Goal: Task Accomplishment & Management: Manage account settings

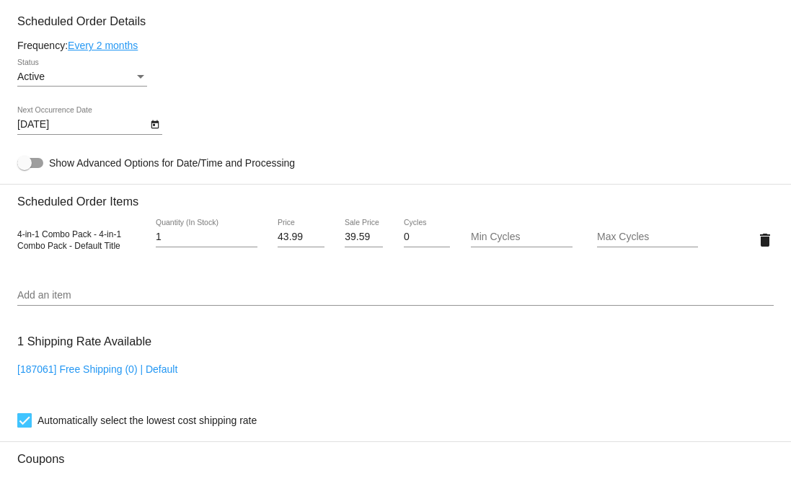
scroll to position [700, 0]
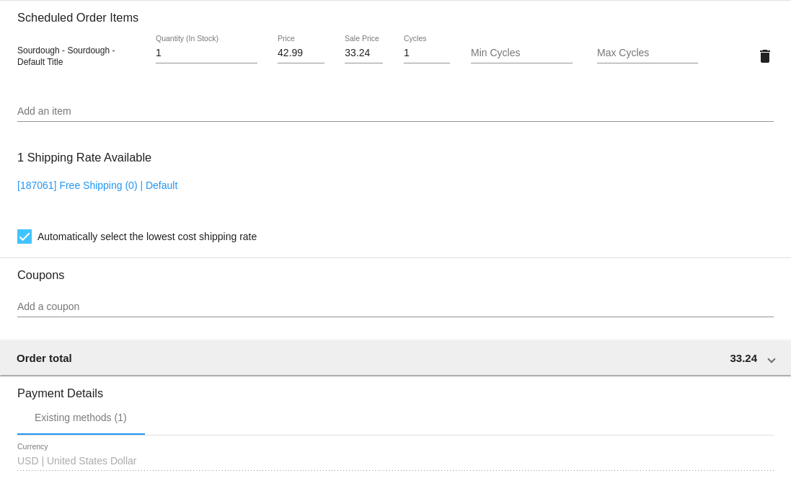
scroll to position [1046, 0]
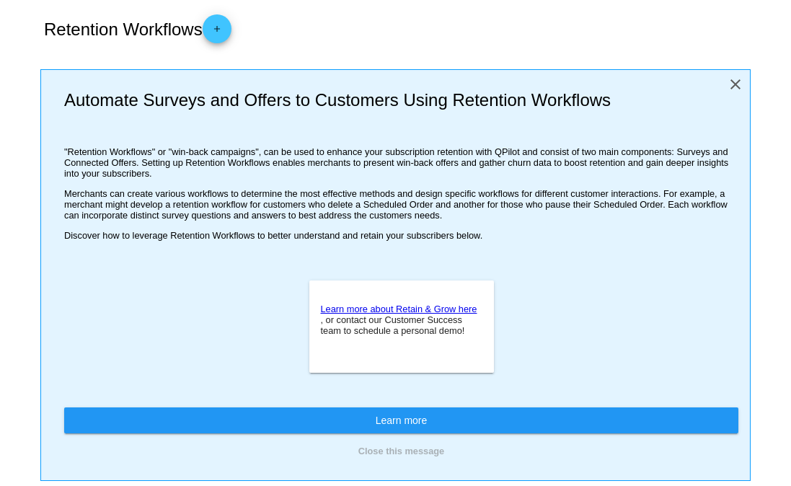
click at [726, 83] on mat-icon "close" at bounding box center [734, 84] width 17 height 17
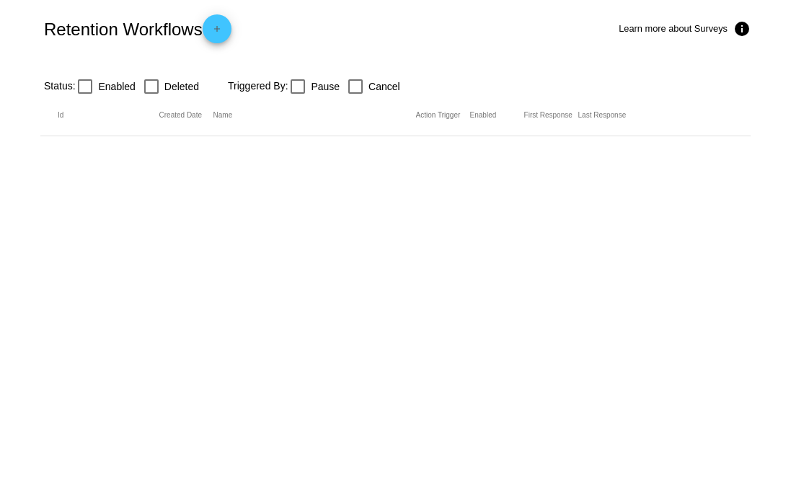
click at [218, 31] on mat-icon "add" at bounding box center [216, 32] width 17 height 17
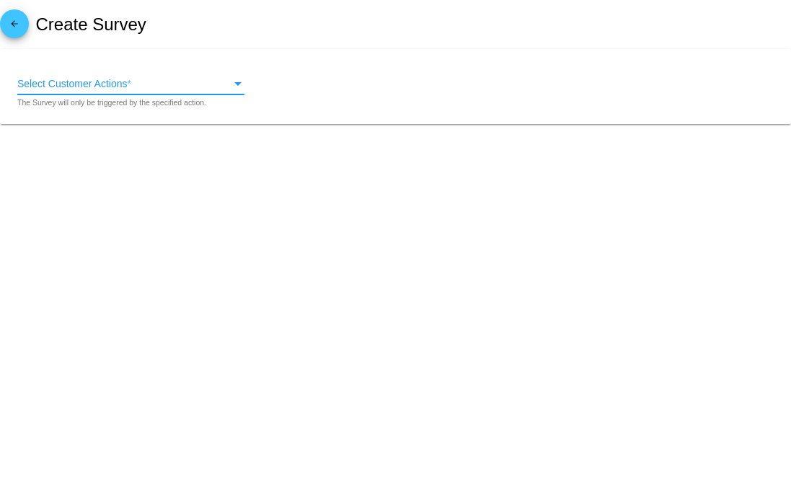
click at [46, 81] on span "Select Customer Actions" at bounding box center [72, 84] width 110 height 12
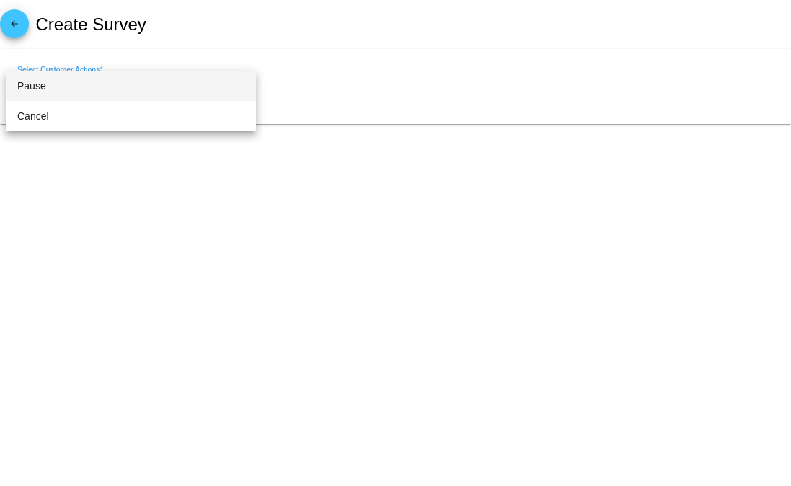
click at [141, 37] on div at bounding box center [395, 243] width 791 height 486
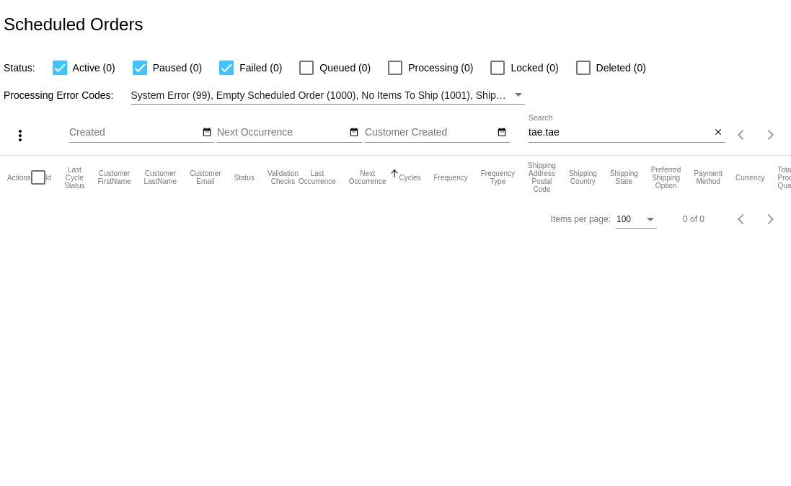
click at [713, 134] on mat-icon "close" at bounding box center [718, 133] width 10 height 12
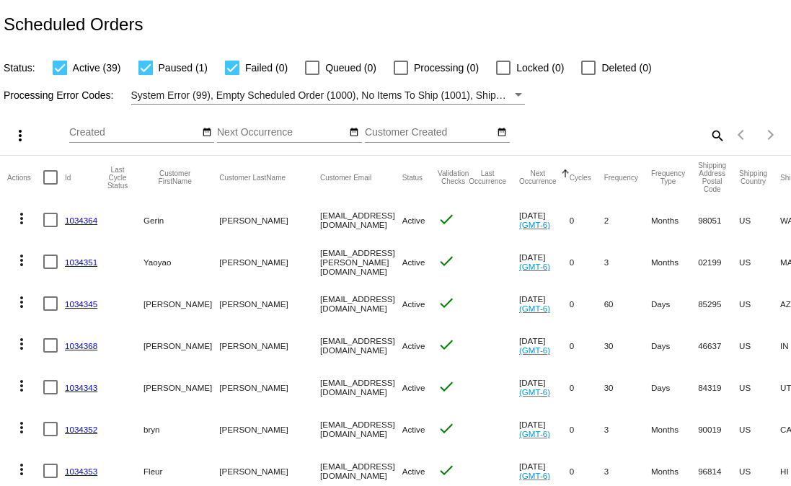
click at [21, 218] on mat-icon "more_vert" at bounding box center [21, 218] width 17 height 17
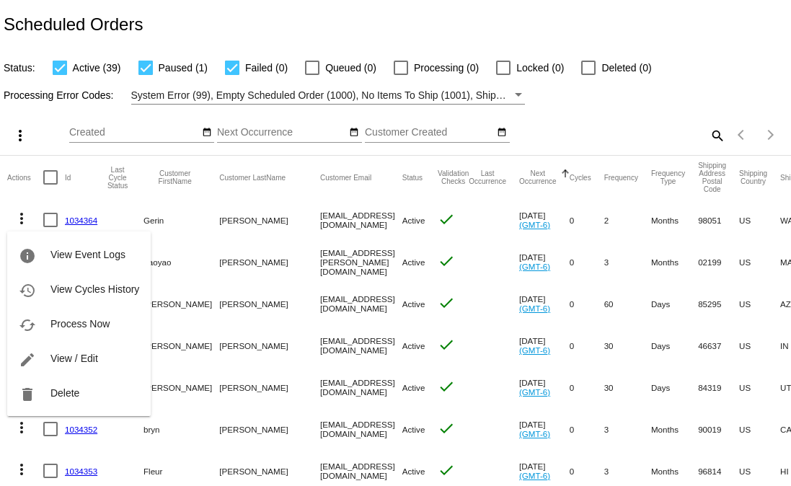
click at [19, 213] on div "info View Event Logs history View Cycles History cached Process Now edit View /…" at bounding box center [78, 310] width 143 height 212
click at [589, 68] on div at bounding box center [395, 243] width 791 height 486
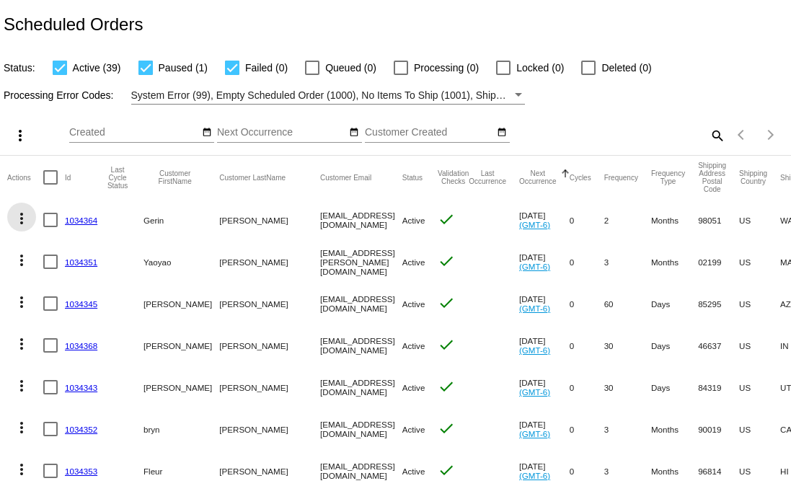
click at [14, 221] on mat-icon "more_vert" at bounding box center [21, 218] width 17 height 17
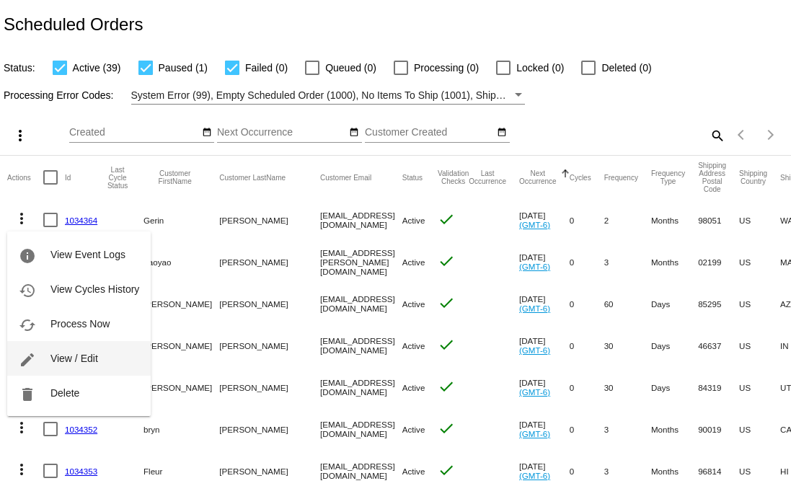
click at [57, 355] on span "View / Edit" at bounding box center [74, 358] width 48 height 12
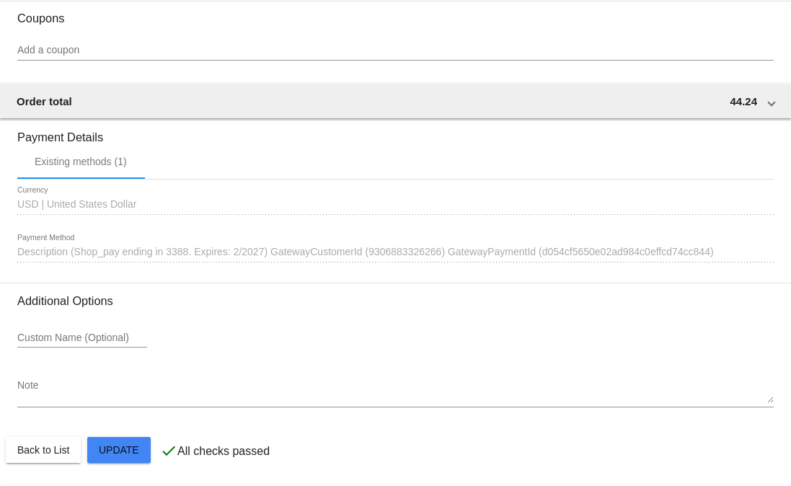
scroll to position [1180, 0]
drag, startPoint x: 778, startPoint y: 379, endPoint x: 778, endPoint y: 272, distance: 106.7
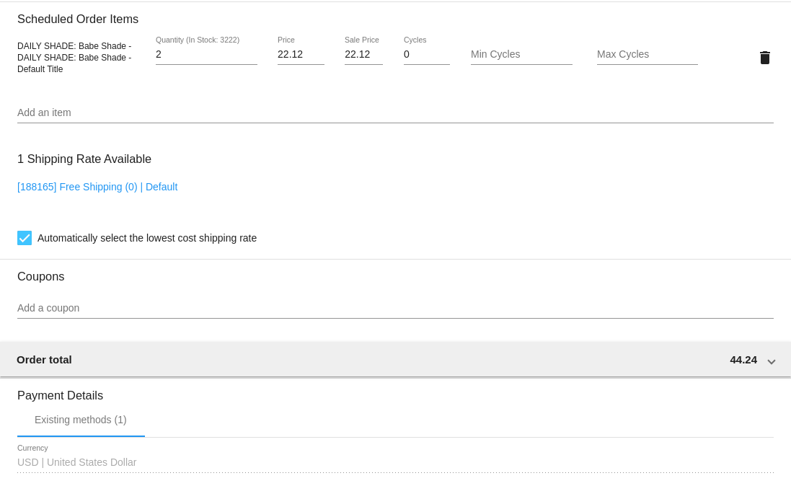
scroll to position [840, 0]
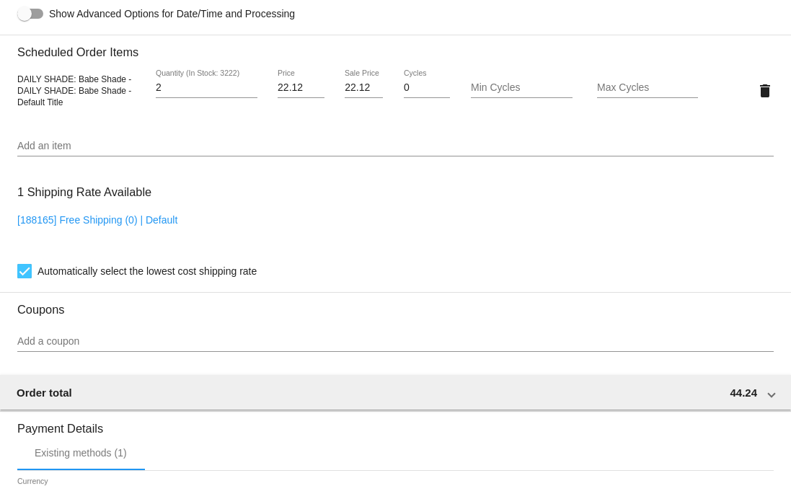
click at [332, 152] on input "Add an item" at bounding box center [395, 147] width 756 height 12
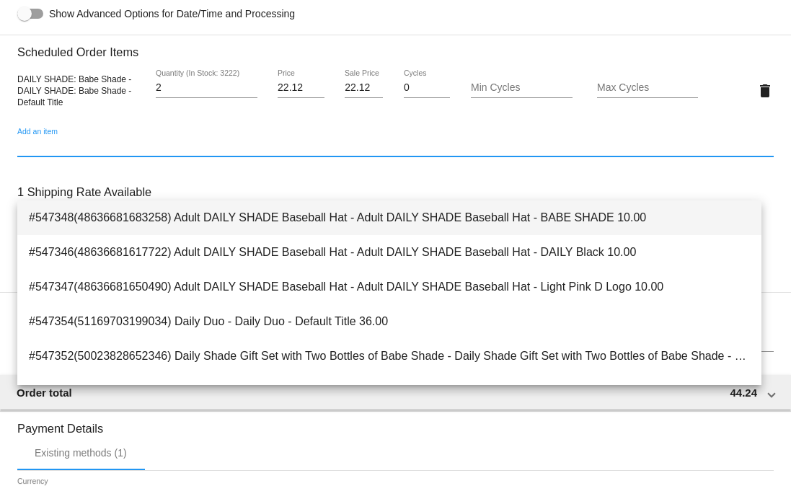
click at [328, 234] on span "#547348(48636681683258) Adult DAILY SHADE Baseball Hat - Adult DAILY SHADE Base…" at bounding box center [389, 217] width 721 height 35
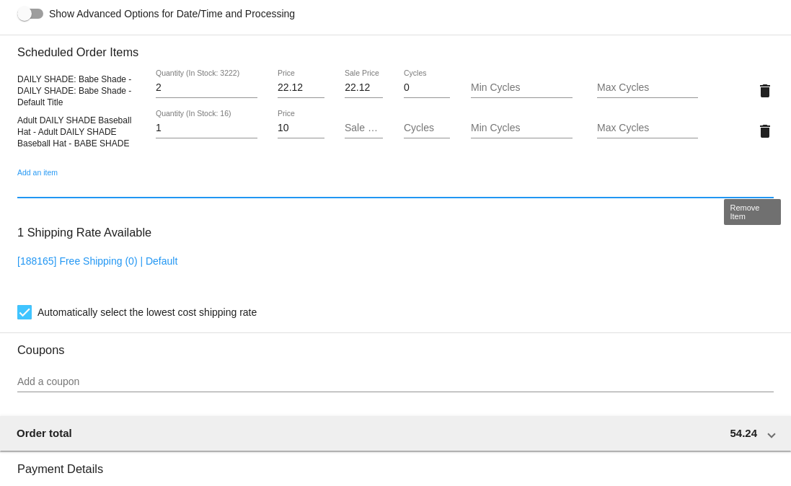
click at [756, 140] on mat-icon "delete" at bounding box center [764, 131] width 17 height 17
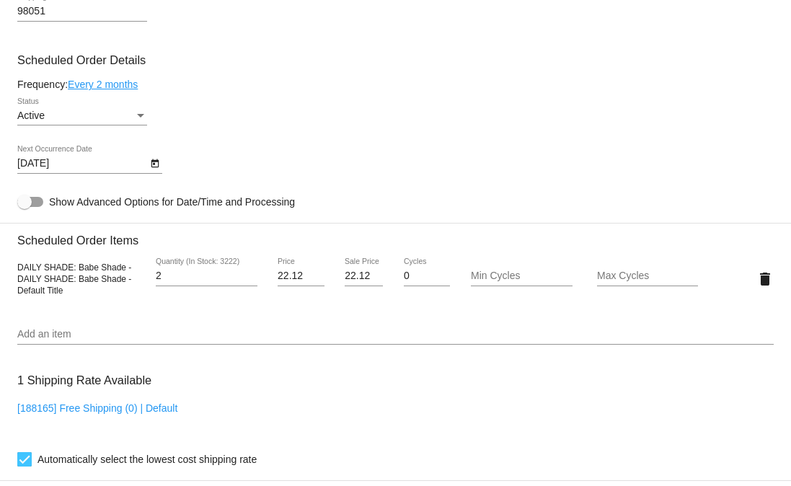
scroll to position [657, 0]
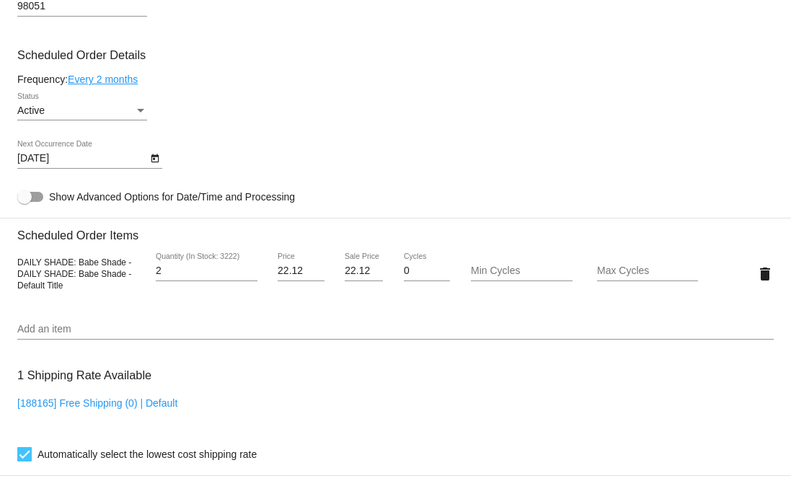
click at [156, 167] on icon "Open calendar" at bounding box center [155, 158] width 10 height 17
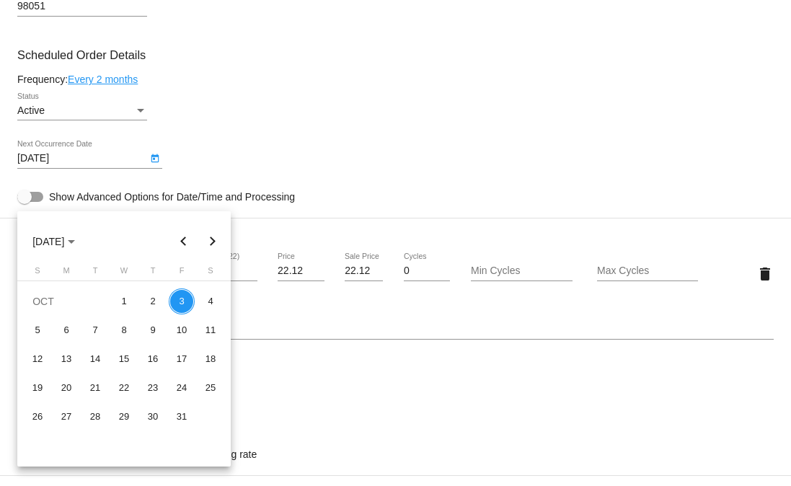
click at [283, 188] on div at bounding box center [395, 243] width 791 height 486
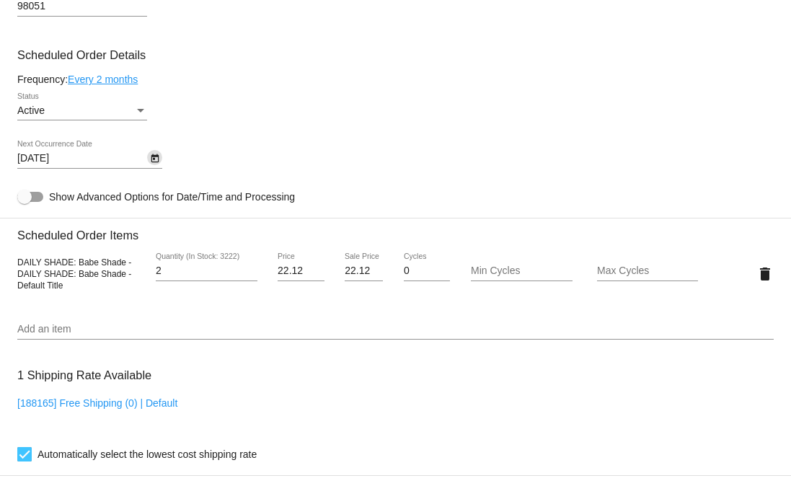
click at [154, 163] on icon "Open calendar" at bounding box center [155, 158] width 8 height 9
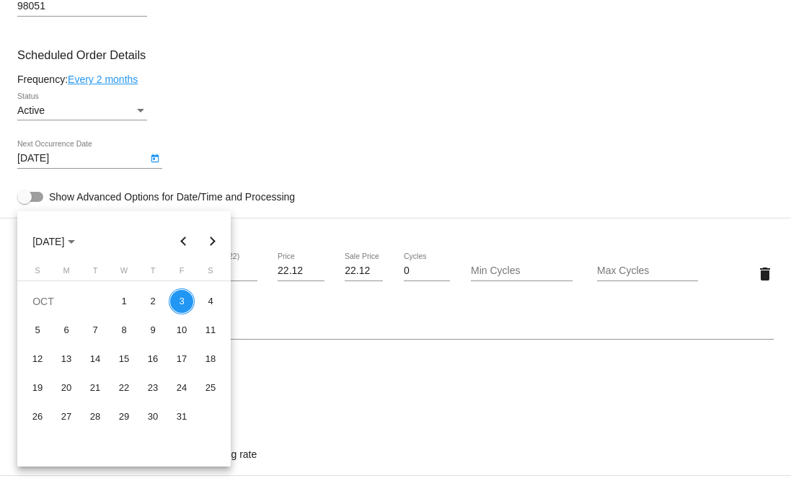
click at [71, 200] on div at bounding box center [395, 243] width 791 height 486
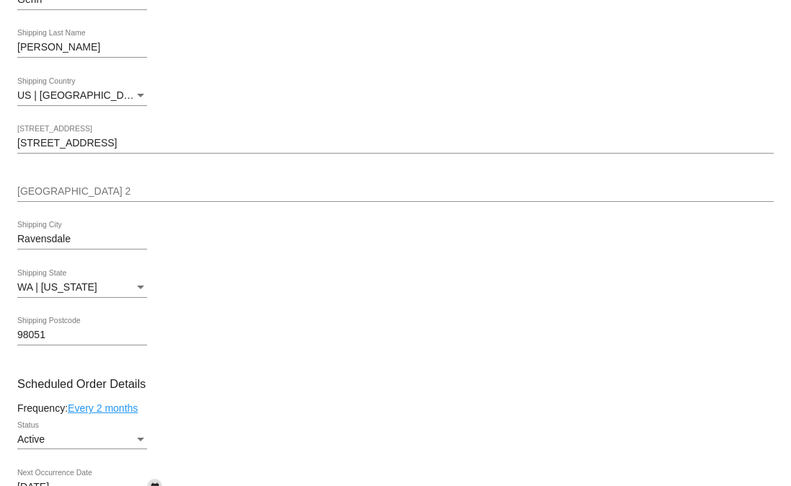
scroll to position [0, 0]
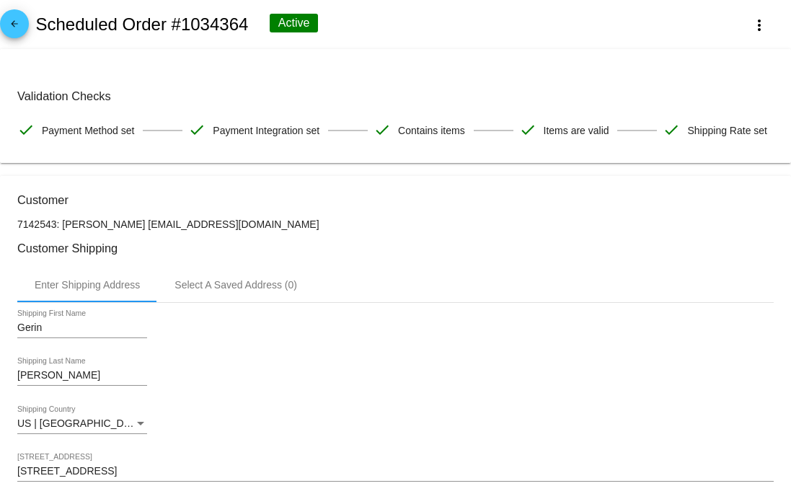
click at [14, 19] on mat-icon "arrow_back" at bounding box center [14, 27] width 17 height 17
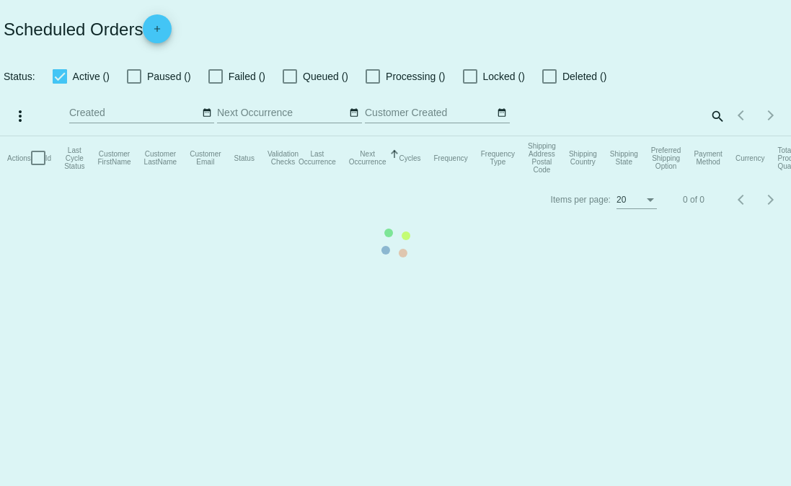
checkbox input "true"
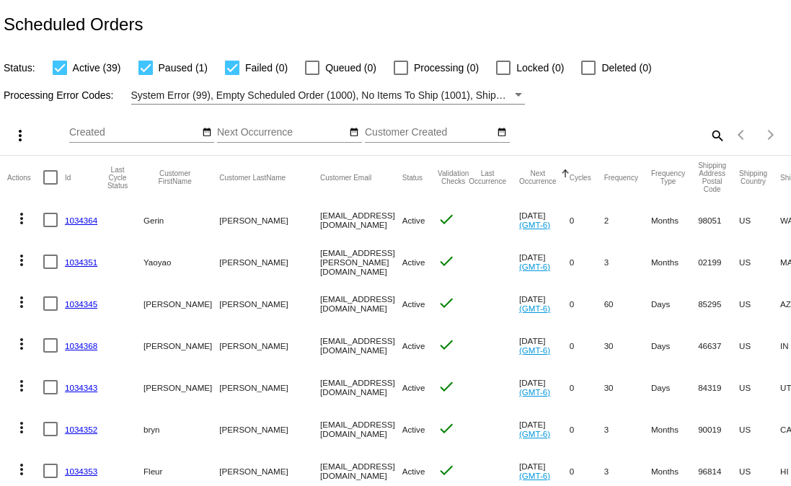
click at [77, 221] on link "1034364" at bounding box center [81, 219] width 32 height 9
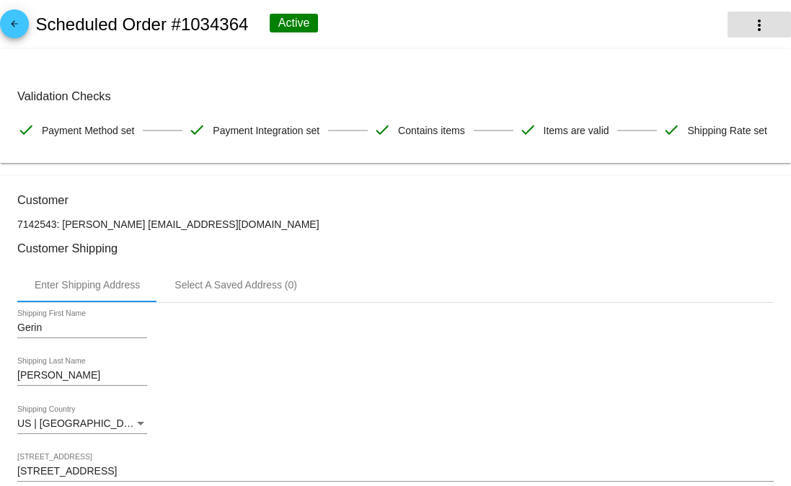
click at [755, 12] on button "more_vert" at bounding box center [758, 25] width 63 height 26
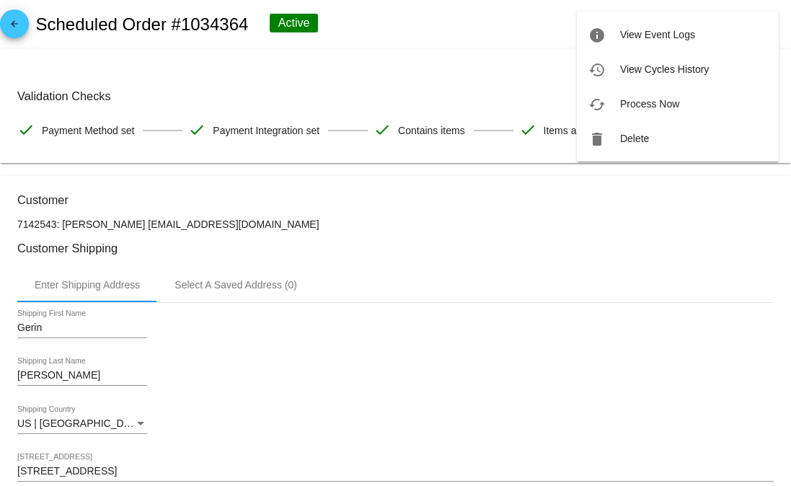
click at [493, 8] on div at bounding box center [395, 243] width 791 height 486
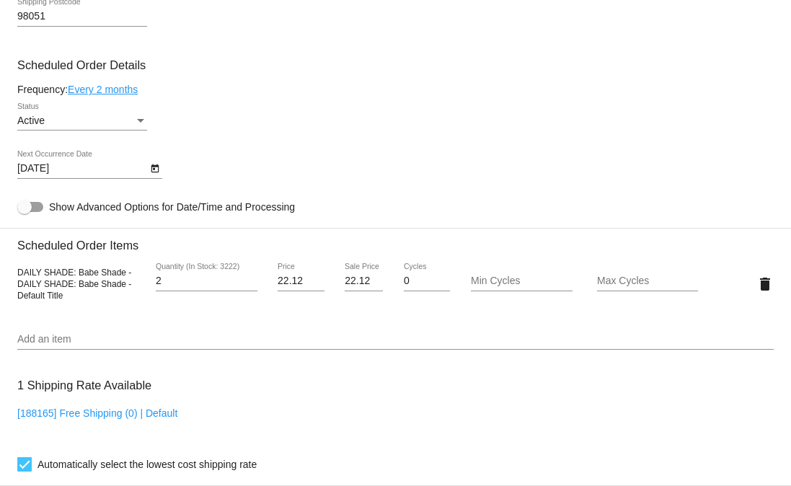
scroll to position [635, 0]
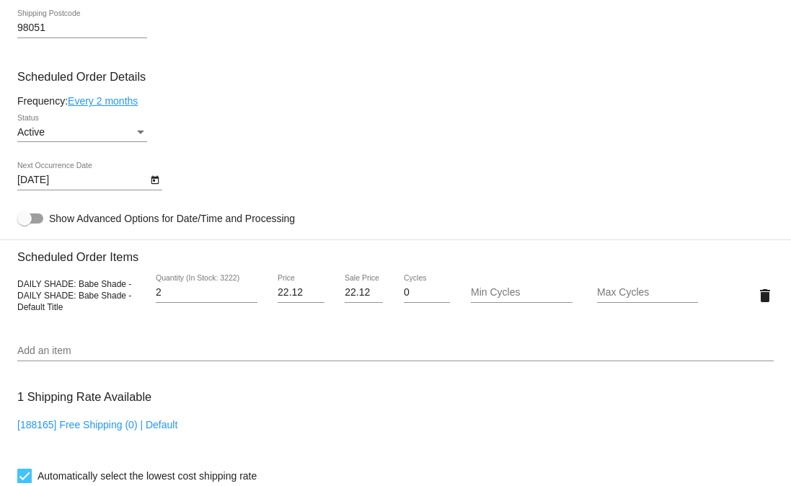
drag, startPoint x: 185, startPoint y: 113, endPoint x: 17, endPoint y: 116, distance: 167.9
click at [17, 84] on h3 "Scheduled Order Details" at bounding box center [395, 77] width 756 height 14
drag, startPoint x: 56, startPoint y: 210, endPoint x: 25, endPoint y: 210, distance: 31.0
click at [25, 190] on div "10/3/2025 Next Occurrence Date" at bounding box center [82, 176] width 130 height 28
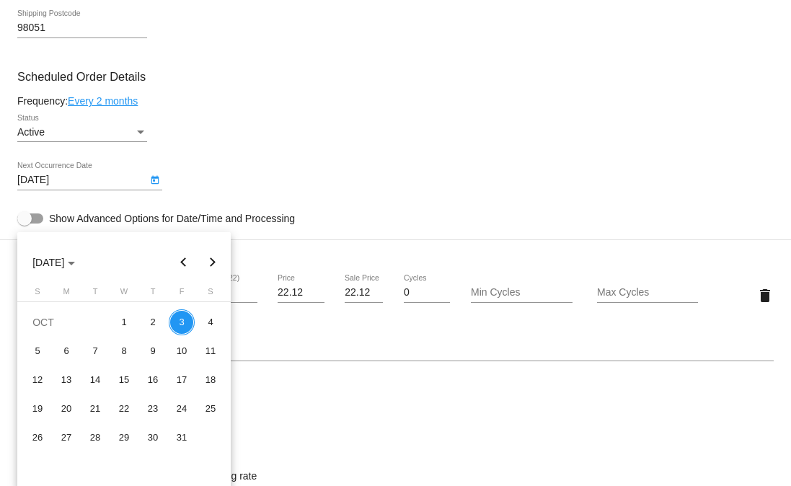
click at [327, 214] on div at bounding box center [395, 243] width 791 height 486
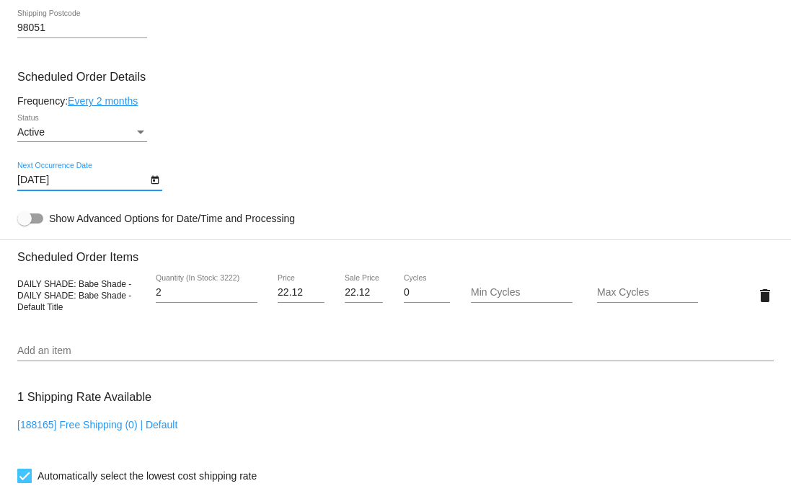
click at [155, 189] on icon "Open calendar" at bounding box center [155, 180] width 10 height 17
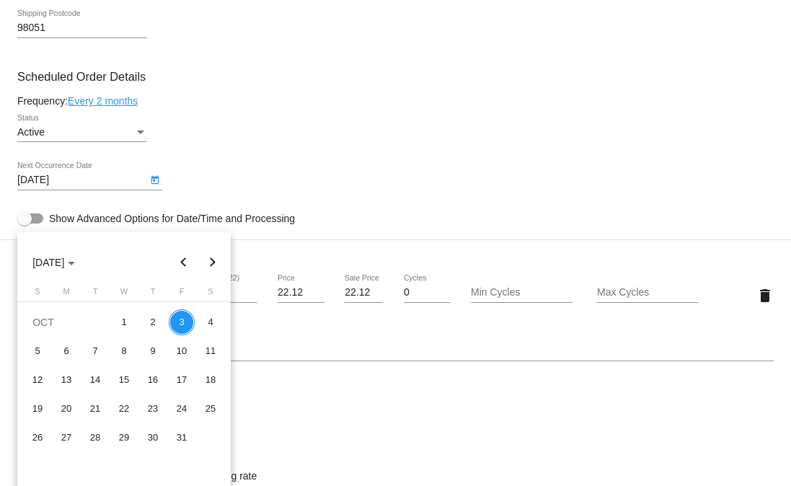
click at [325, 174] on div at bounding box center [395, 243] width 791 height 486
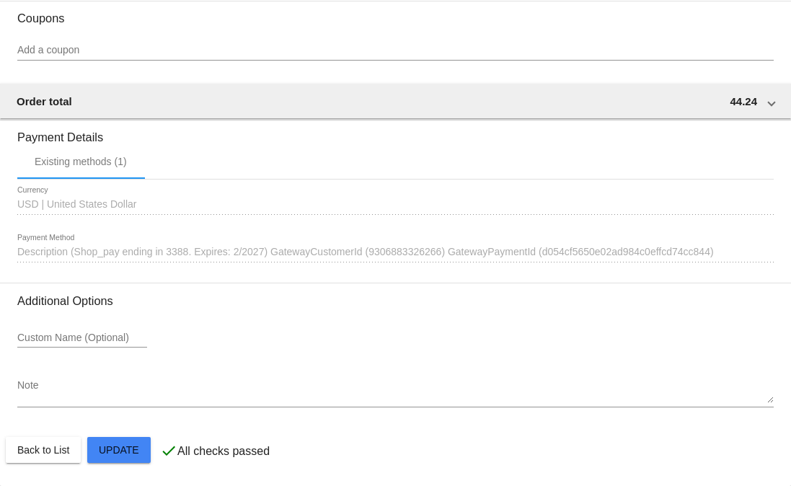
scroll to position [1180, 0]
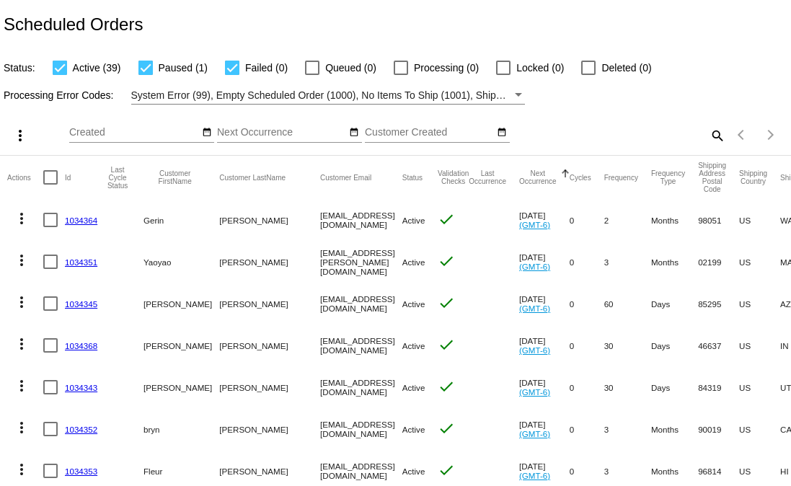
click at [21, 217] on mat-icon "more_vert" at bounding box center [21, 218] width 17 height 17
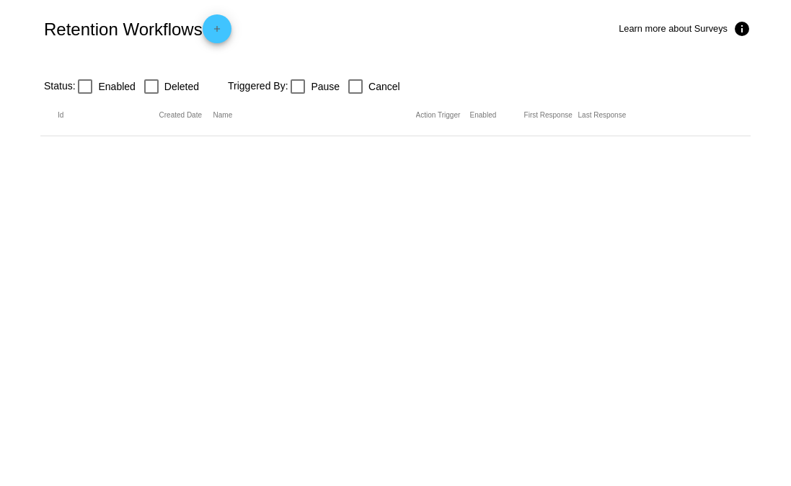
click at [226, 26] on mat-icon "add" at bounding box center [216, 32] width 17 height 17
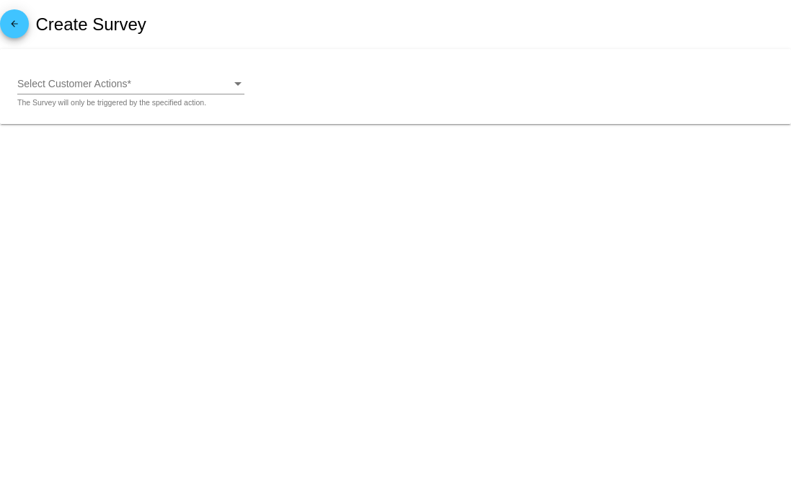
click at [156, 74] on div "Select Customer Actions Select Customer Actions *" at bounding box center [130, 80] width 227 height 28
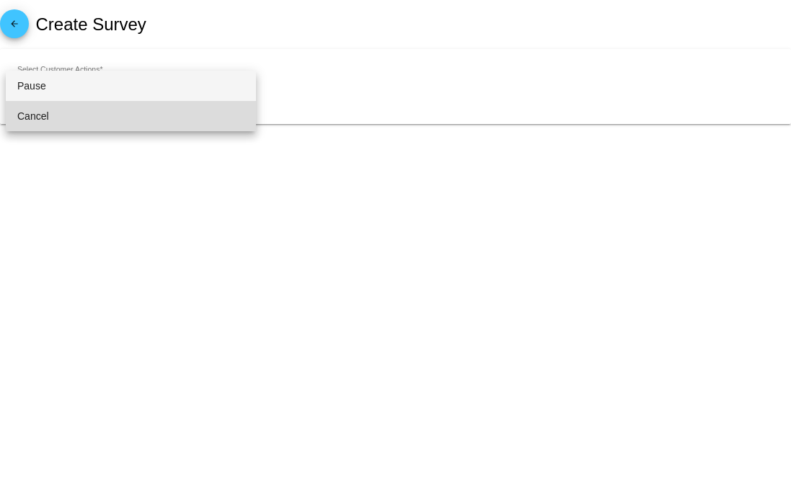
click at [82, 107] on span "Cancel" at bounding box center [130, 116] width 227 height 30
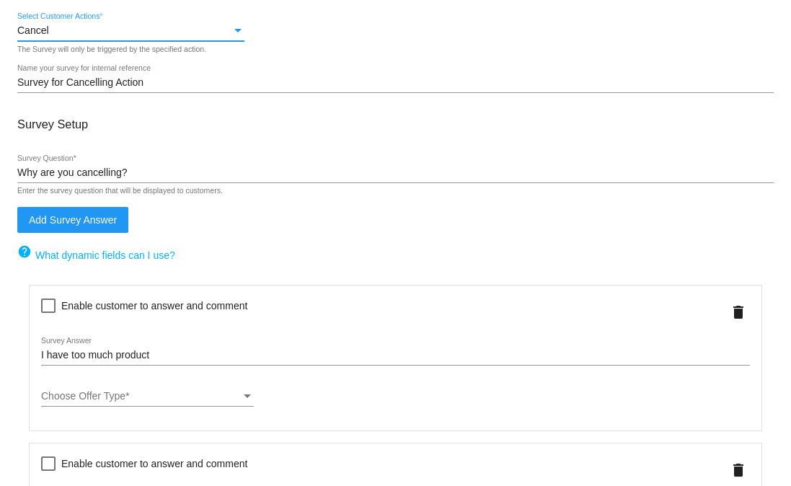
scroll to position [59, 0]
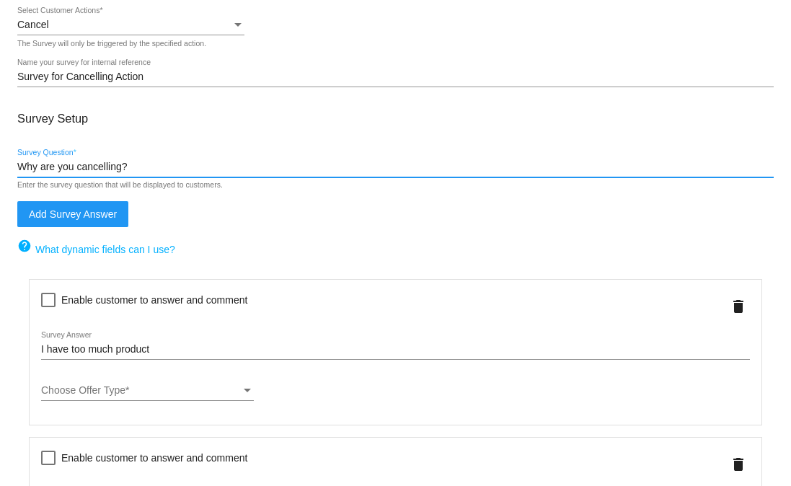
drag, startPoint x: 161, startPoint y: 167, endPoint x: -24, endPoint y: 163, distance: 185.3
click at [0, 163] on html "arrow_back Create Survey Cancel Select Customer Actions * The Survey will only …" at bounding box center [395, 243] width 791 height 486
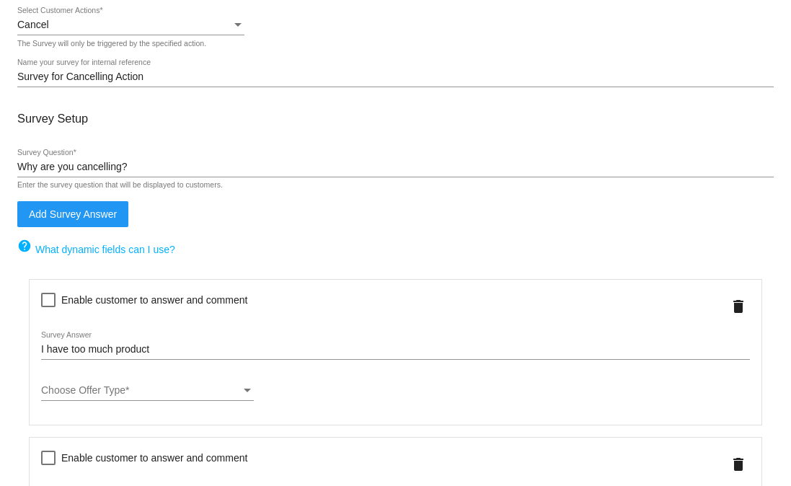
click at [251, 200] on form "Cancel Select Customer Actions * The Survey will only be triggered by the speci…" at bounding box center [395, 494] width 756 height 975
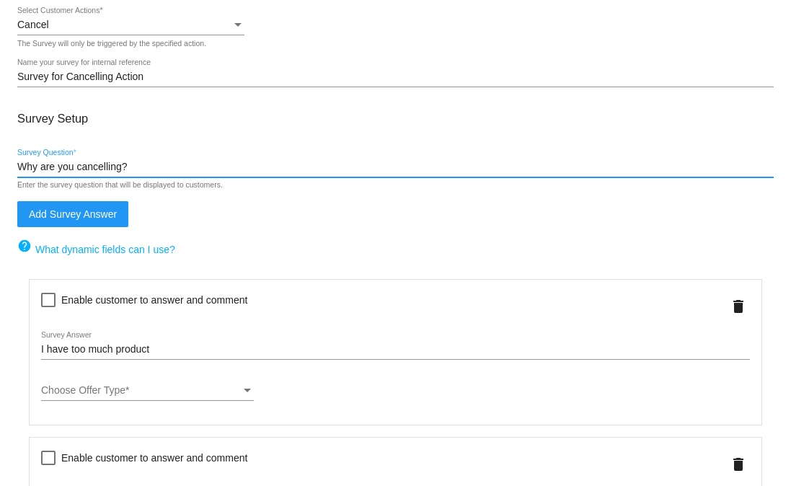
click at [138, 167] on input "Why are you cancelling?" at bounding box center [395, 167] width 756 height 12
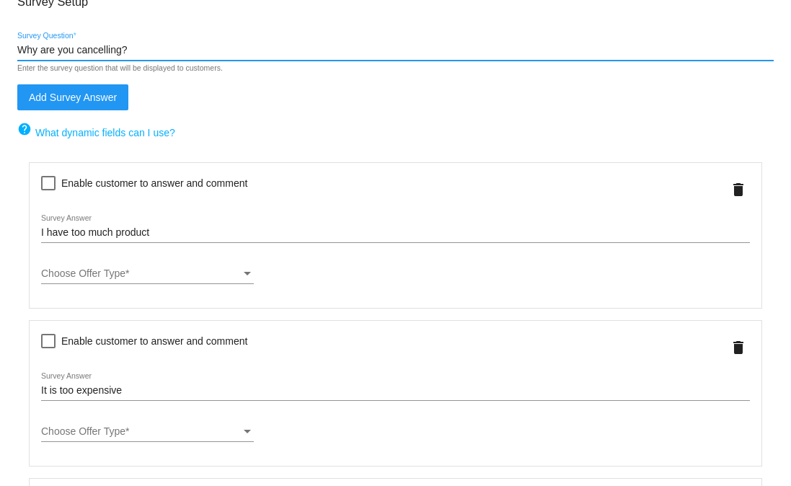
scroll to position [175, 0]
click at [162, 268] on div "Choose Offer Type Choose Offer Type *" at bounding box center [147, 271] width 213 height 28
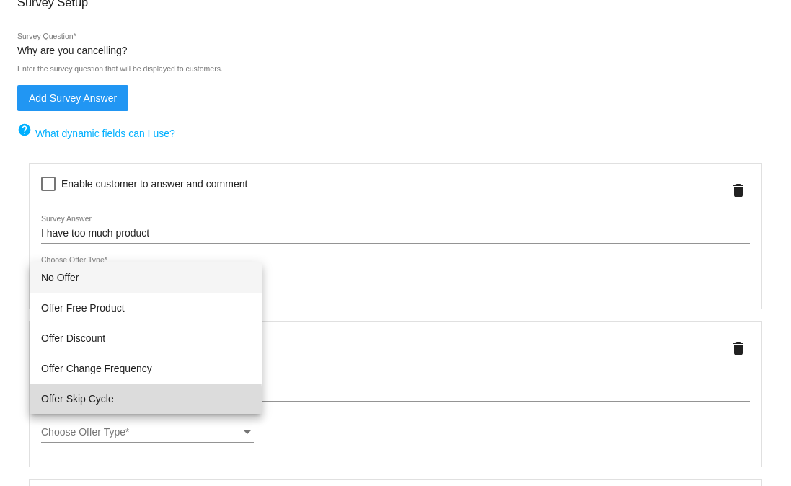
click at [80, 404] on span "Offer Skip Cycle" at bounding box center [145, 398] width 209 height 30
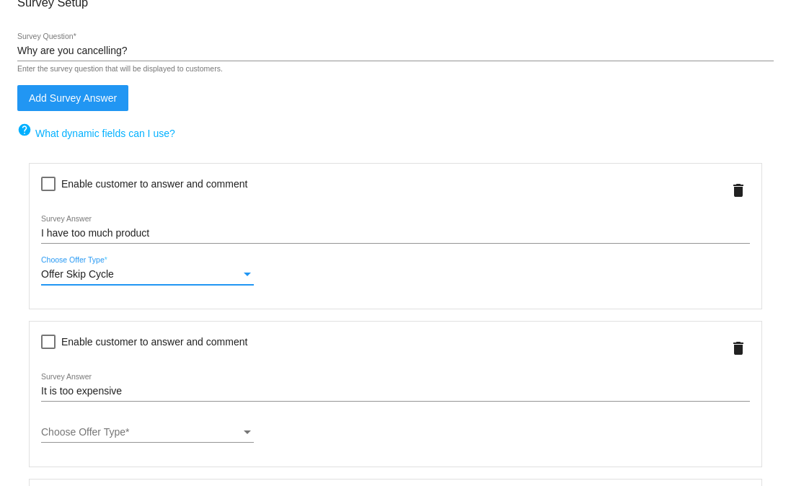
click at [107, 283] on div "Offer Skip Cycle Choose Offer Type *" at bounding box center [147, 271] width 213 height 28
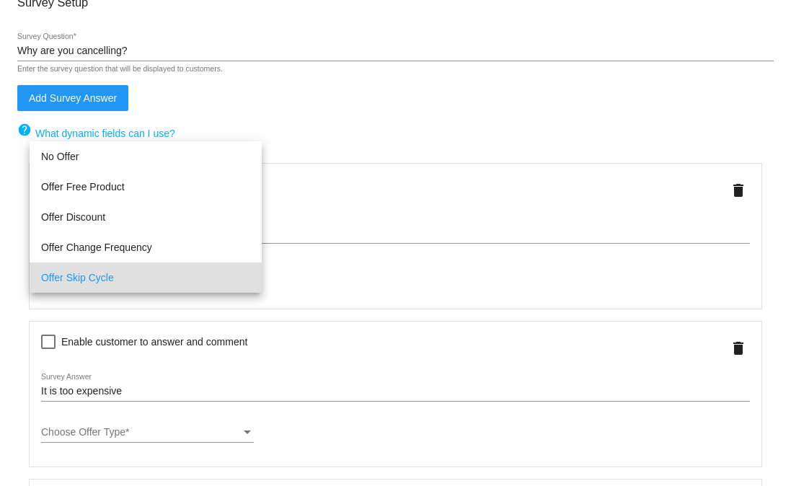
click at [12, 251] on div at bounding box center [395, 243] width 791 height 486
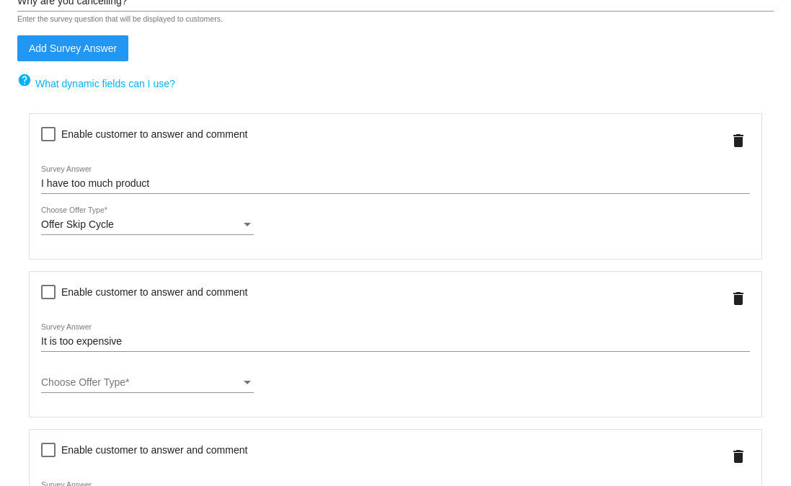
scroll to position [226, 0]
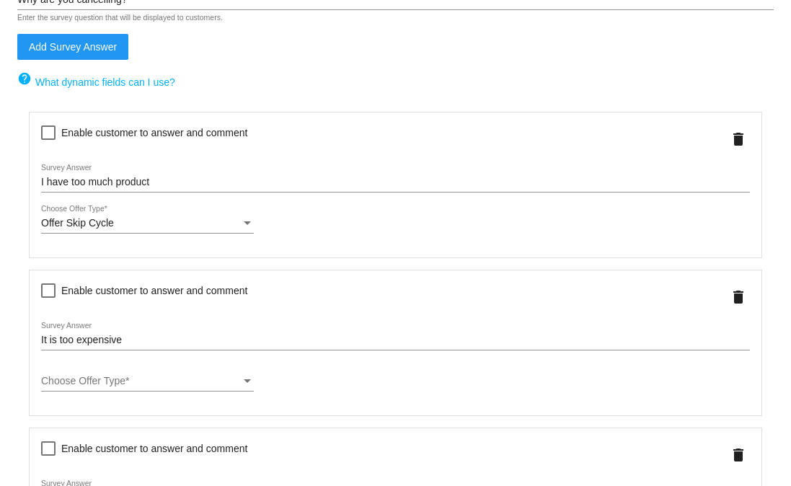
click at [135, 217] on div "Offer Skip Cycle Choose Offer Type *" at bounding box center [147, 219] width 213 height 28
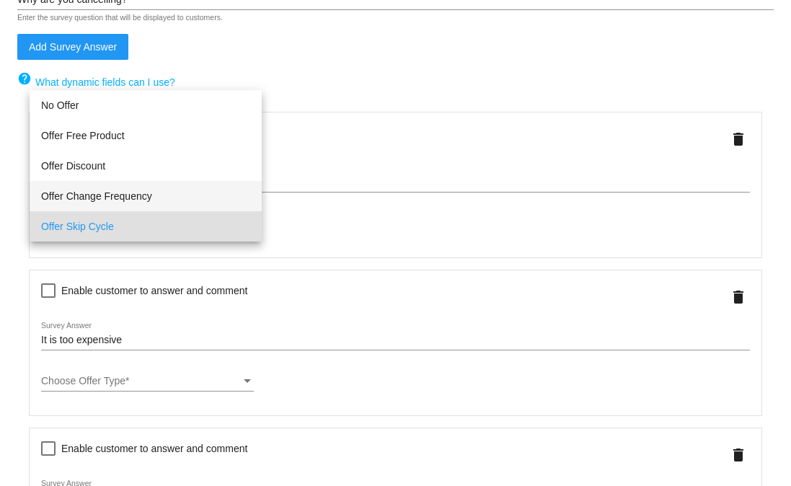
click at [130, 197] on span "Offer Change Frequency" at bounding box center [145, 196] width 209 height 30
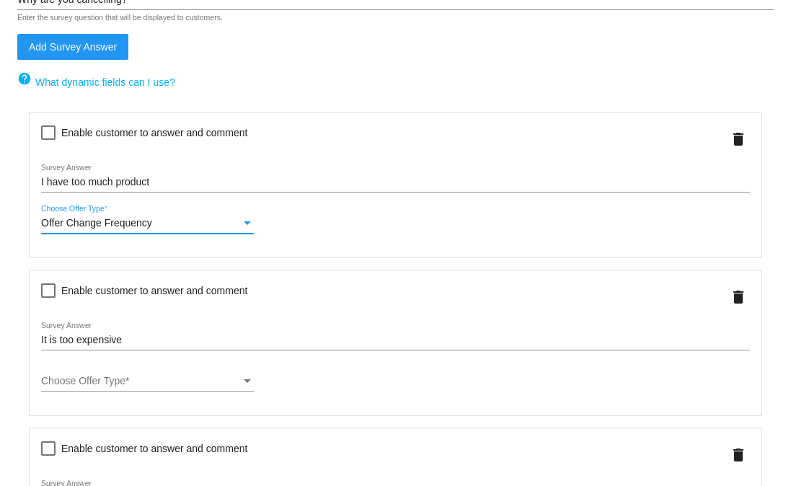
click at [143, 234] on div "Offer Change Frequency Choose Offer Type *" at bounding box center [147, 219] width 213 height 28
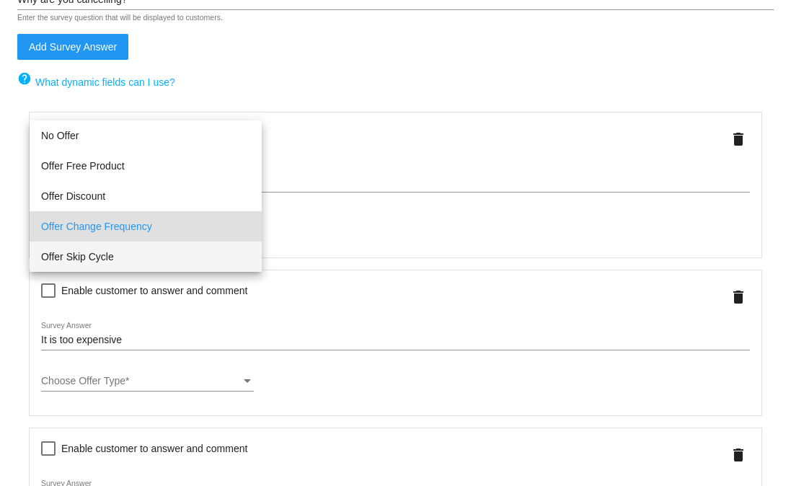
click at [99, 255] on span "Offer Skip Cycle" at bounding box center [145, 256] width 209 height 30
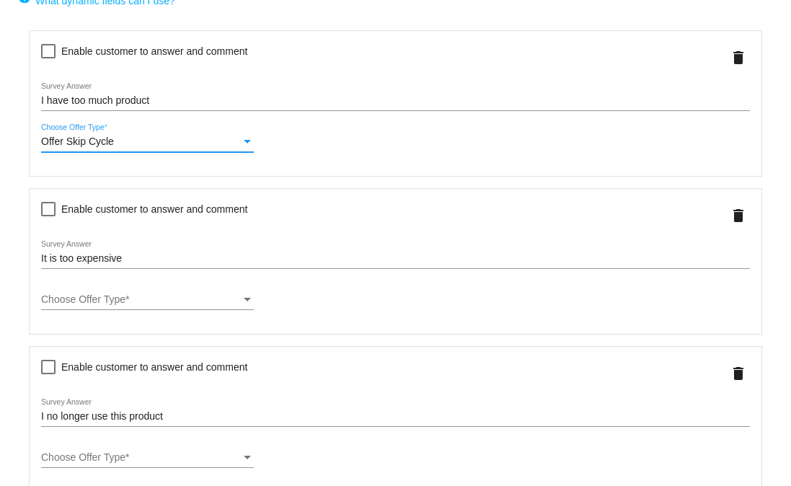
scroll to position [309, 0]
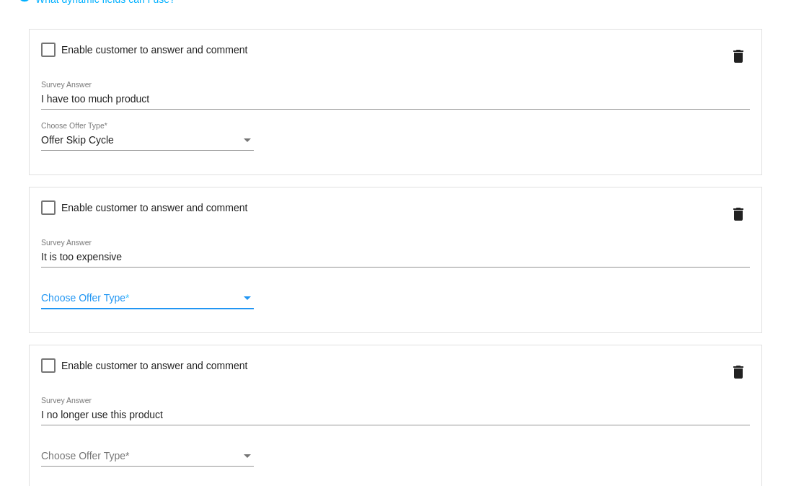
click at [151, 304] on div "Choose Offer Type" at bounding box center [141, 299] width 200 height 12
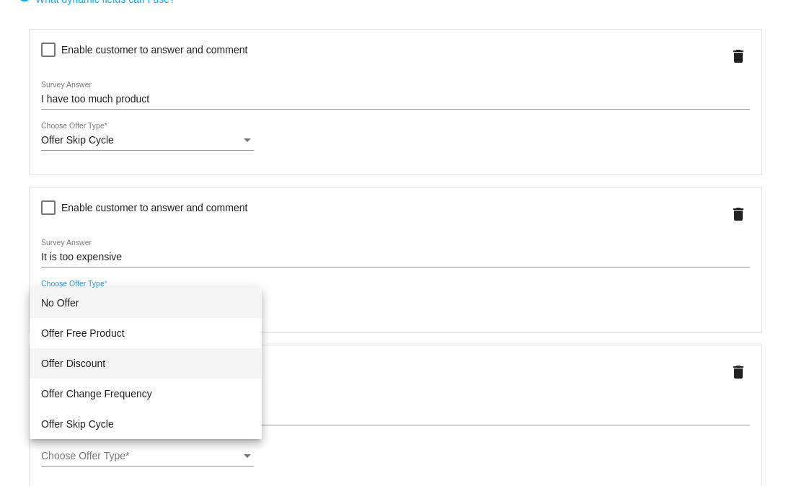
click at [99, 369] on span "Offer Discount" at bounding box center [145, 363] width 209 height 30
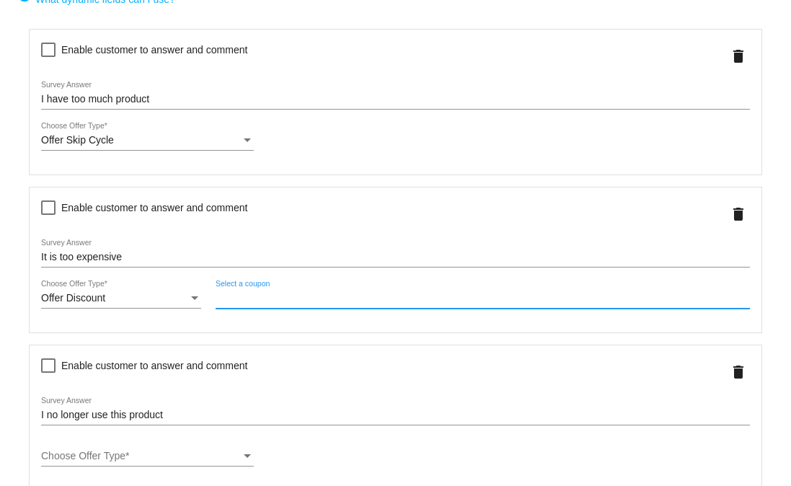
click at [305, 298] on input "Select a coupon" at bounding box center [482, 299] width 534 height 12
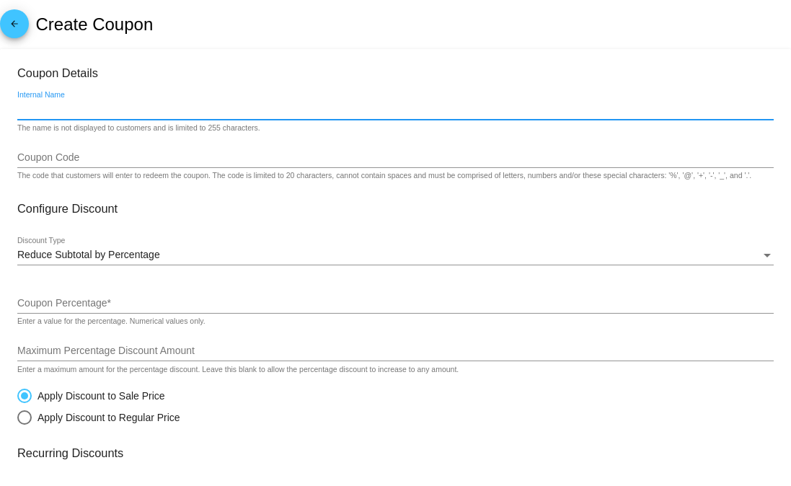
click at [32, 115] on input "Internal Name" at bounding box center [395, 110] width 756 height 12
click at [22, 115] on input "Internal Name" at bounding box center [395, 110] width 756 height 12
drag, startPoint x: 48, startPoint y: 115, endPoint x: -69, endPoint y: 112, distance: 117.5
click at [0, 112] on html "arrow_back Create Coupon Coupon Details retain Internal Name The name is not di…" at bounding box center [395, 243] width 791 height 486
click at [73, 115] on input "retain" at bounding box center [395, 110] width 756 height 12
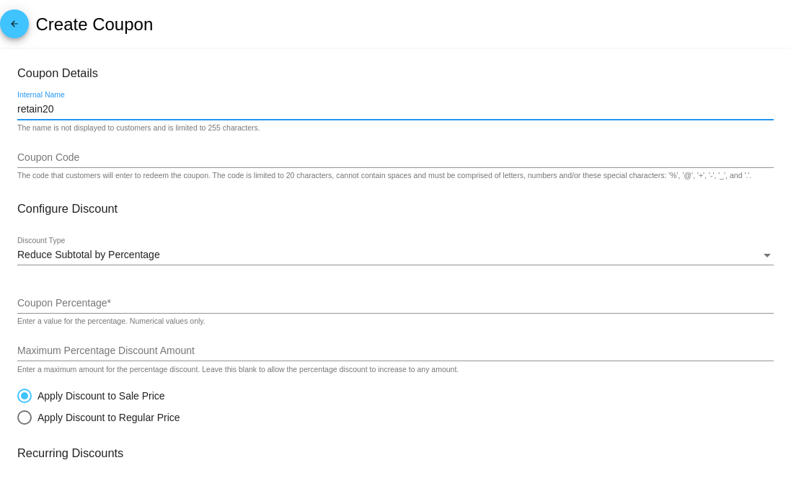
type input "retain20"
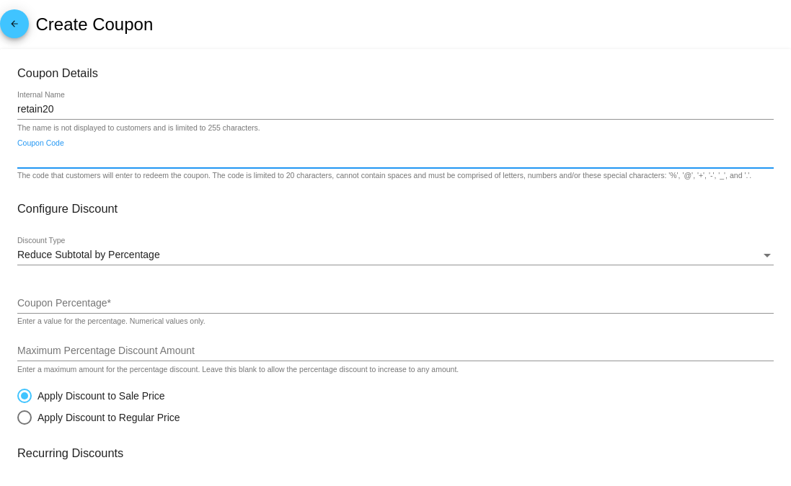
drag, startPoint x: 96, startPoint y: 161, endPoint x: 89, endPoint y: 154, distance: 10.2
click at [96, 161] on input "Coupon Code" at bounding box center [395, 158] width 756 height 12
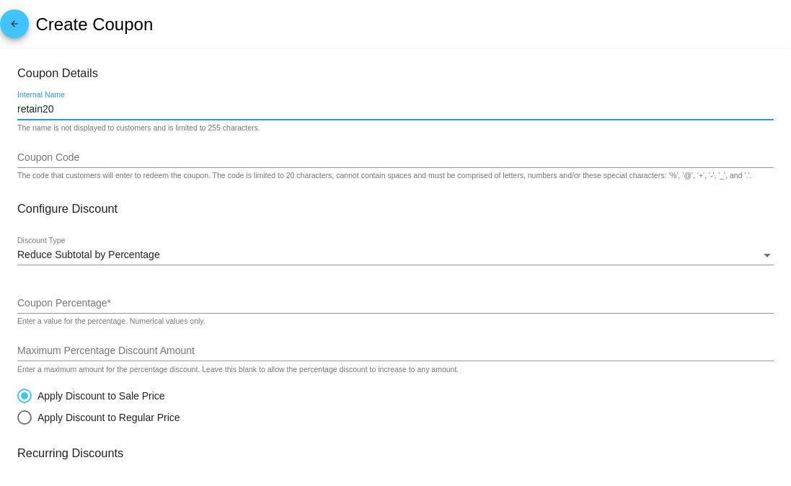
drag, startPoint x: 64, startPoint y: 112, endPoint x: 11, endPoint y: 109, distance: 53.5
click at [11, 109] on mat-card "Coupon Details retain20 Internal Name The name is not displayed to customers an…" at bounding box center [395, 466] width 791 height 835
click at [71, 164] on input "Coupon Code" at bounding box center [395, 158] width 756 height 12
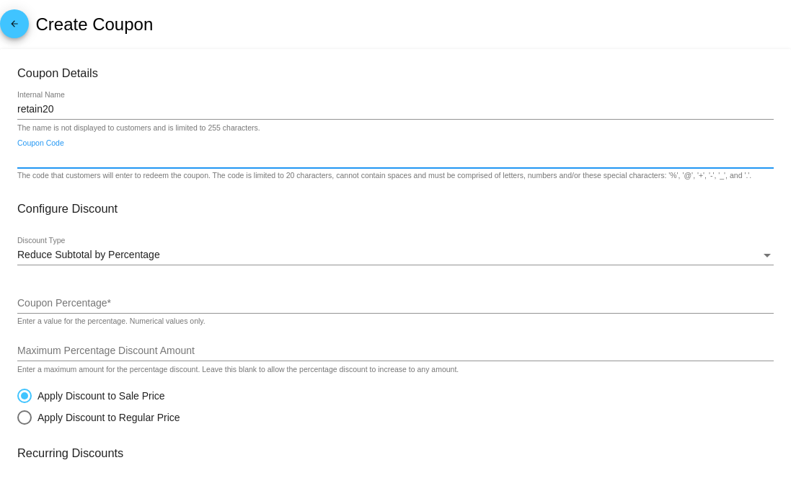
paste input "retain20"
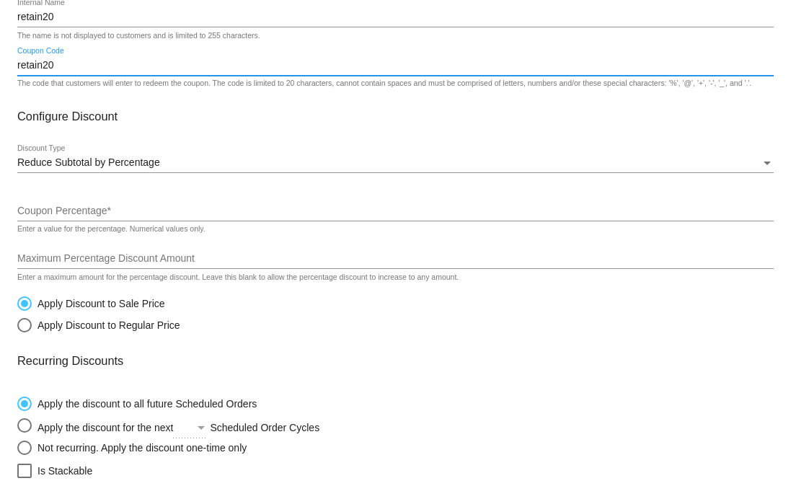
scroll to position [105, 0]
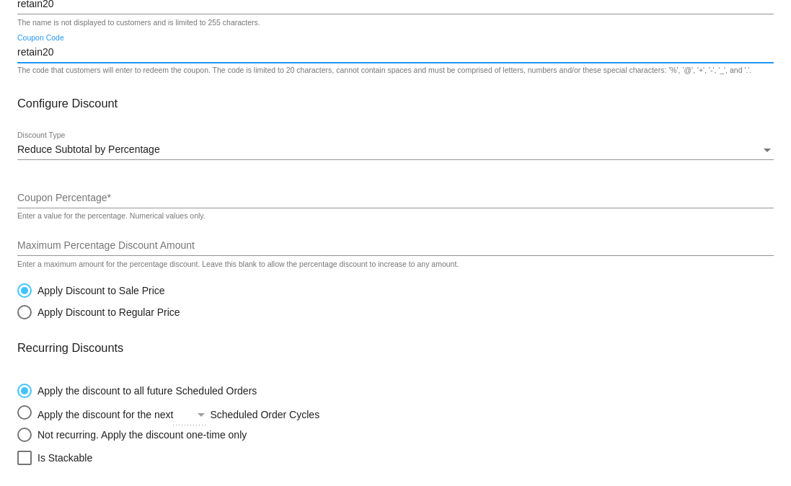
type input "retain20"
click at [84, 204] on input "Coupon Percentage *" at bounding box center [395, 198] width 756 height 12
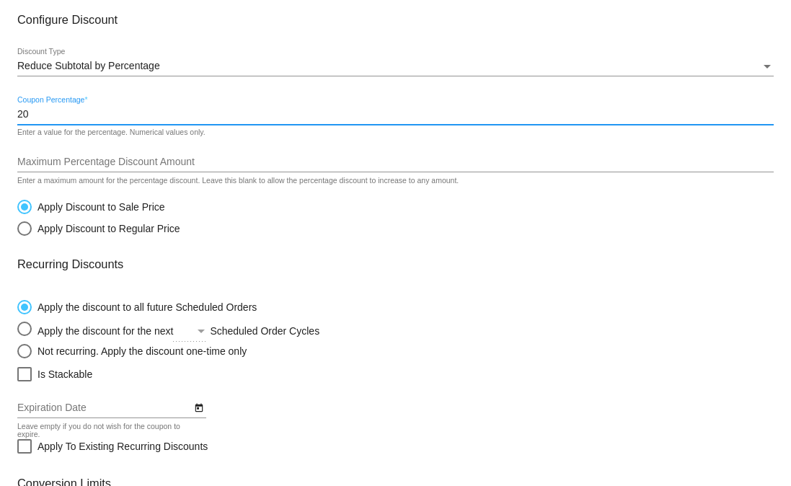
scroll to position [190, 0]
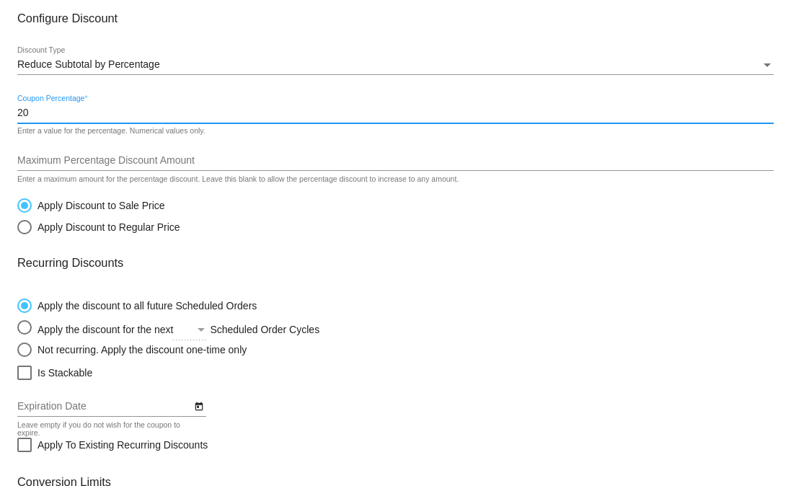
type input "20"
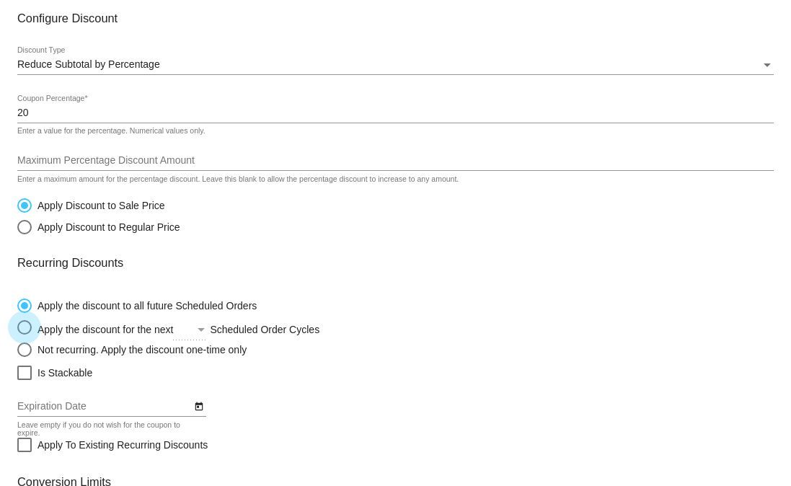
click at [35, 335] on div "Apply the discount for the next Scheduled Order Cycles" at bounding box center [223, 327] width 383 height 15
click at [17, 328] on input "Apply the discount for the next Scheduled Order Cycles" at bounding box center [17, 327] width 1 height 1
radio input "true"
click at [172, 334] on div "Apply the discount for the next Scheduled Order Cycles" at bounding box center [223, 327] width 383 height 15
click at [17, 328] on input "Apply the discount for the next Scheduled Order Cycles" at bounding box center [17, 327] width 1 height 1
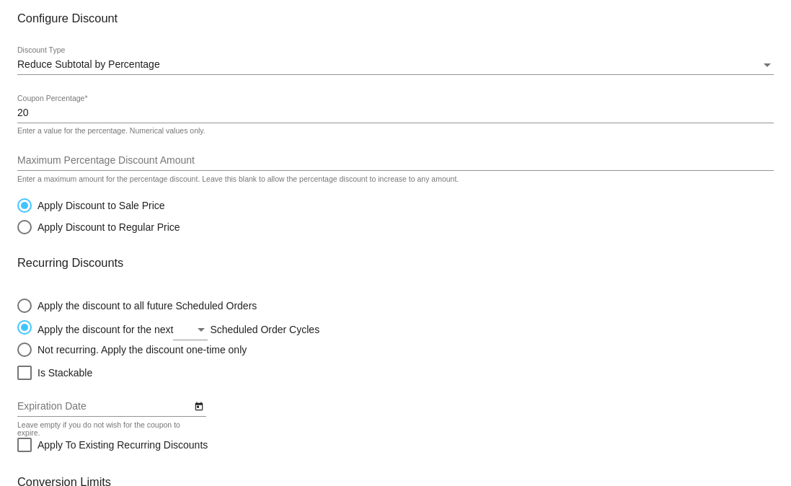
click at [195, 335] on span "Select an option" at bounding box center [193, 330] width 3 height 12
click at [17, 328] on input "Apply the discount for the next Scheduled Order Cycles" at bounding box center [17, 327] width 1 height 1
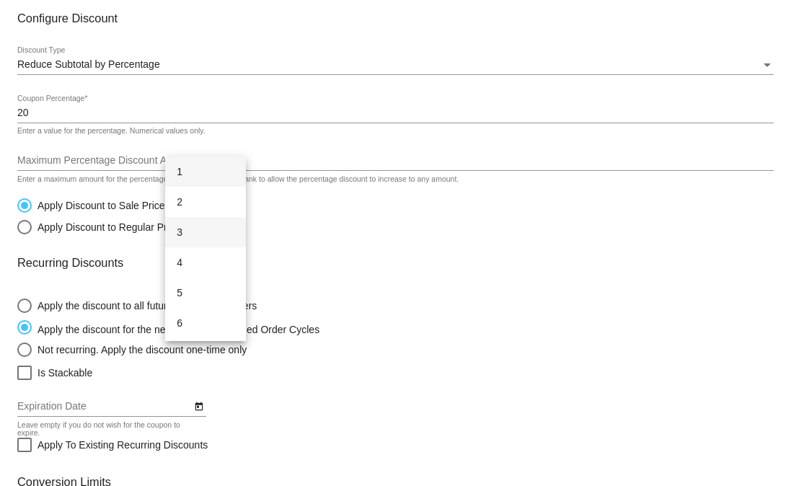
click at [203, 231] on span "3" at bounding box center [206, 232] width 58 height 30
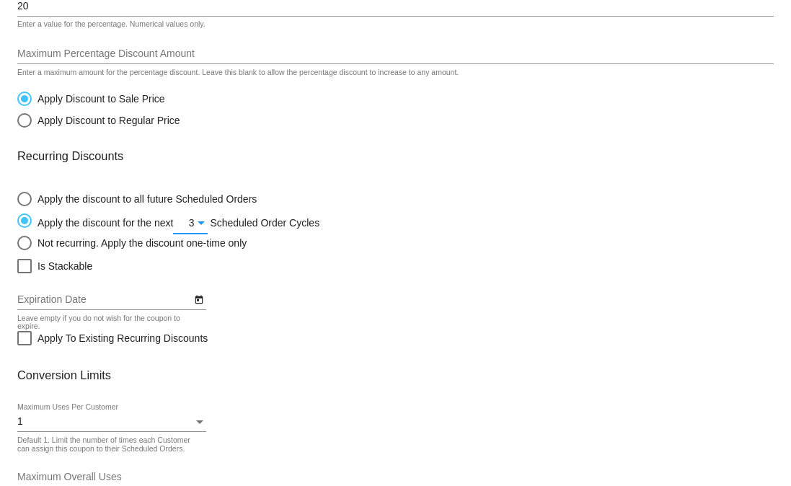
scroll to position [406, 0]
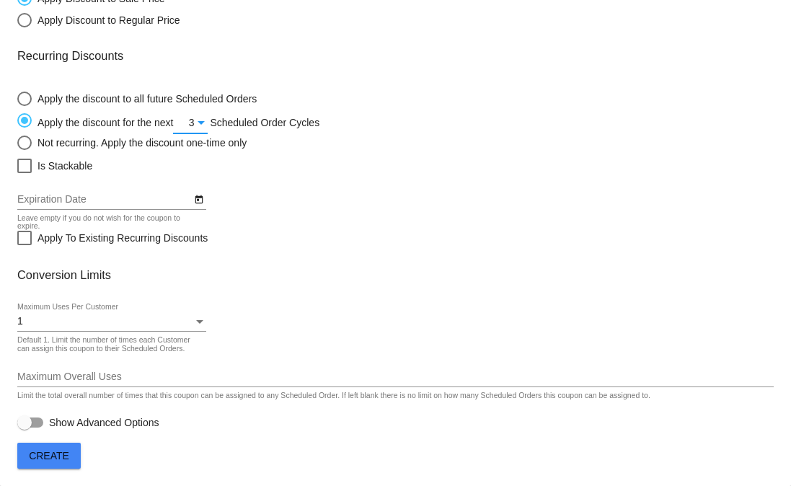
click at [39, 324] on div "1" at bounding box center [105, 322] width 176 height 12
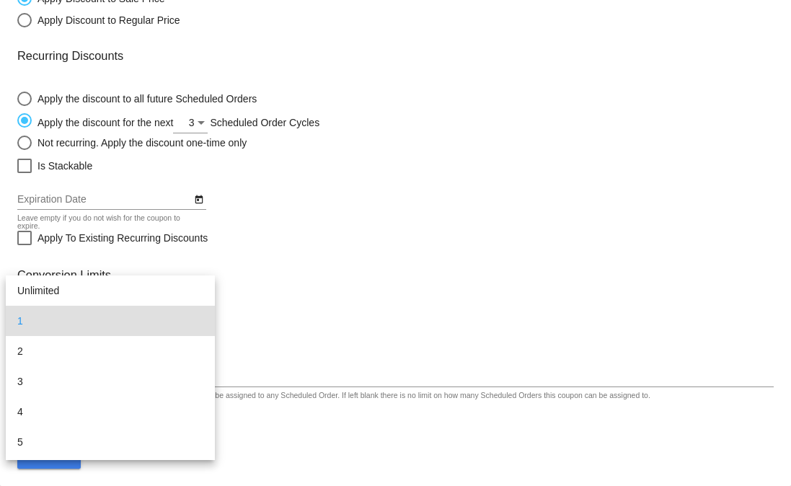
click at [308, 308] on div at bounding box center [395, 243] width 791 height 486
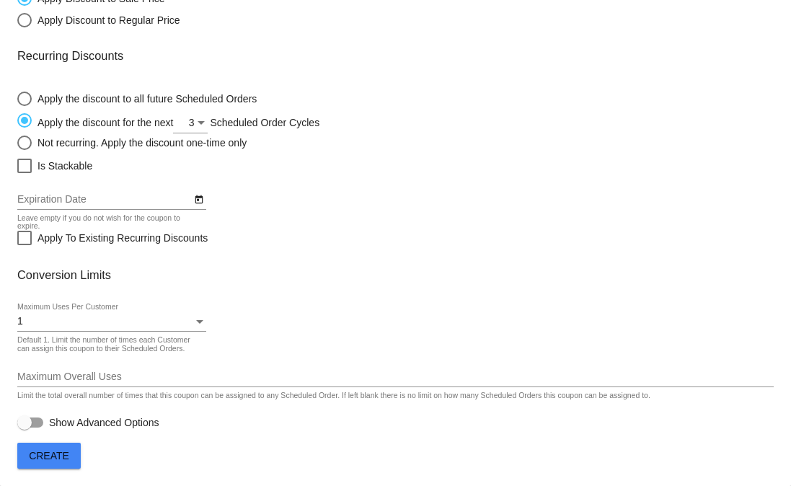
click at [140, 311] on div "1 Maximum Uses Per Customer" at bounding box center [111, 317] width 189 height 28
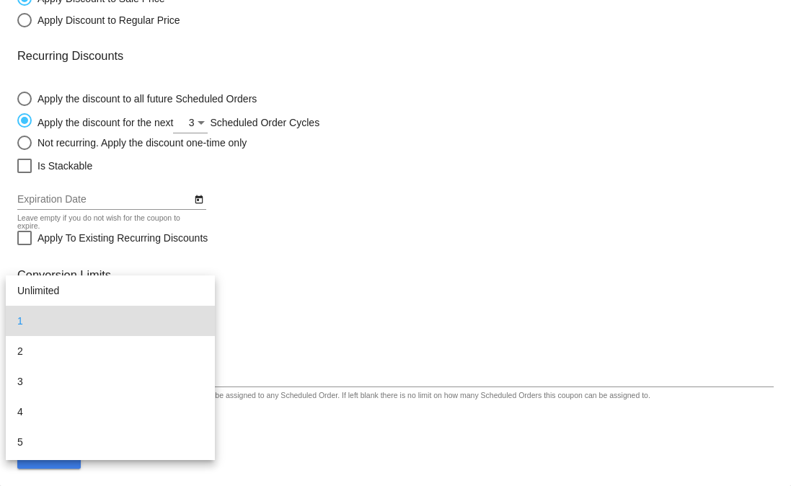
click at [403, 310] on div at bounding box center [395, 243] width 791 height 486
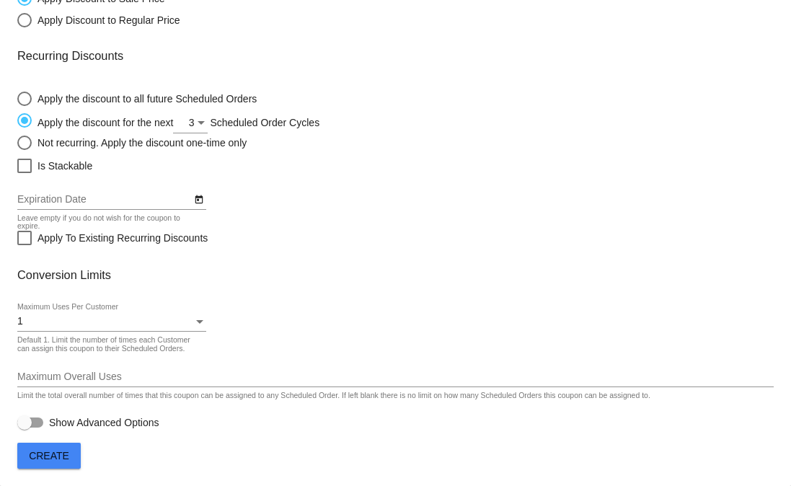
click at [86, 313] on div "1 Maximum Uses Per Customer" at bounding box center [111, 317] width 189 height 28
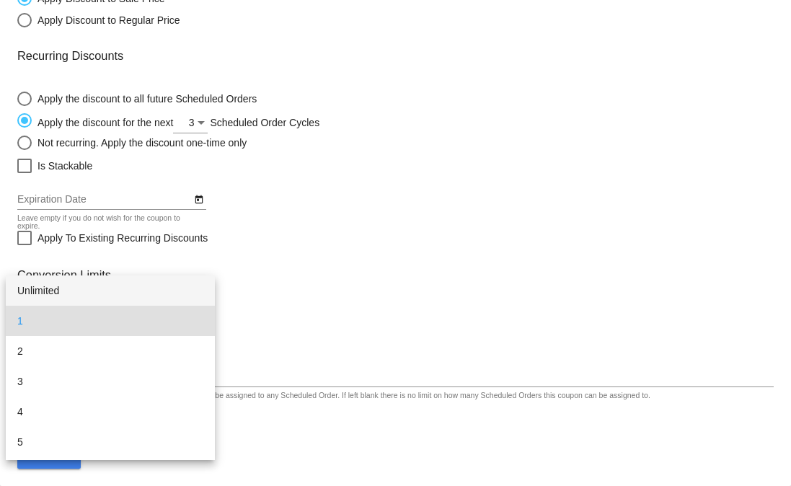
click at [51, 288] on span "Unlimited" at bounding box center [110, 290] width 186 height 30
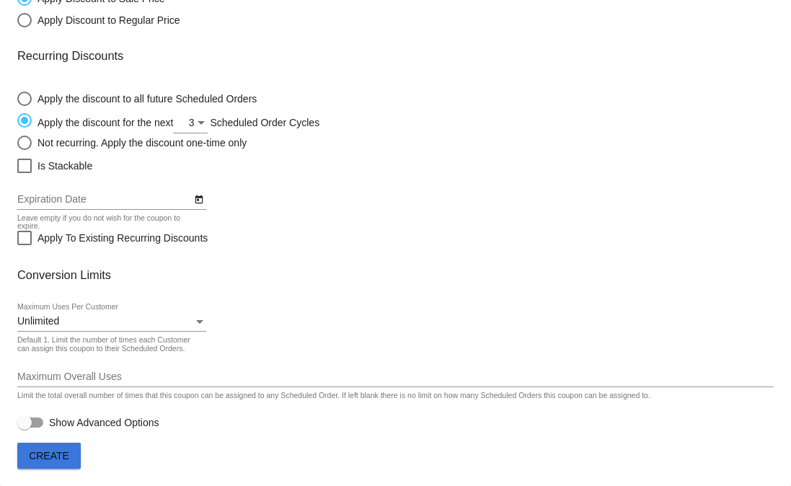
click at [57, 455] on span "Create" at bounding box center [49, 456] width 40 height 12
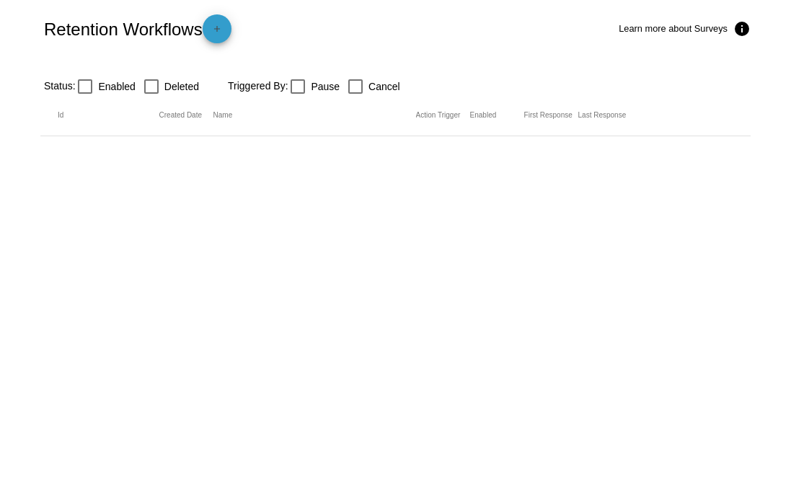
click at [215, 36] on mat-icon "add" at bounding box center [216, 32] width 17 height 17
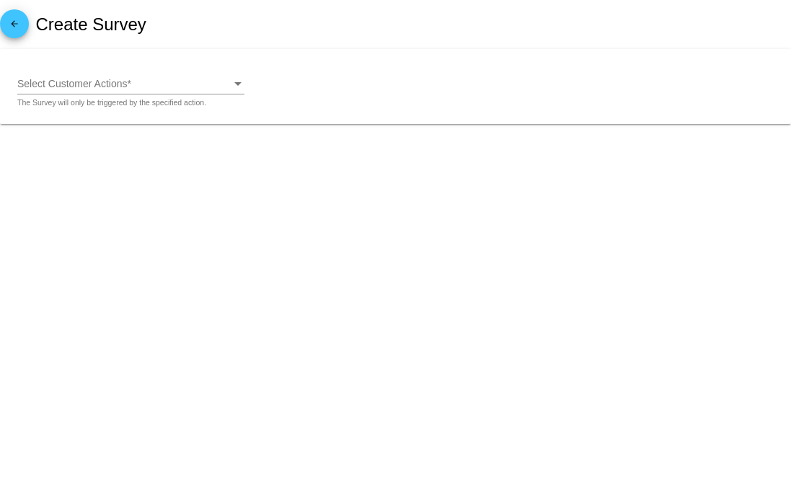
click at [36, 71] on div "Select Customer Actions Select Customer Actions *" at bounding box center [130, 80] width 227 height 28
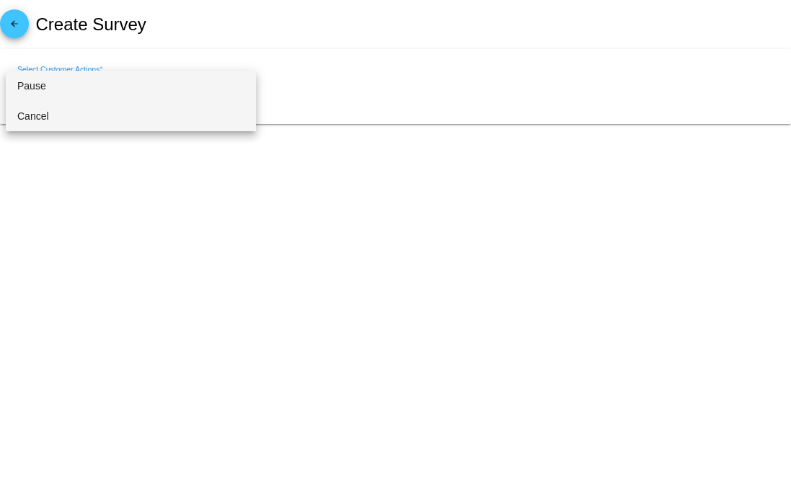
click at [57, 121] on span "Cancel" at bounding box center [130, 116] width 227 height 30
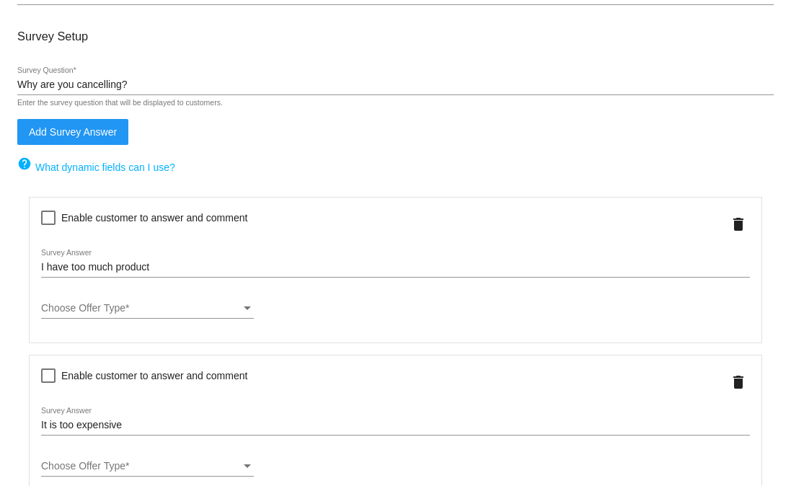
scroll to position [161, 0]
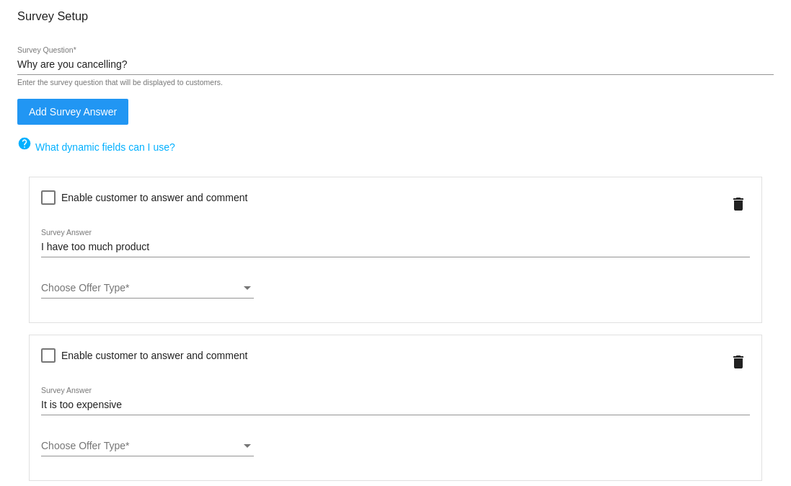
click at [132, 291] on div "Choose Offer Type" at bounding box center [141, 289] width 200 height 12
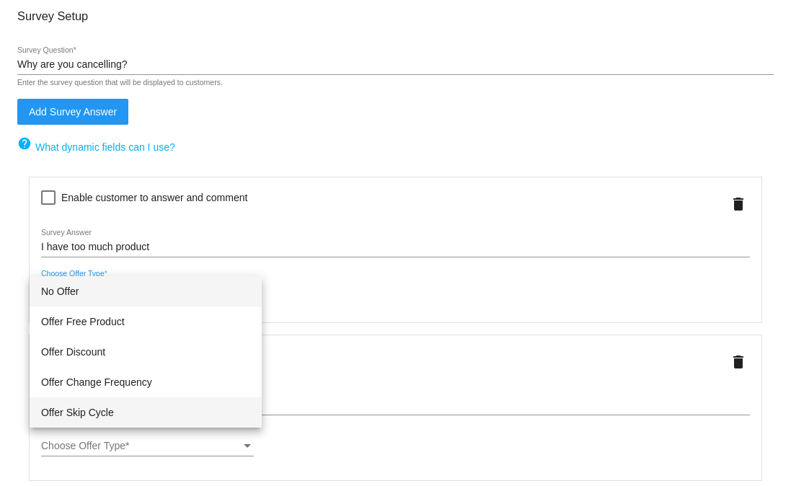
click at [121, 408] on span "Offer Skip Cycle" at bounding box center [145, 412] width 209 height 30
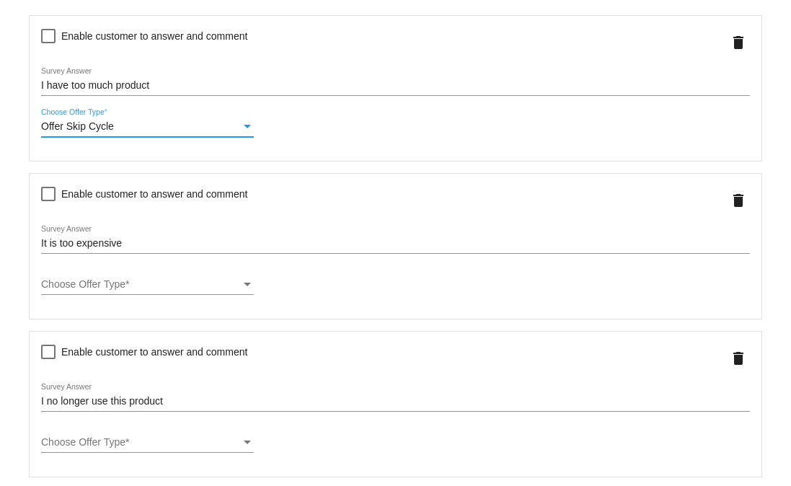
scroll to position [329, 0]
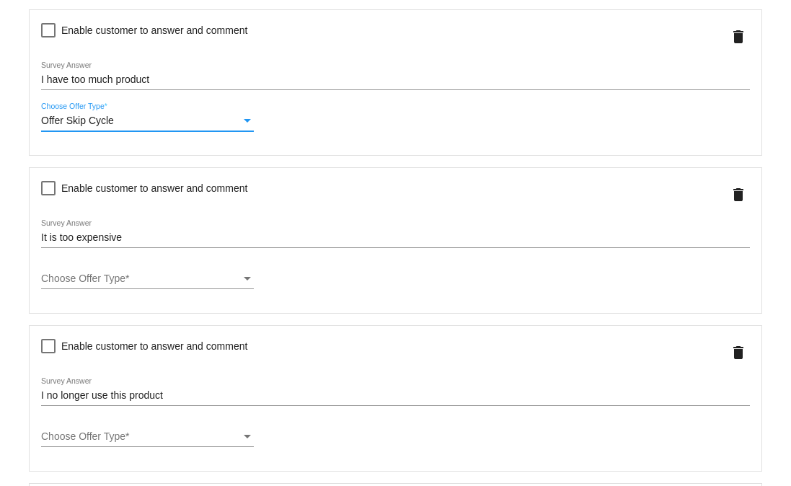
click at [92, 283] on span "Choose Offer Type" at bounding box center [83, 278] width 84 height 12
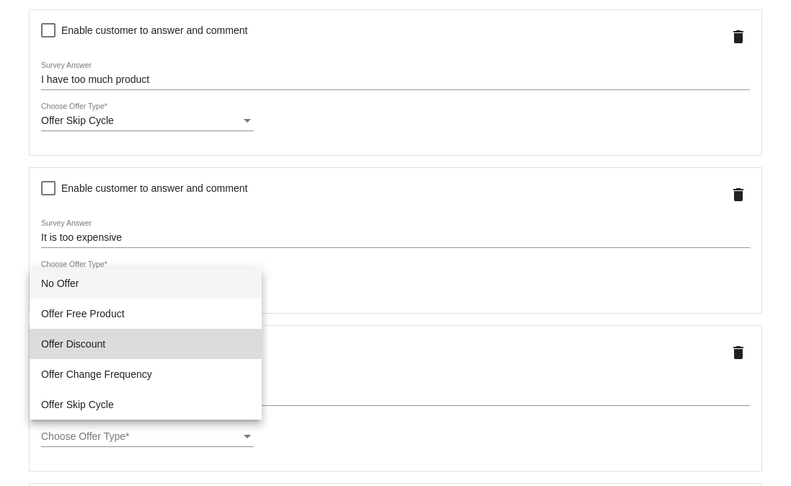
click at [86, 344] on span "Offer Discount" at bounding box center [145, 344] width 209 height 30
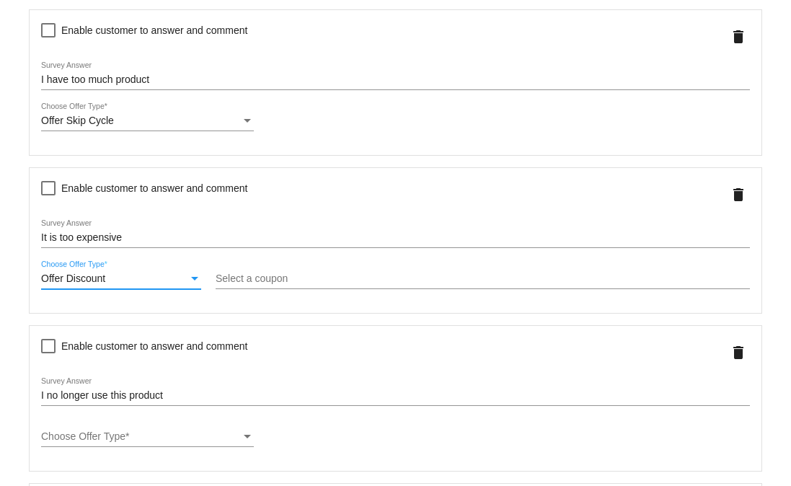
click at [363, 280] on input "Select a coupon" at bounding box center [482, 279] width 534 height 12
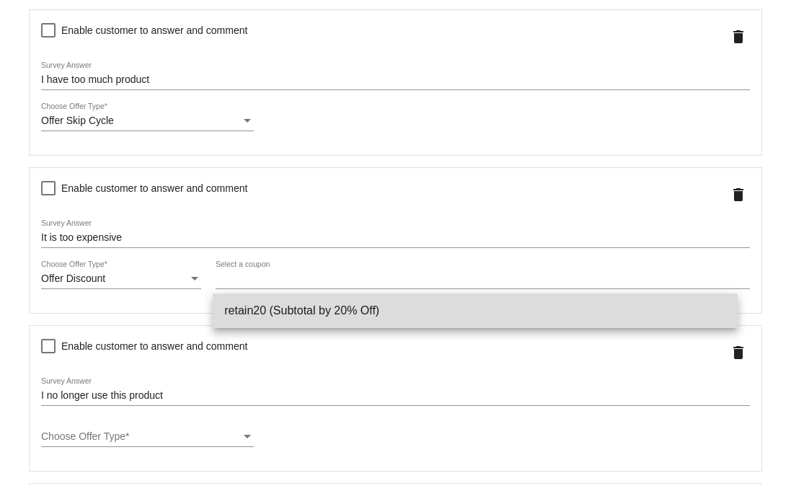
click at [277, 311] on span "retain20 (Subtotal by 20% Off)" at bounding box center [475, 310] width 502 height 35
type input "retain20"
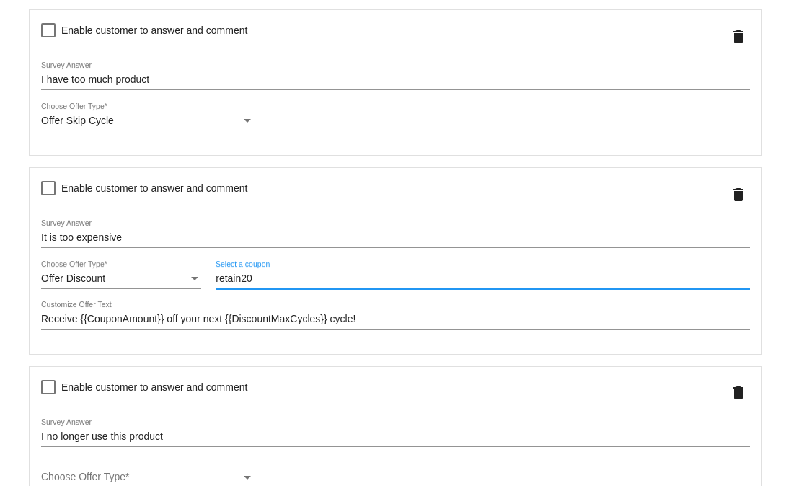
click at [62, 325] on input "Receive {{CouponAmount}} off your next {{DiscountMaxCycles}} cycle!" at bounding box center [395, 319] width 708 height 12
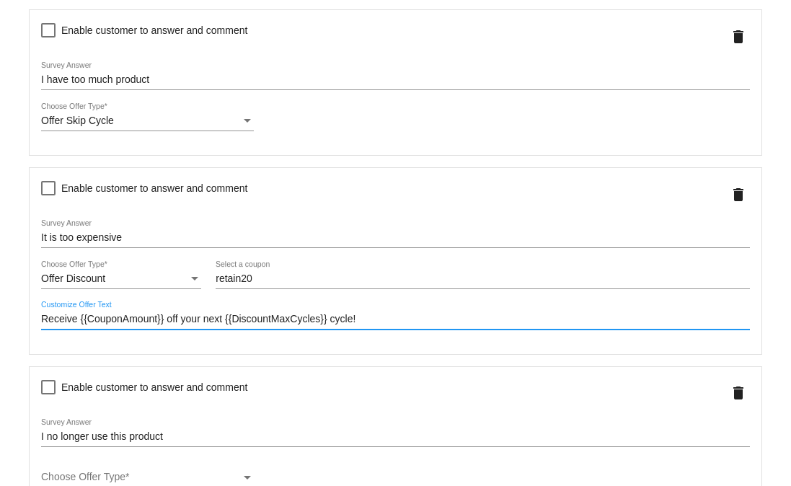
click at [62, 325] on input "Receive {{CouponAmount}} off your next {{DiscountMaxCycles}} cycle!" at bounding box center [395, 319] width 708 height 12
click at [421, 321] on input "Receive {{CouponAmount}} off your next {{DiscountMaxCycles}} cycle!" at bounding box center [395, 319] width 708 height 12
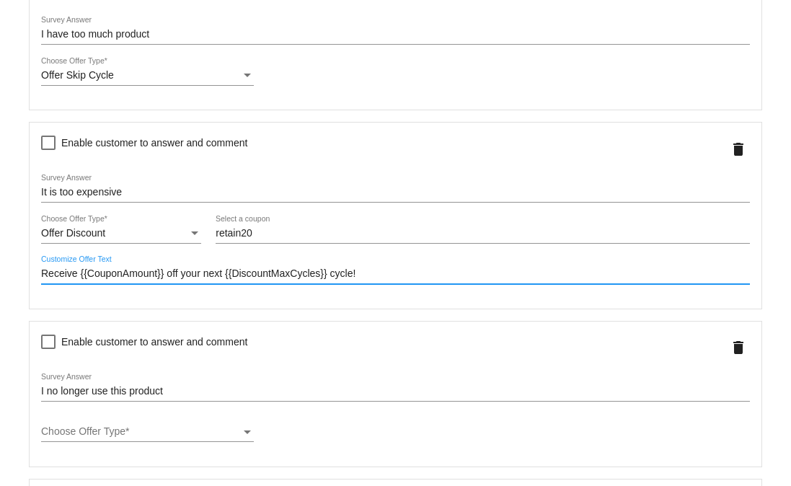
scroll to position [376, 0]
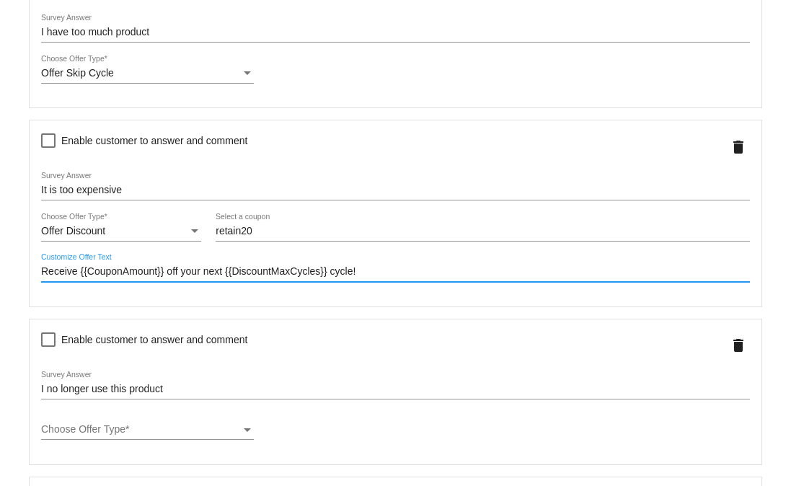
drag, startPoint x: 350, startPoint y: 273, endPoint x: 358, endPoint y: 299, distance: 27.3
click at [350, 274] on input "Receive {{CouponAmount}} off your next {{DiscountMaxCycles}} cycle!" at bounding box center [395, 272] width 708 height 12
type input "Receive {{CouponAmount}} off your next {{DiscountMaxCycles}} cycles!"
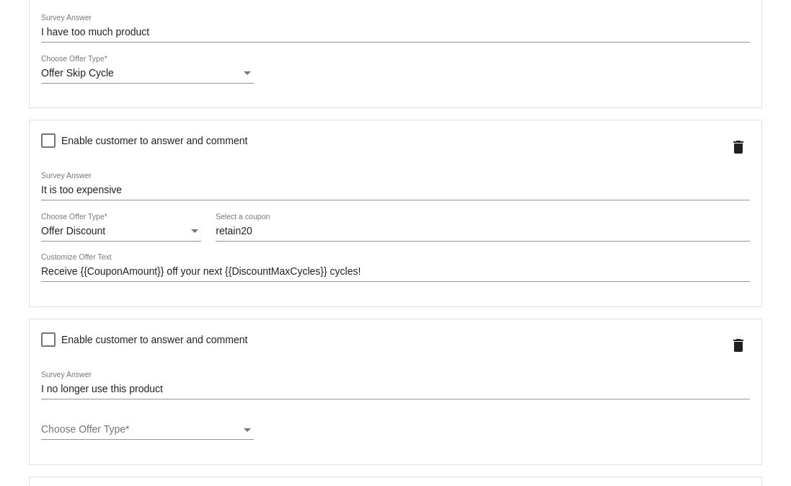
click at [407, 265] on div "Receive {{CouponAmount}} off your next {{DiscountMaxCycles}} cycles! Customize …" at bounding box center [395, 268] width 708 height 28
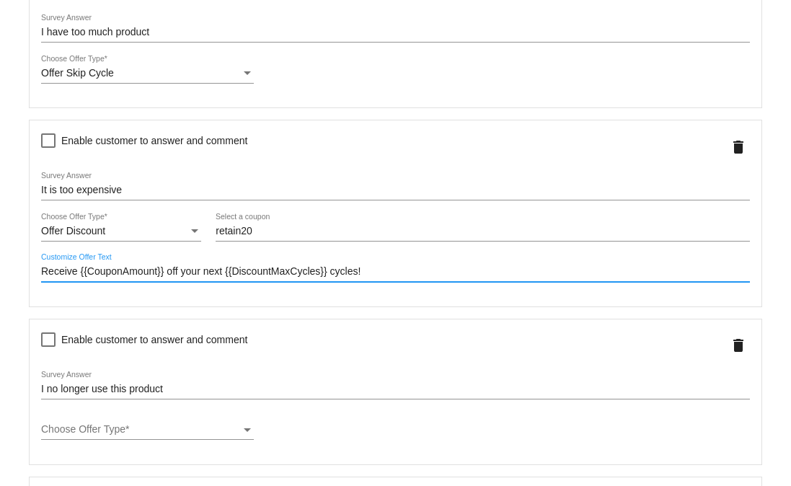
drag, startPoint x: 388, startPoint y: 281, endPoint x: 374, endPoint y: 280, distance: 14.5
click at [388, 277] on input "Receive {{CouponAmount}} off your next {{DiscountMaxCycles}} cycles!" at bounding box center [395, 272] width 708 height 12
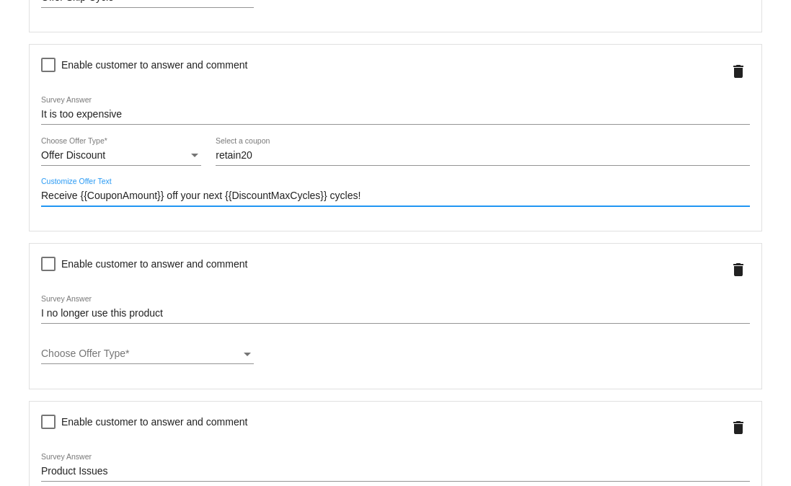
click at [216, 228] on div "It is too expensive Survey Answer Offer Discount Choose Offer Type * retain20 S…" at bounding box center [395, 158] width 731 height 146
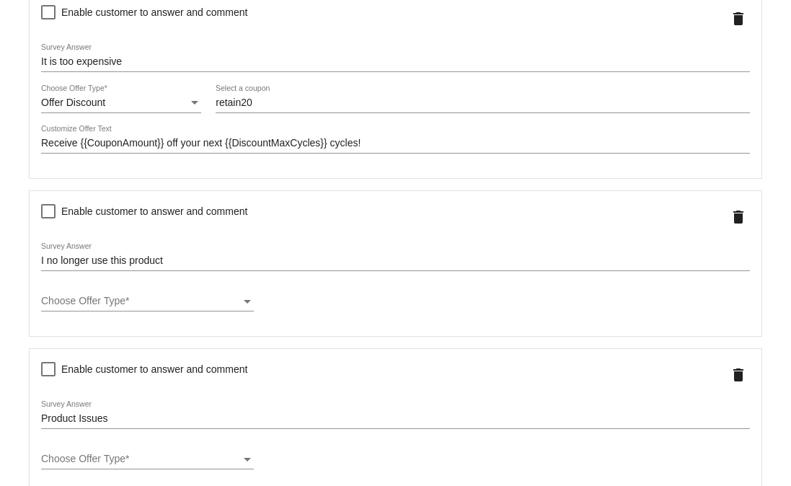
scroll to position [535, 0]
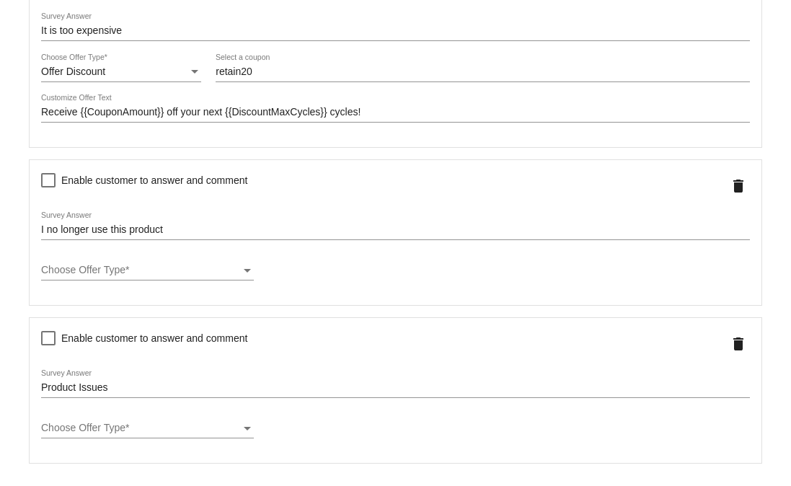
click at [144, 272] on div "Choose Offer Type" at bounding box center [141, 270] width 200 height 12
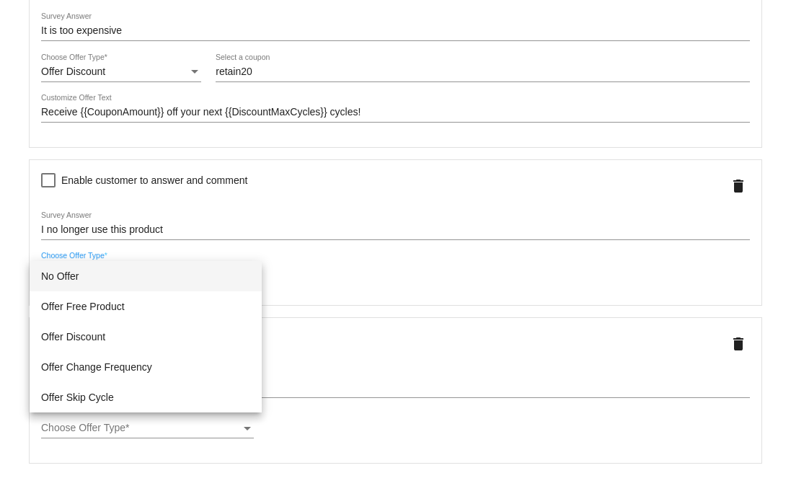
click at [23, 231] on div at bounding box center [395, 243] width 791 height 486
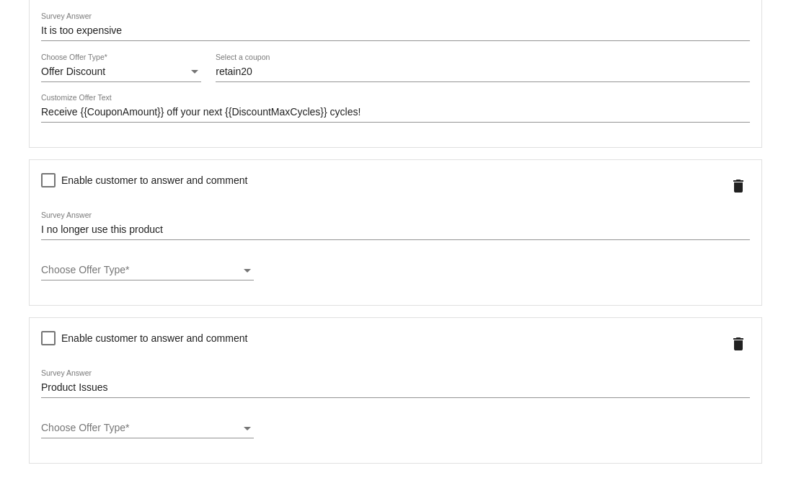
click at [115, 290] on div "Choose Offer Type Choose Offer Type *" at bounding box center [147, 272] width 213 height 41
click at [89, 267] on div "Choose Offer Type Choose Offer Type *" at bounding box center [147, 266] width 213 height 28
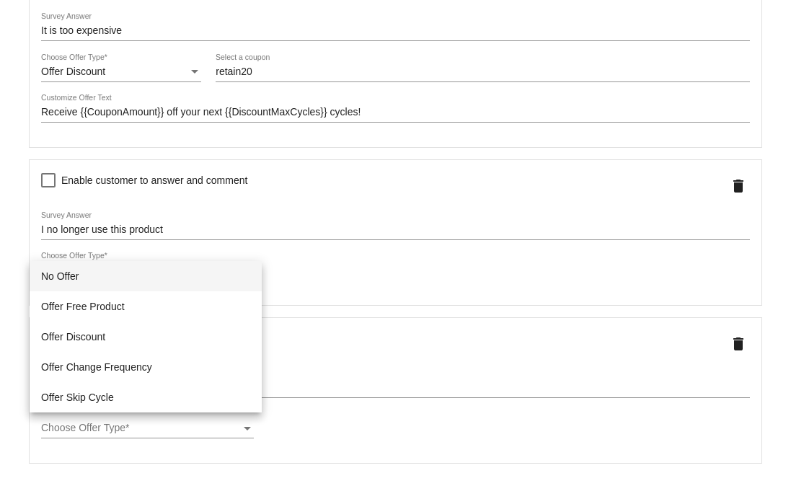
click at [13, 266] on div at bounding box center [395, 243] width 791 height 486
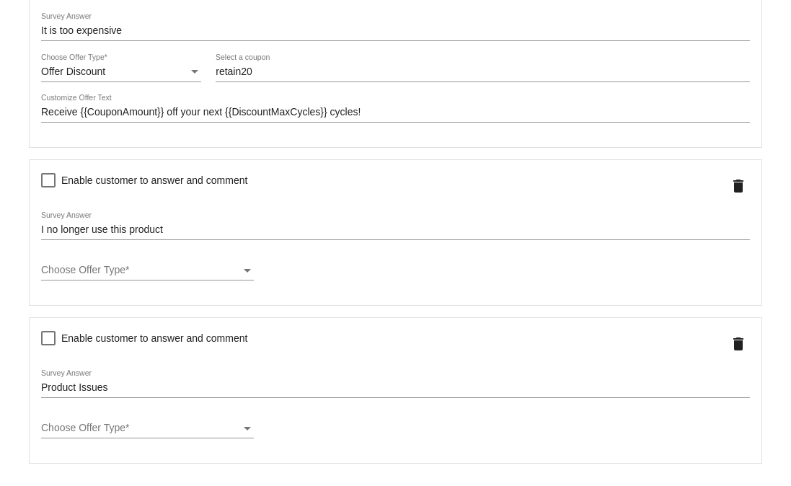
scroll to position [571, 0]
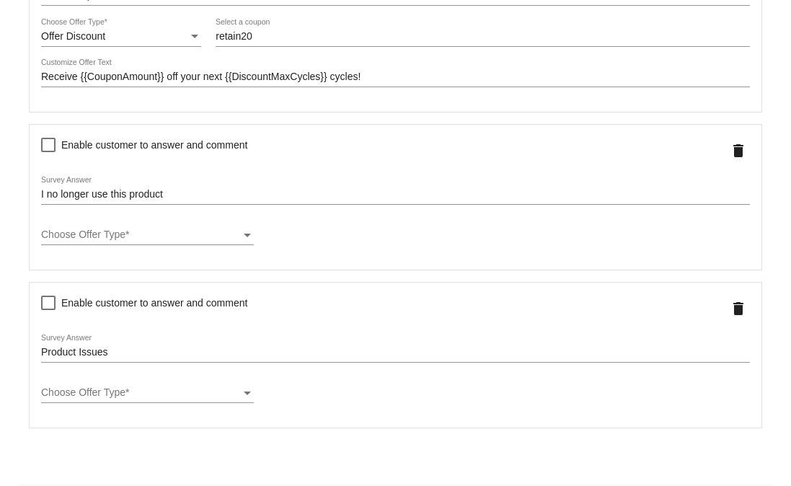
click at [116, 240] on span "Choose Offer Type" at bounding box center [83, 234] width 84 height 12
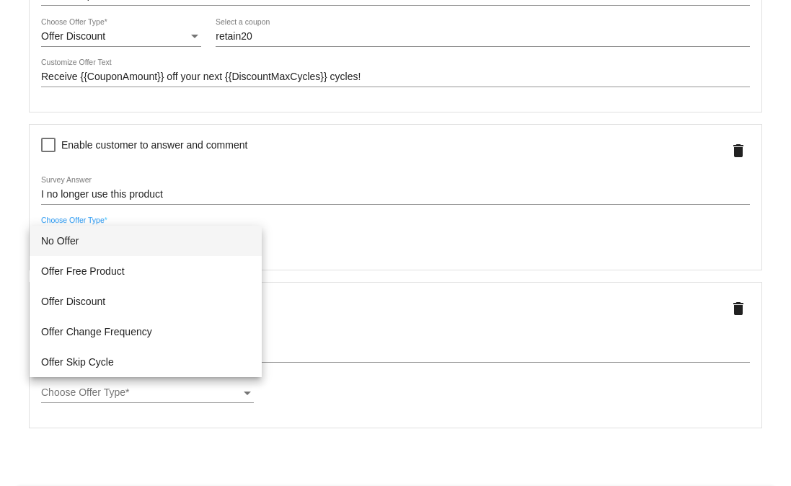
click at [68, 238] on span "No Offer" at bounding box center [145, 241] width 209 height 30
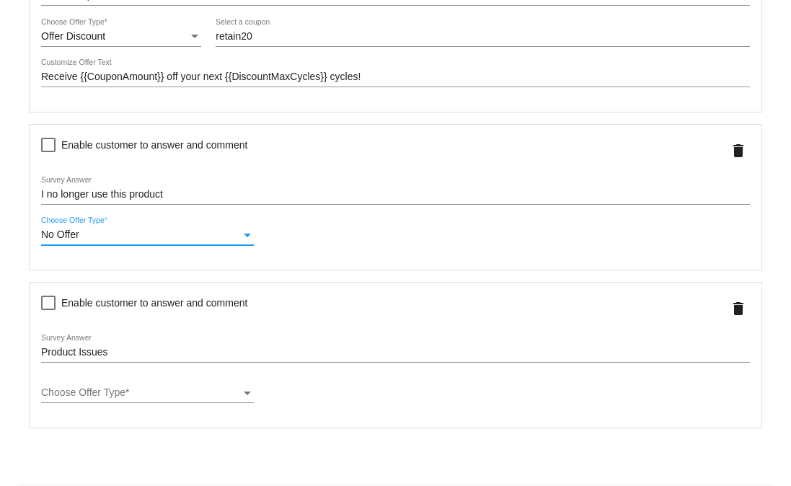
click at [184, 205] on div "I no longer use this product Survey Answer" at bounding box center [395, 191] width 708 height 28
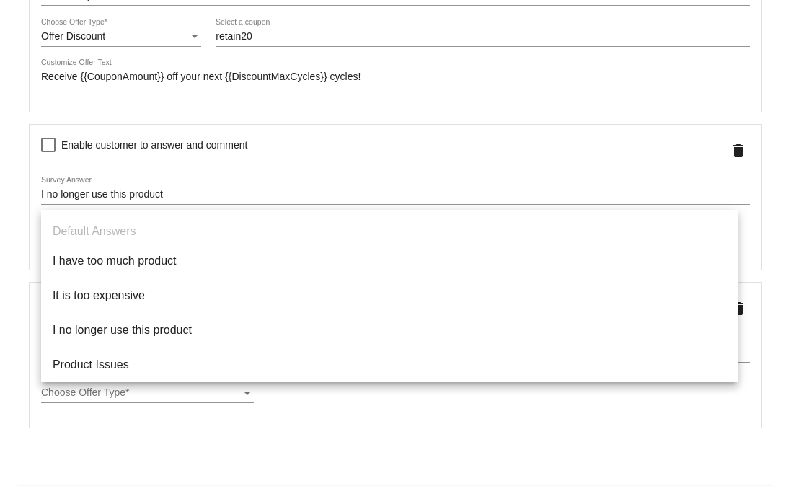
click at [760, 409] on div "Enable customer to answer and comment Product Issues Survey Answer Choose Offer…" at bounding box center [395, 355] width 756 height 146
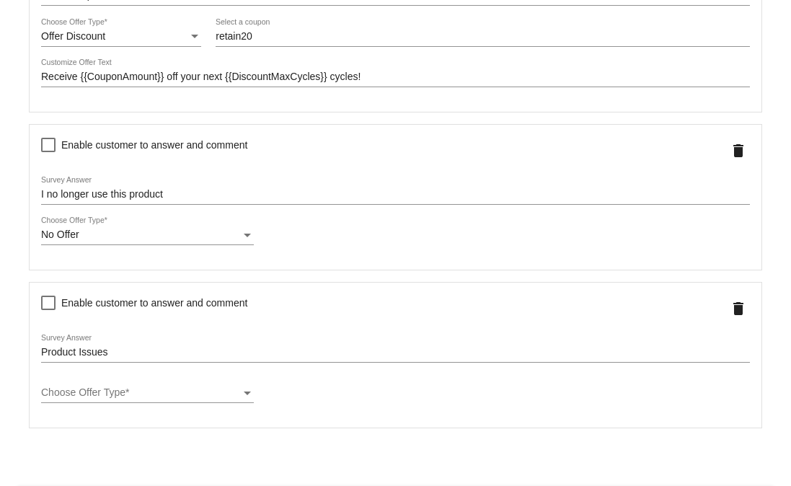
click at [41, 151] on div at bounding box center [48, 145] width 14 height 14
click at [48, 152] on input "Enable customer to answer and comment" at bounding box center [48, 152] width 1 height 1
checkbox input "true"
click at [263, 146] on div at bounding box center [260, 145] width 14 height 14
click at [260, 152] on input "Comment is required" at bounding box center [259, 152] width 1 height 1
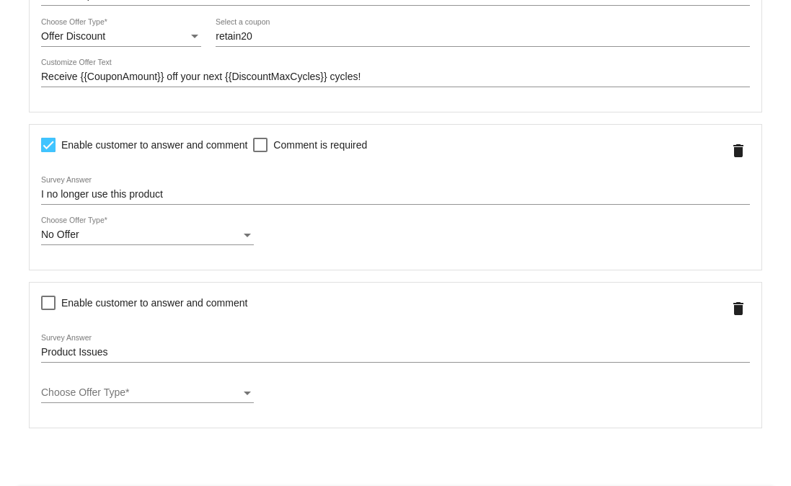
checkbox input "true"
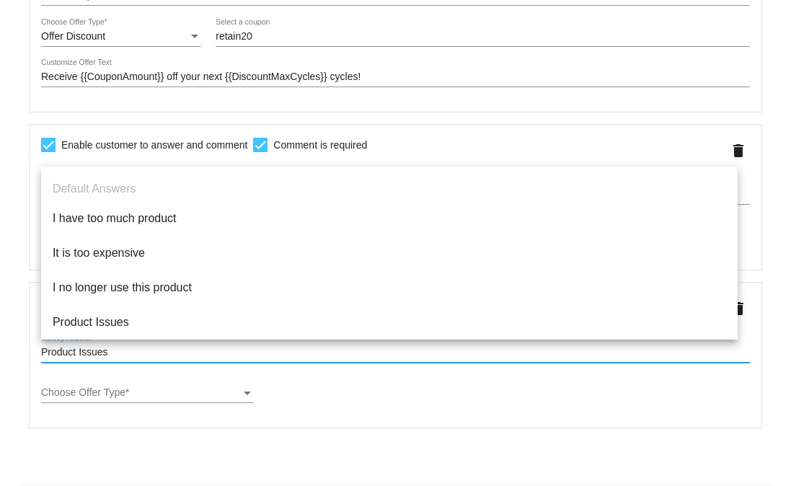
click at [138, 352] on input "Product Issues" at bounding box center [395, 353] width 708 height 12
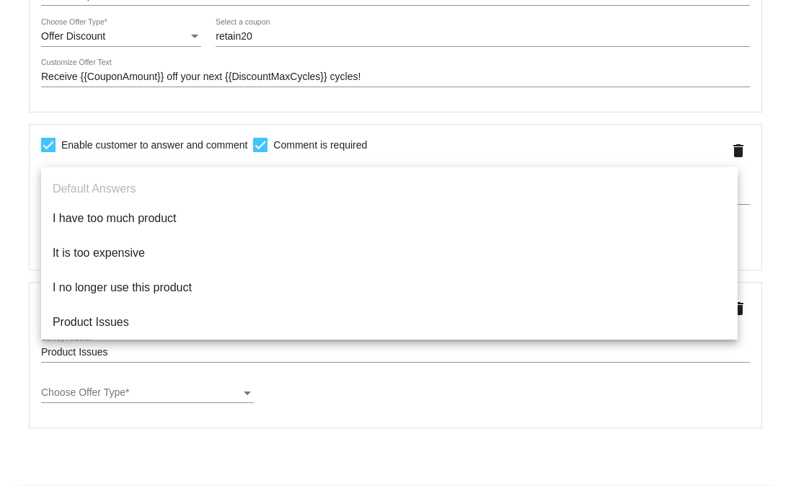
click at [6, 350] on mat-card "Cancel Select Customer Actions * The Survey will only be triggered by the speci…" at bounding box center [395, 7] width 791 height 1058
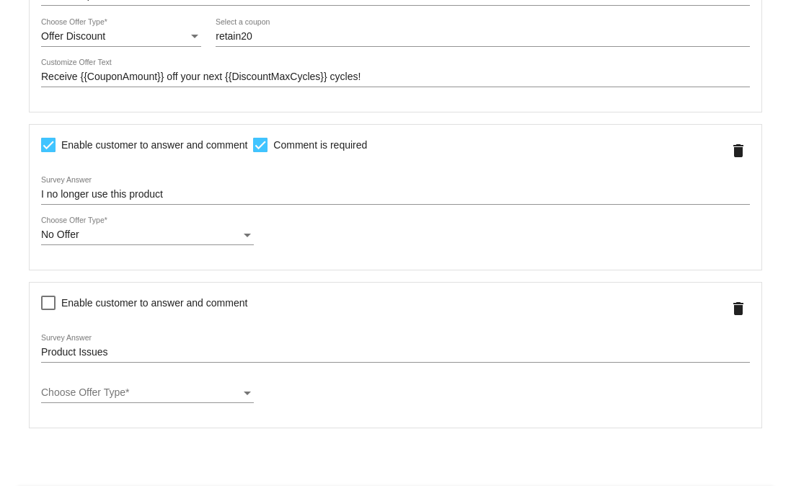
click at [92, 358] on input "Product Issues" at bounding box center [395, 353] width 708 height 12
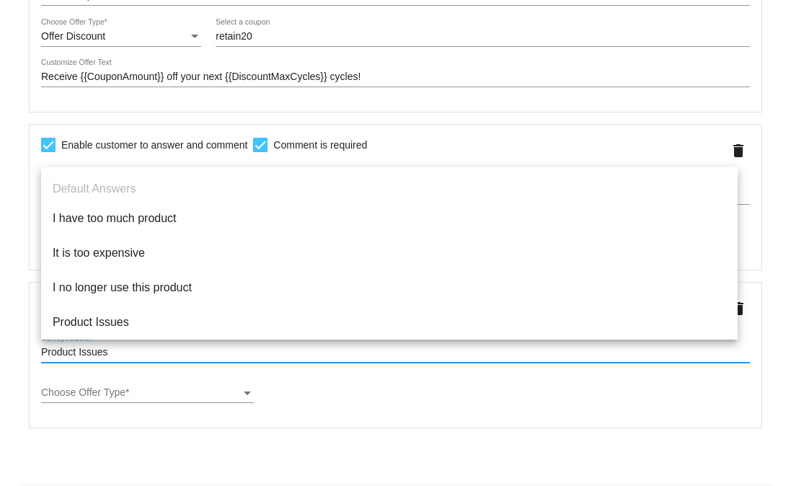
click at [0, 327] on mat-card "Cancel Select Customer Actions * The Survey will only be triggered by the speci…" at bounding box center [395, 7] width 791 height 1058
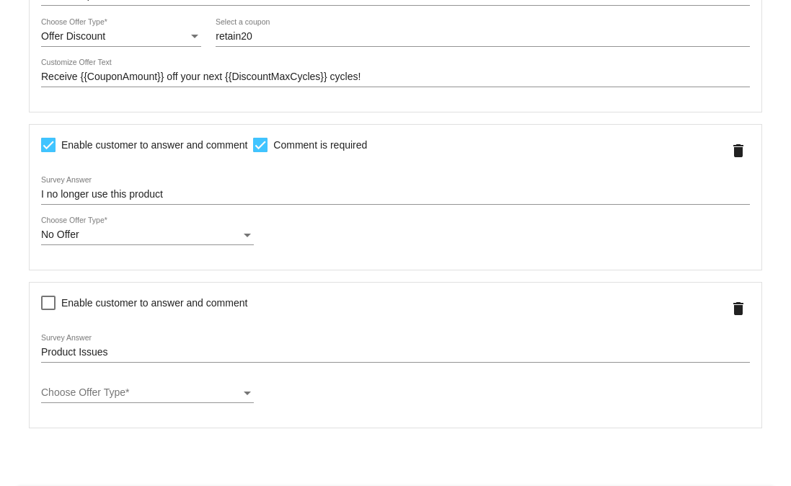
drag, startPoint x: 676, startPoint y: 459, endPoint x: 718, endPoint y: 368, distance: 100.6
click at [677, 456] on form "Cancel Select Customer Actions * The Survey will only be triggered by the speci…" at bounding box center [395, 4] width 756 height 1016
click at [104, 310] on span "Enable customer to answer and comment" at bounding box center [154, 302] width 186 height 17
click at [48, 310] on input "Enable customer to answer and comment" at bounding box center [48, 310] width 1 height 1
checkbox input "true"
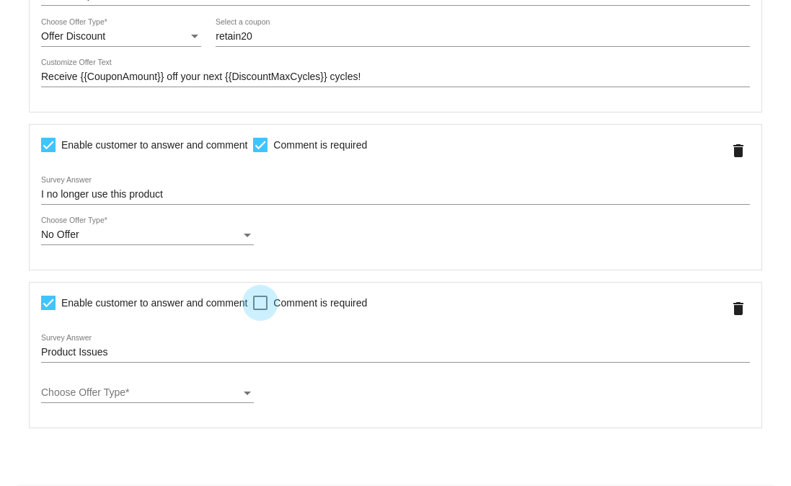
click at [262, 306] on div at bounding box center [260, 302] width 14 height 14
click at [260, 310] on input "Comment is required" at bounding box center [259, 310] width 1 height 1
checkbox input "true"
click at [110, 398] on span "Choose Offer Type" at bounding box center [83, 392] width 84 height 12
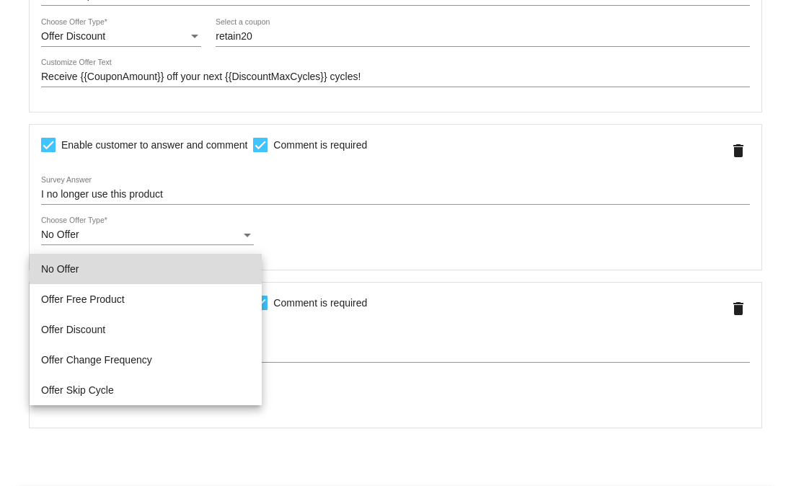
click at [86, 261] on span "No Offer" at bounding box center [145, 269] width 209 height 30
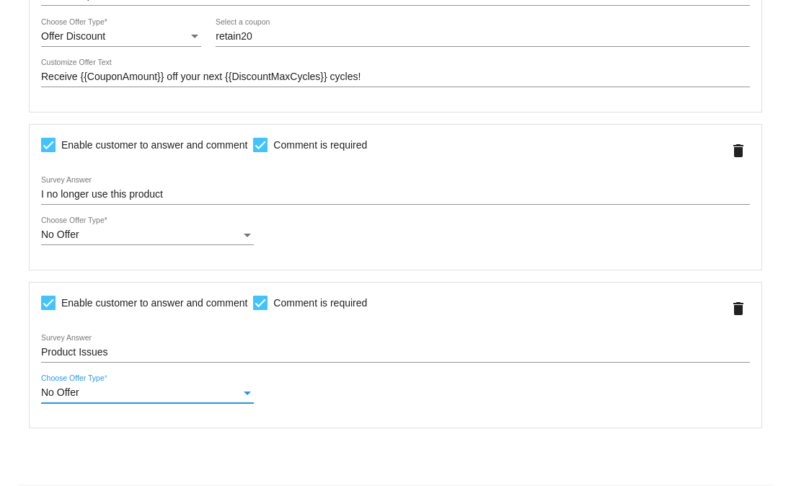
scroll to position [591, 0]
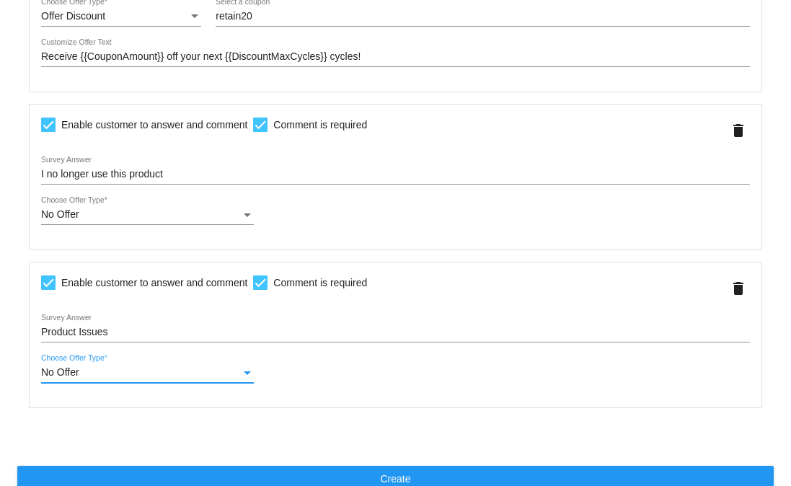
click at [86, 214] on div "No Offer" at bounding box center [141, 215] width 200 height 12
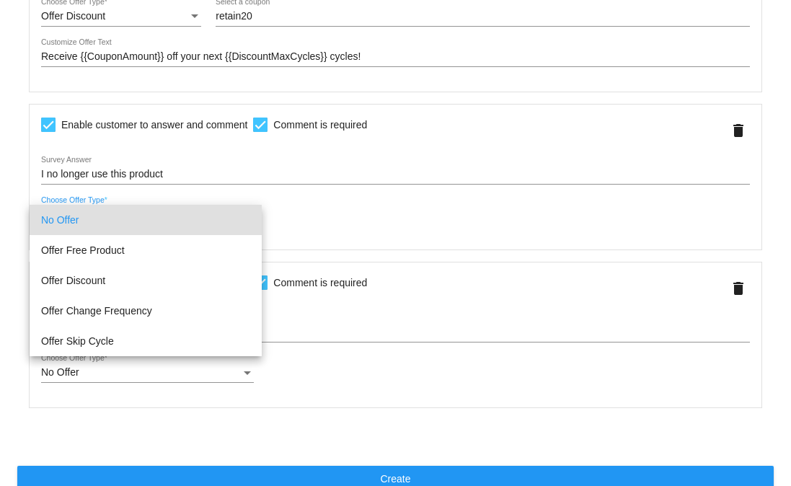
click at [177, 433] on div at bounding box center [395, 243] width 791 height 486
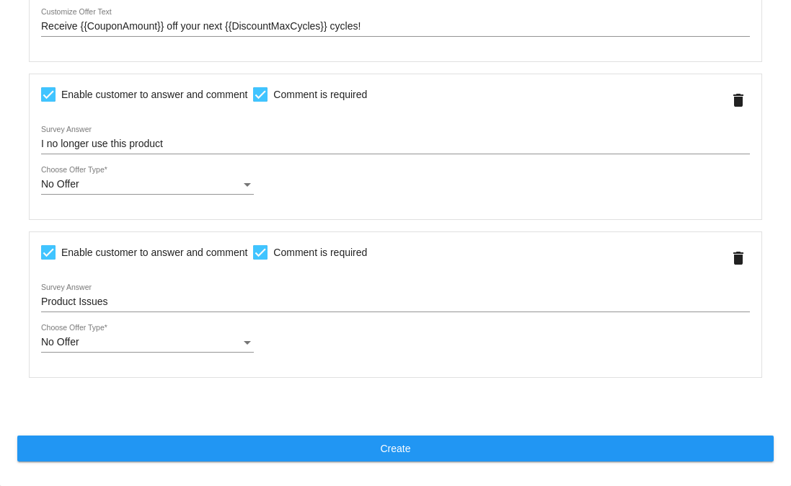
scroll to position [628, 0]
click at [79, 444] on button "Create" at bounding box center [395, 448] width 756 height 26
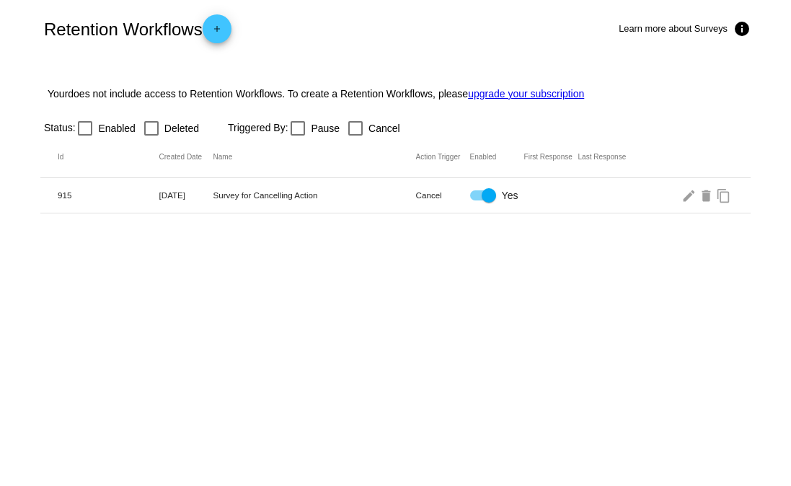
click at [224, 22] on span "add" at bounding box center [216, 31] width 17 height 35
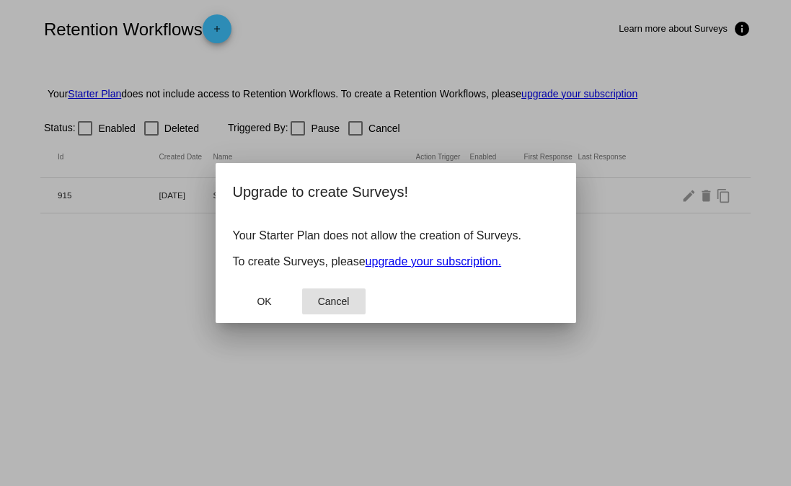
click at [342, 303] on span "Cancel" at bounding box center [334, 301] width 32 height 12
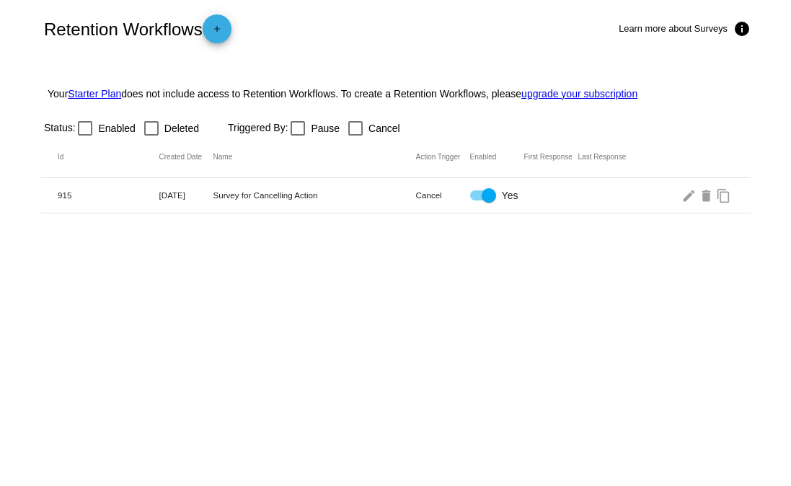
click at [215, 17] on span "add" at bounding box center [216, 31] width 17 height 35
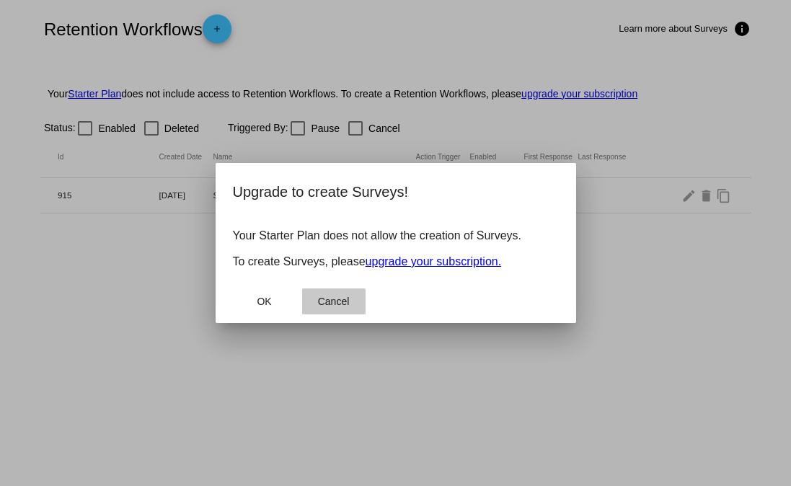
click at [324, 308] on button "Cancel" at bounding box center [333, 301] width 63 height 26
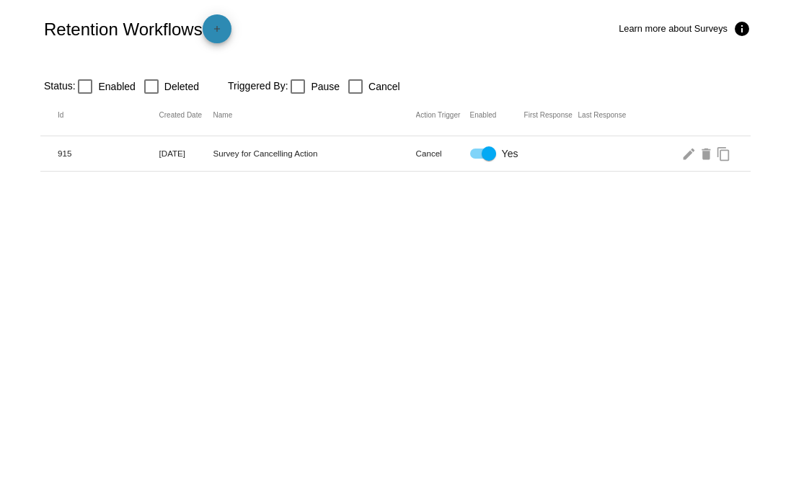
click at [217, 31] on mat-icon "add" at bounding box center [216, 32] width 17 height 17
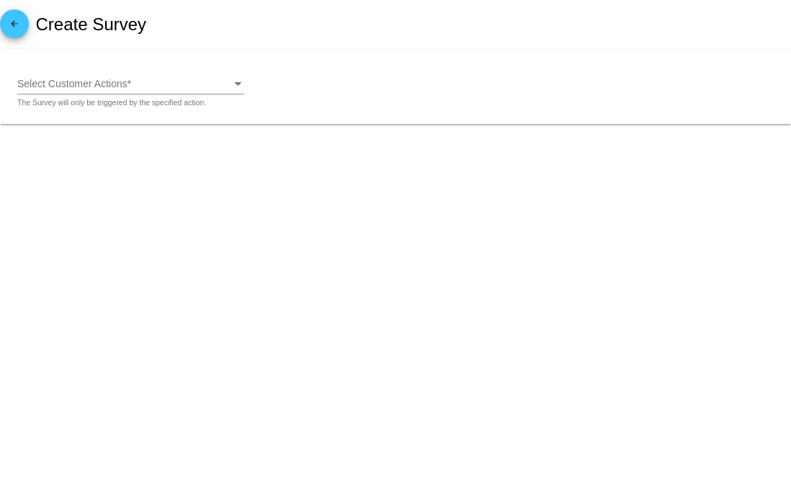
click at [83, 84] on span "Select Customer Actions" at bounding box center [72, 84] width 110 height 12
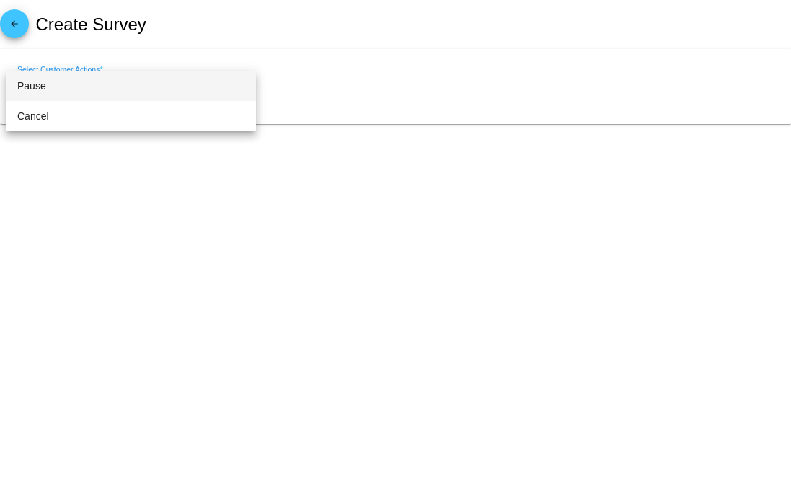
click at [51, 90] on span "Pause" at bounding box center [130, 86] width 227 height 30
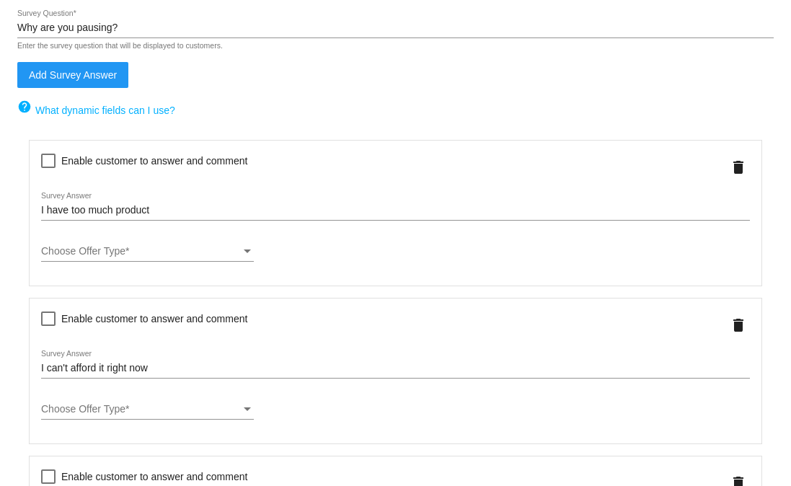
scroll to position [204, 0]
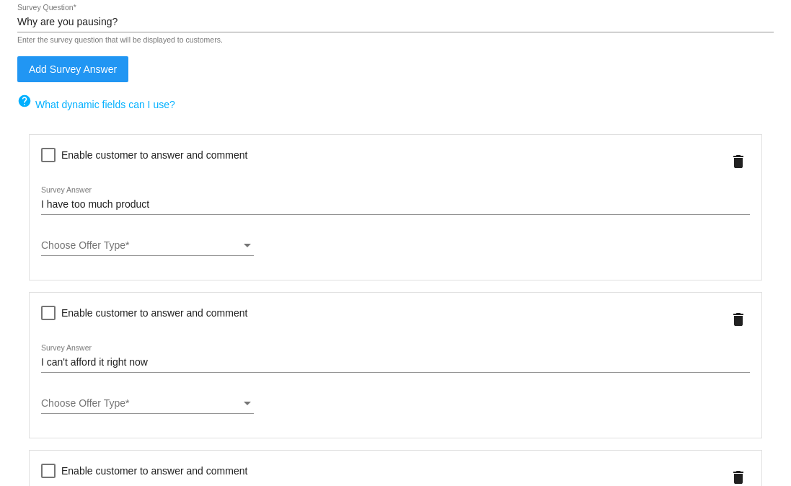
click at [96, 238] on div "Choose Offer Type Choose Offer Type *" at bounding box center [147, 242] width 213 height 28
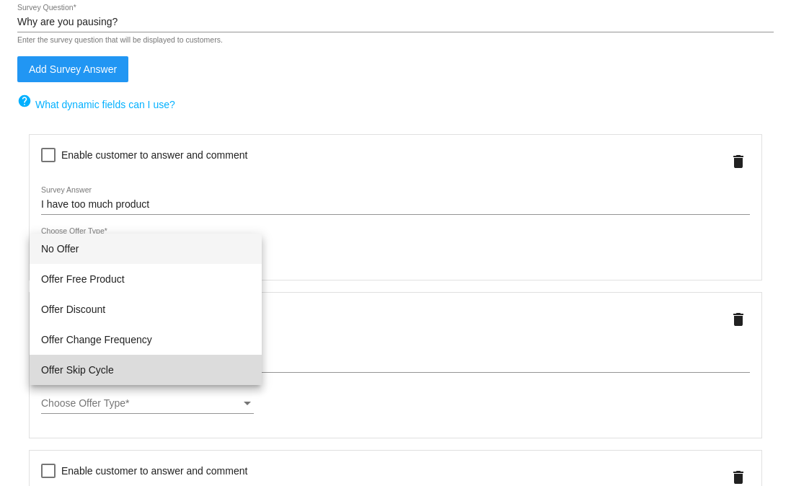
click at [92, 368] on span "Offer Skip Cycle" at bounding box center [145, 370] width 209 height 30
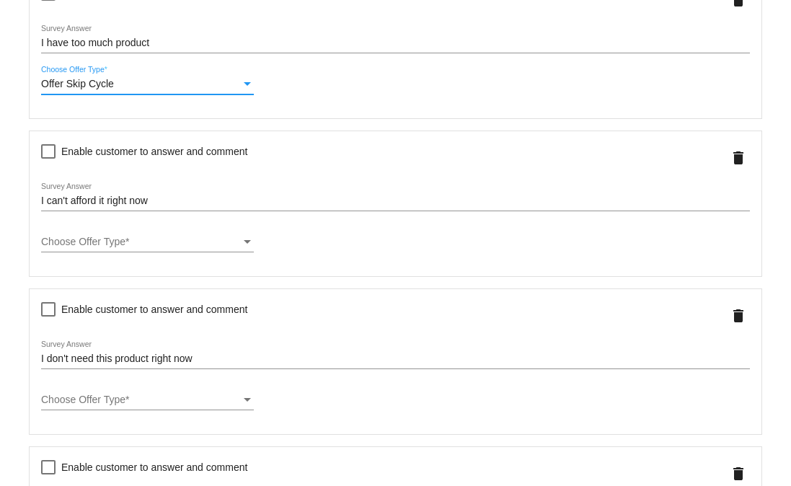
scroll to position [370, 0]
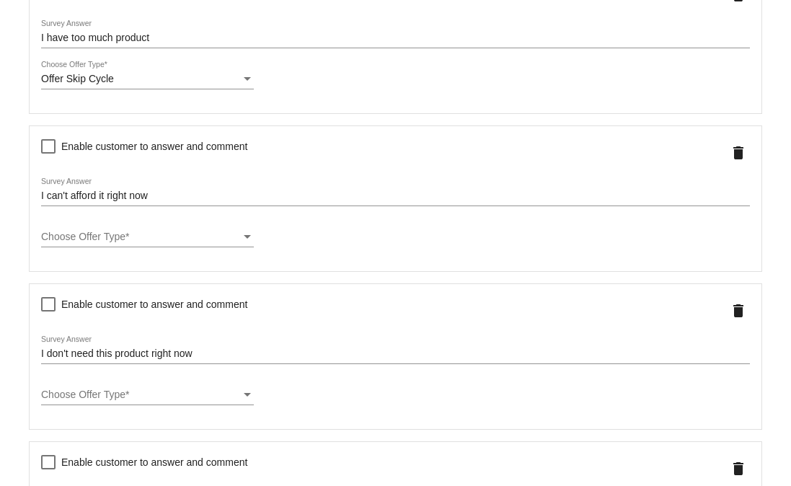
click at [66, 247] on div "Choose Offer Type Choose Offer Type *" at bounding box center [147, 233] width 213 height 28
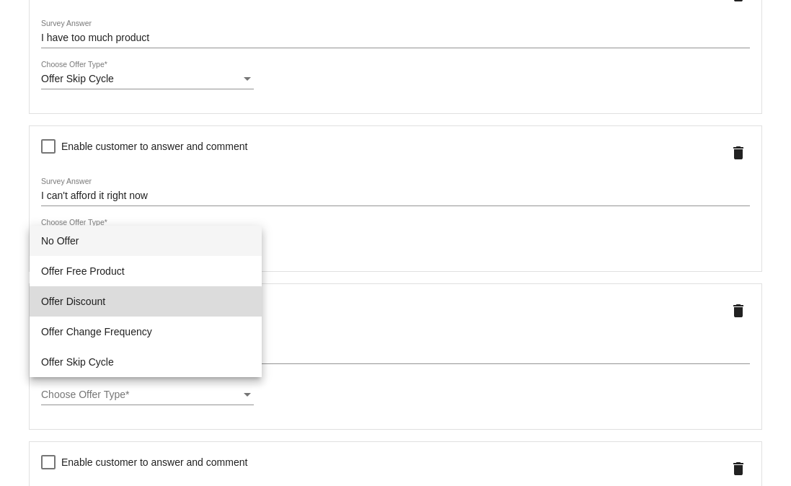
click at [81, 311] on span "Offer Discount" at bounding box center [145, 301] width 209 height 30
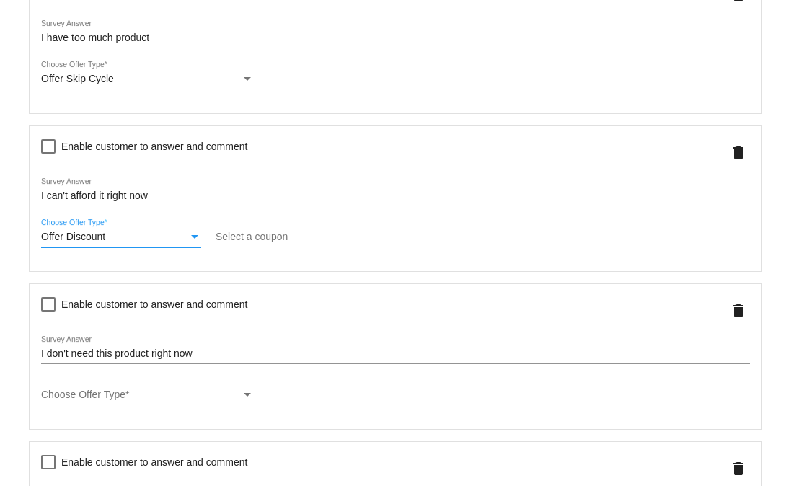
click at [336, 241] on input "Select a coupon" at bounding box center [482, 237] width 534 height 12
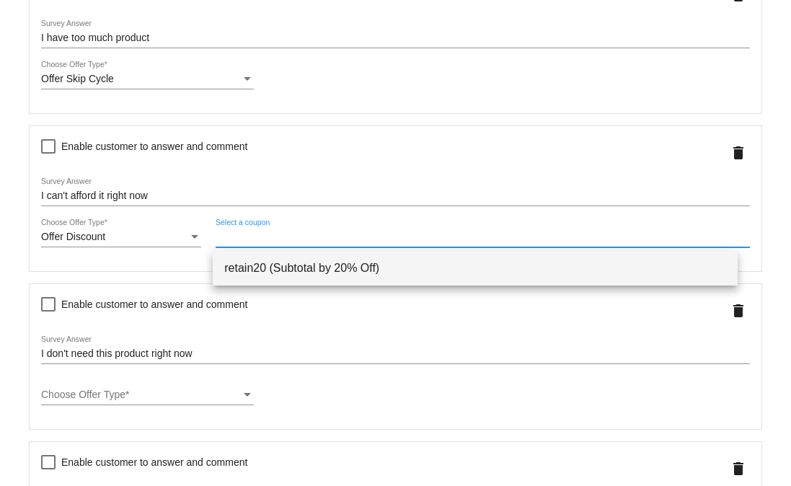
click at [258, 272] on span "retain20 (Subtotal by 20% Off)" at bounding box center [475, 268] width 502 height 35
type input "retain20"
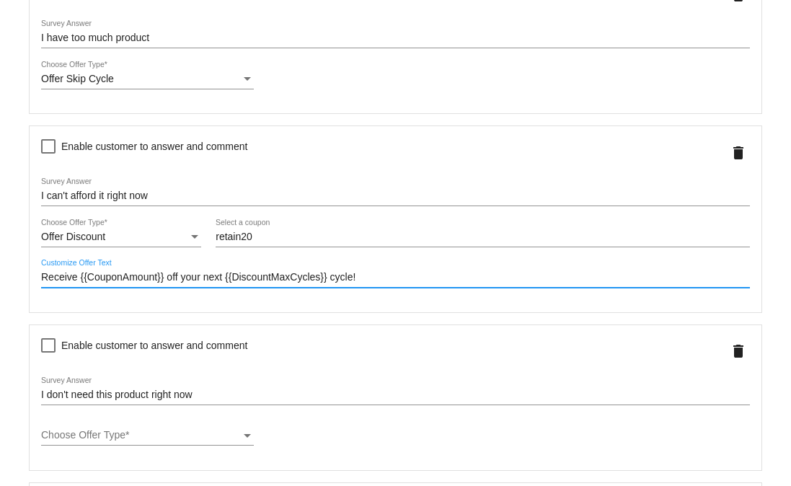
click at [352, 283] on input "Receive {{CouponAmount}} off your next {{DiscountMaxCycles}} cycle!" at bounding box center [395, 278] width 708 height 12
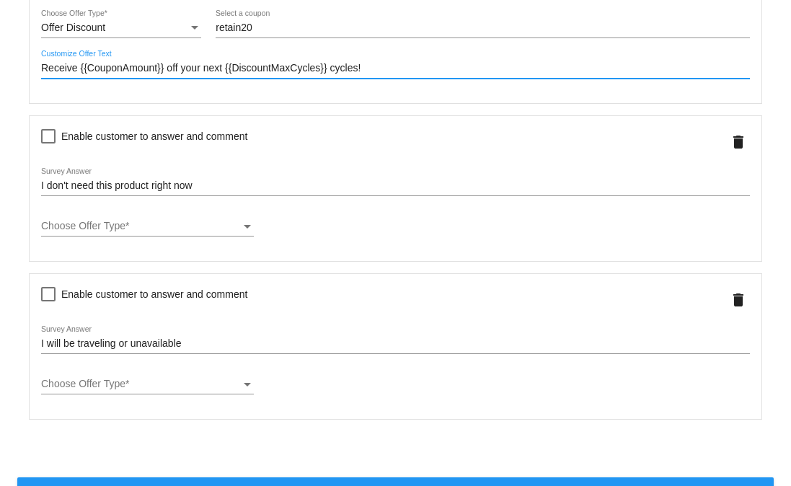
scroll to position [587, 0]
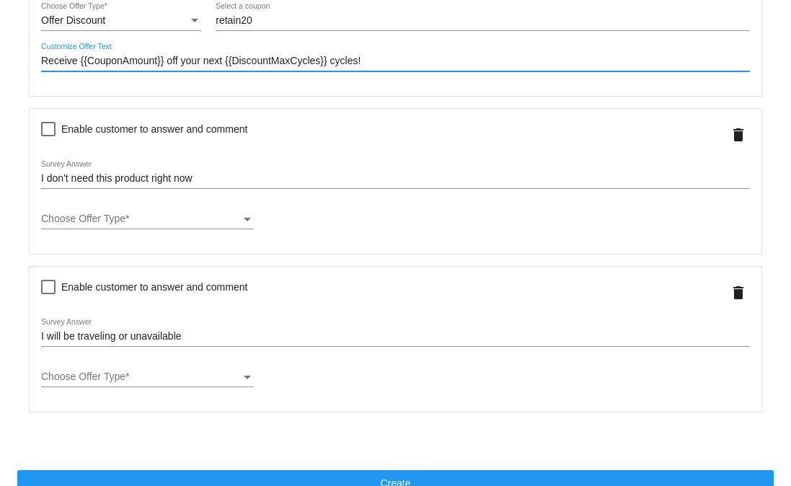
type input "Receive {{CouponAmount}} off your next {{DiscountMaxCycles}} cycles!"
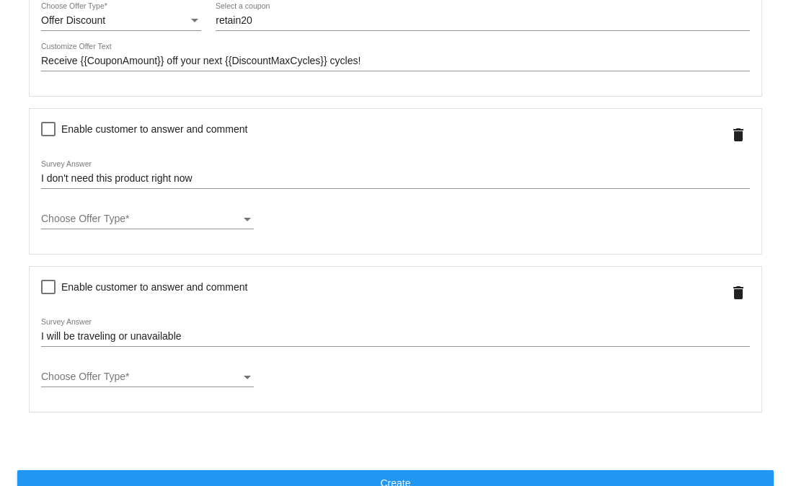
click at [22, 205] on div "Enable customer to answer and comment I don't need this product right now Surve…" at bounding box center [395, 181] width 756 height 146
click at [124, 379] on span "Choose Offer Type" at bounding box center [83, 376] width 84 height 12
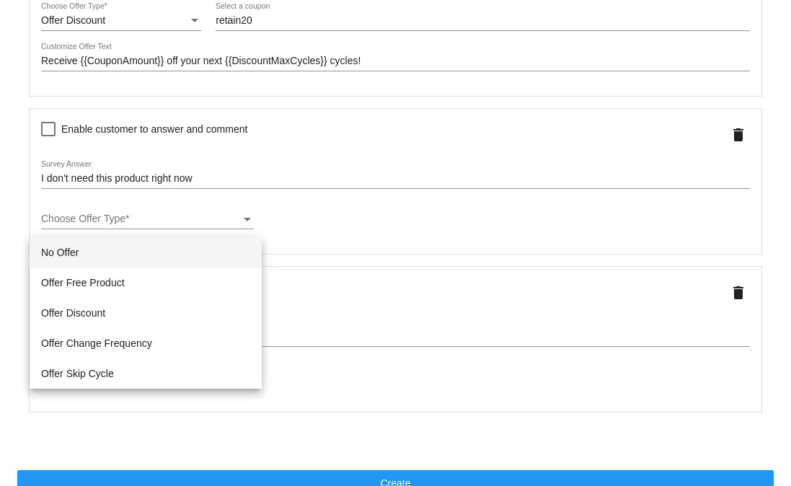
click at [283, 445] on div at bounding box center [395, 243] width 791 height 486
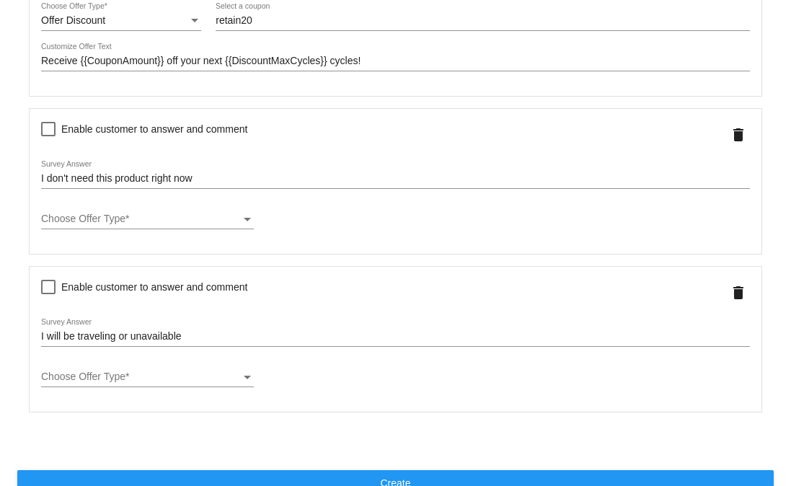
click at [106, 378] on span "Choose Offer Type" at bounding box center [83, 376] width 84 height 12
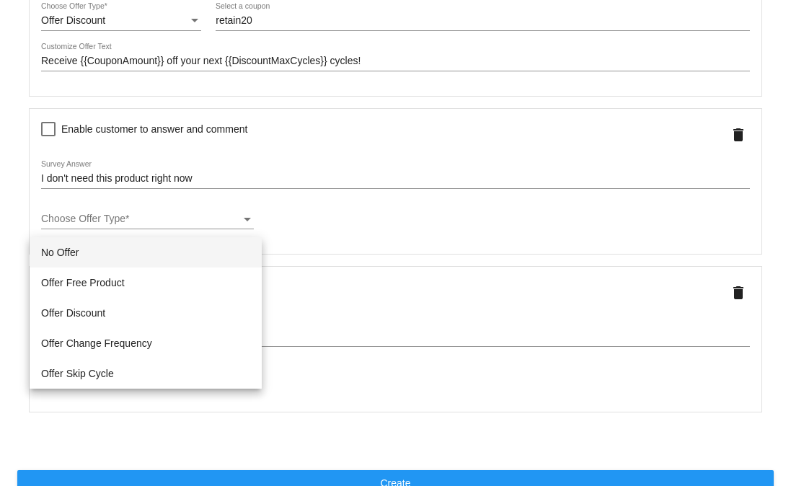
click at [221, 447] on div at bounding box center [395, 243] width 791 height 486
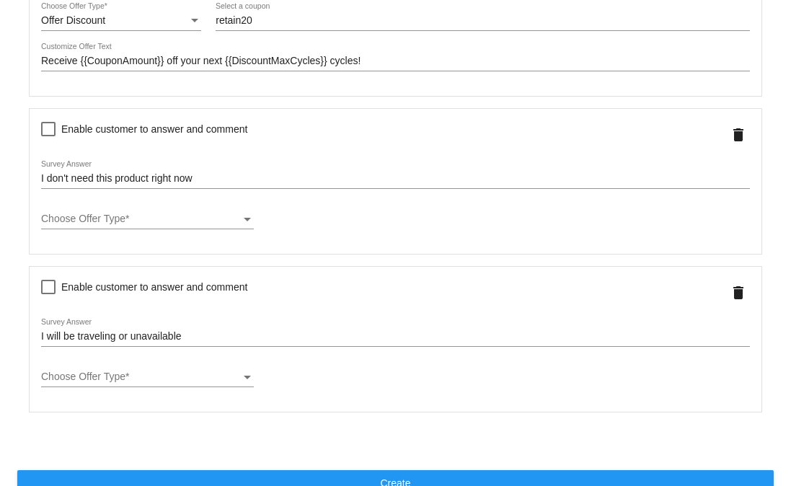
click at [109, 378] on span "Choose Offer Type" at bounding box center [83, 376] width 84 height 12
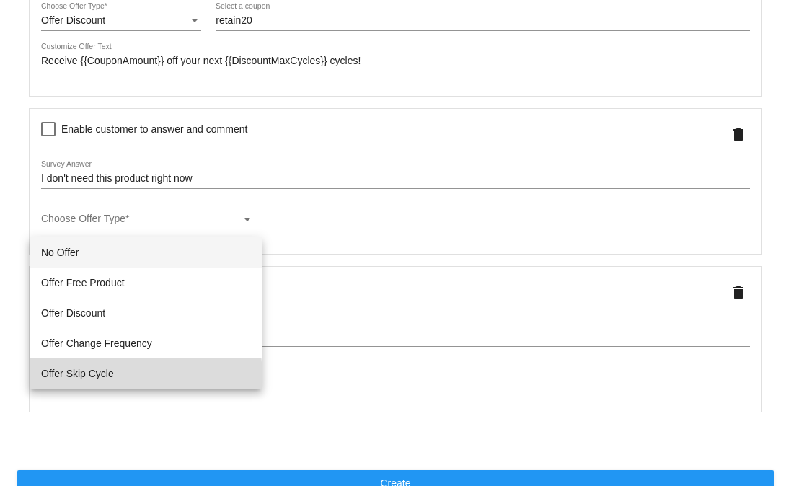
click at [87, 384] on span "Offer Skip Cycle" at bounding box center [145, 373] width 209 height 30
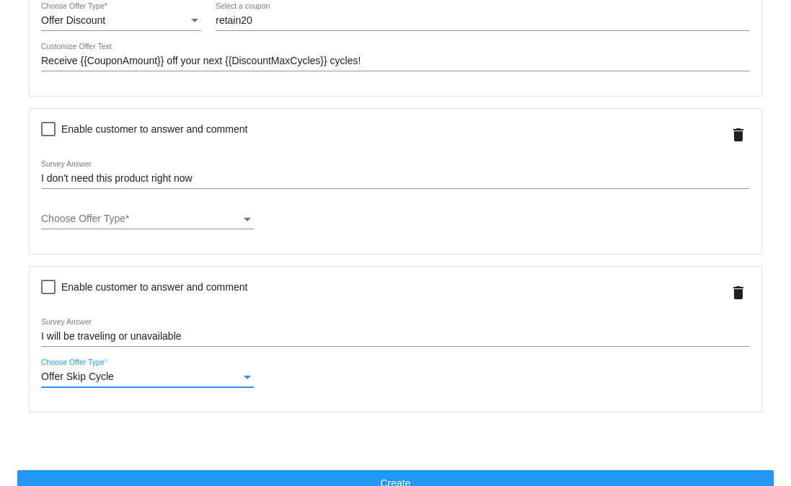
click at [152, 225] on div "Choose Offer Type" at bounding box center [141, 219] width 200 height 12
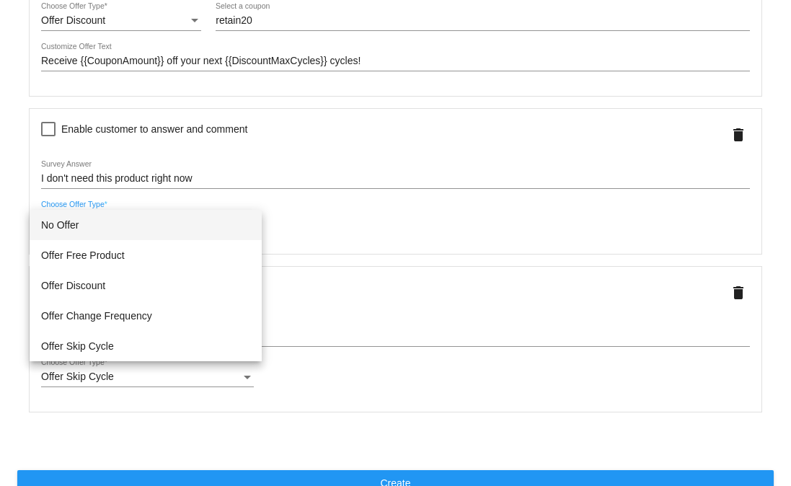
click at [375, 236] on div at bounding box center [395, 243] width 791 height 486
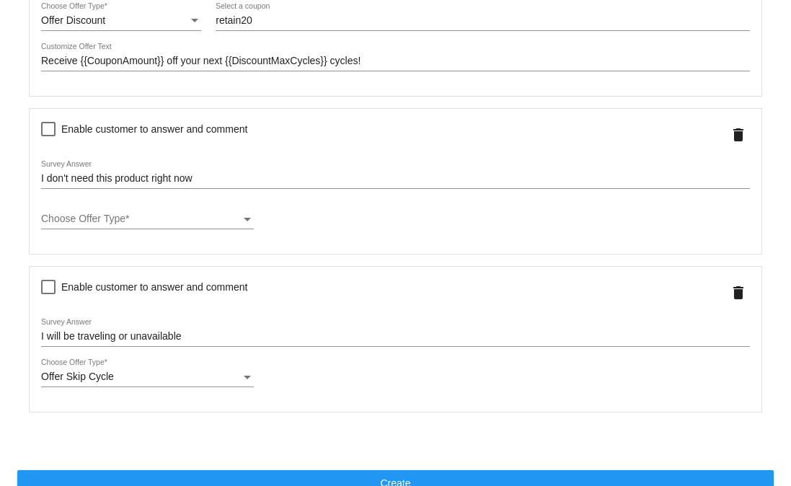
click at [70, 218] on div "Choose Offer Type Choose Offer Type *" at bounding box center [147, 215] width 213 height 28
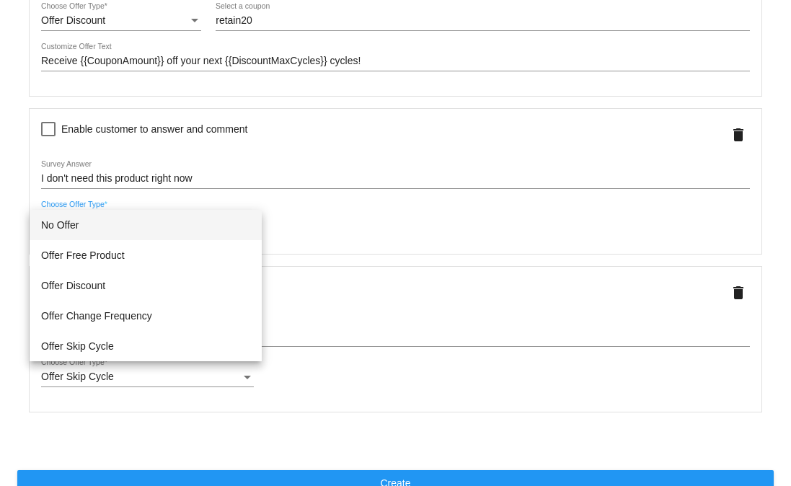
click at [342, 225] on div at bounding box center [395, 243] width 791 height 486
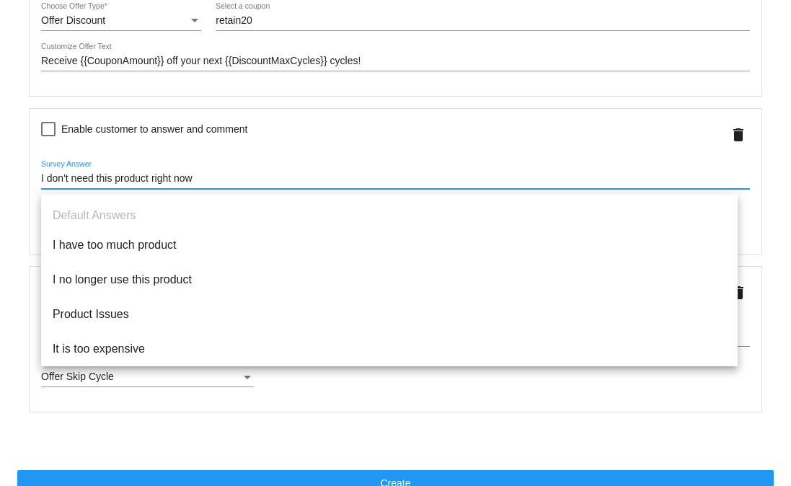
drag, startPoint x: 203, startPoint y: 187, endPoint x: 27, endPoint y: 187, distance: 175.8
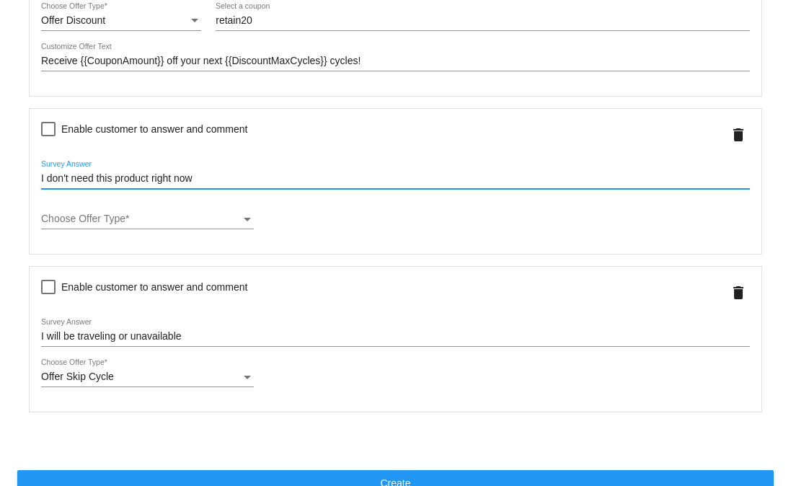
click at [199, 225] on div "Choose Offer Type" at bounding box center [141, 219] width 200 height 12
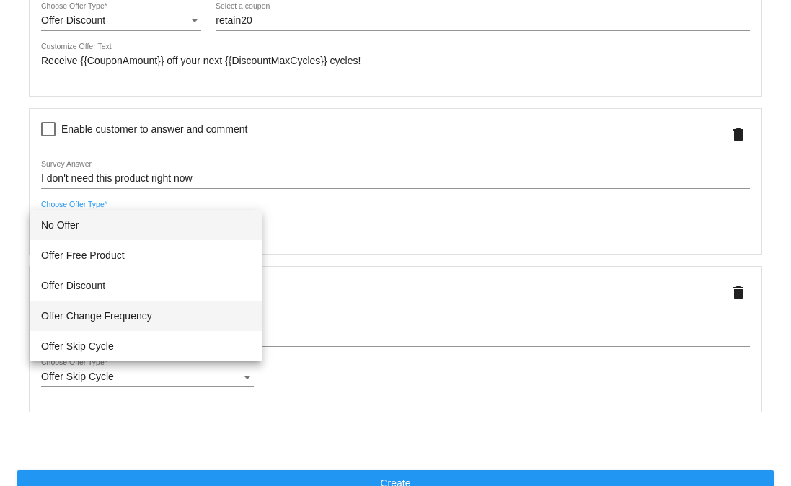
click at [96, 311] on span "Offer Change Frequency" at bounding box center [145, 316] width 209 height 30
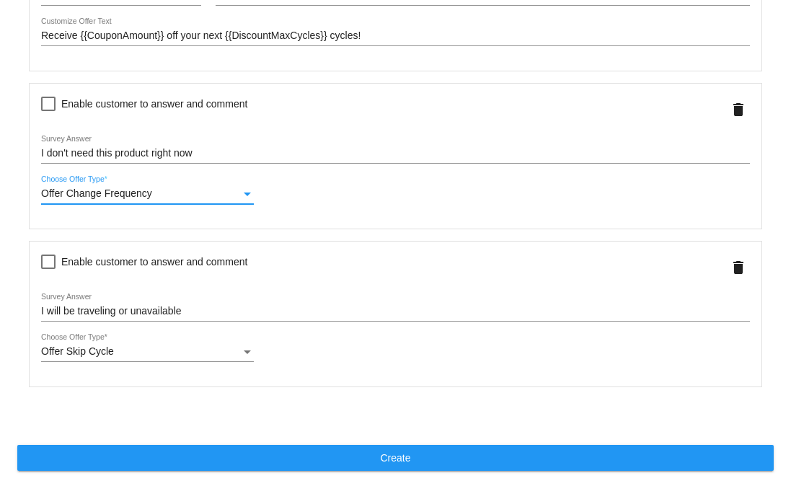
scroll to position [628, 0]
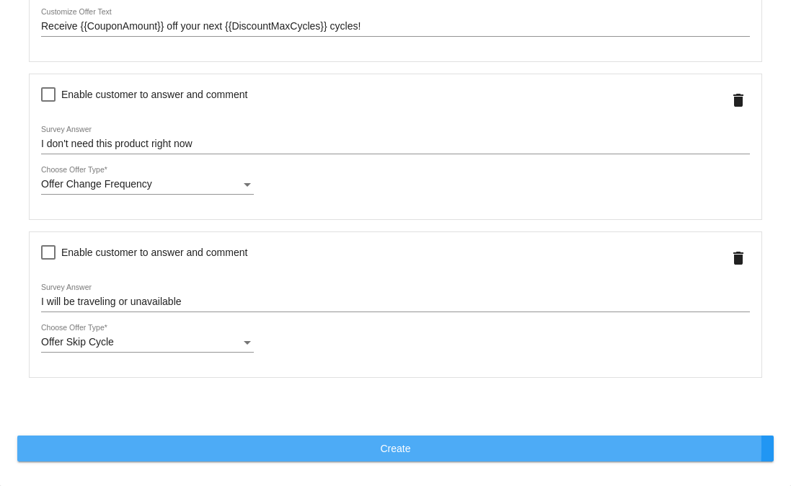
click at [302, 445] on button "Create" at bounding box center [395, 448] width 756 height 26
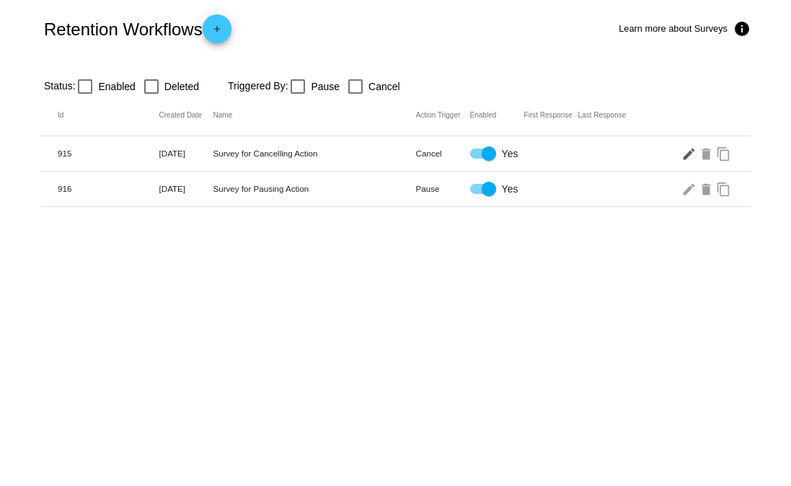
click at [687, 159] on mat-icon "edit" at bounding box center [689, 153] width 17 height 22
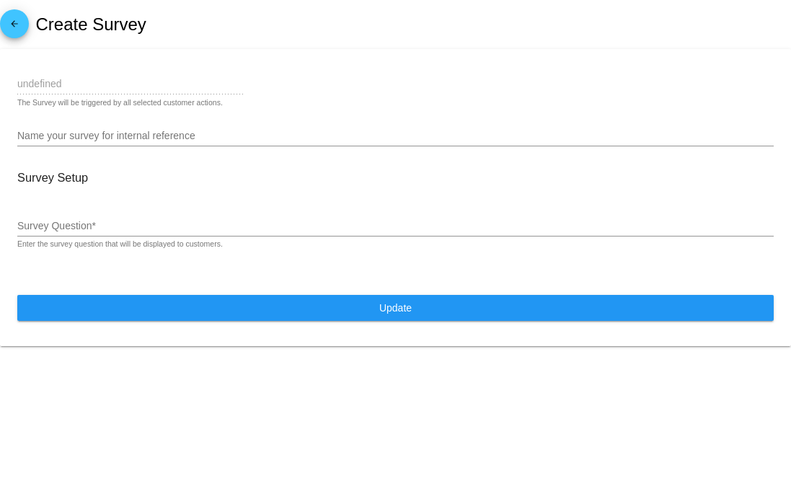
type input "Cancel"
type input "Survey for Cancelling Action"
type input "Why are you cancelling?"
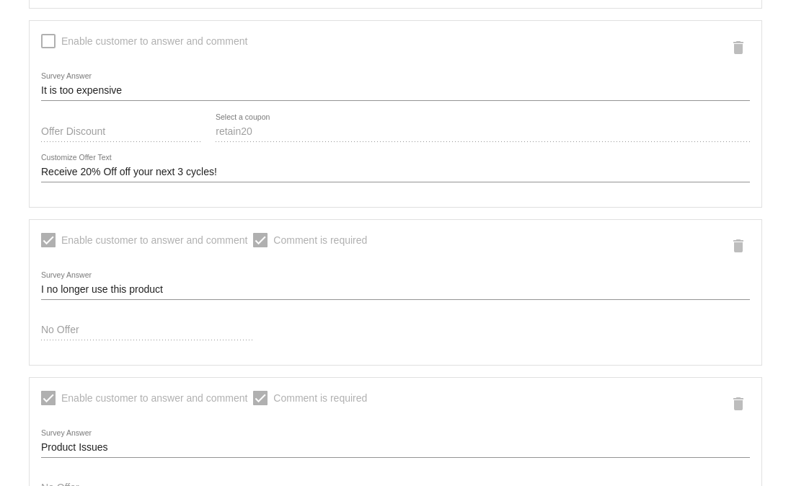
scroll to position [590, 0]
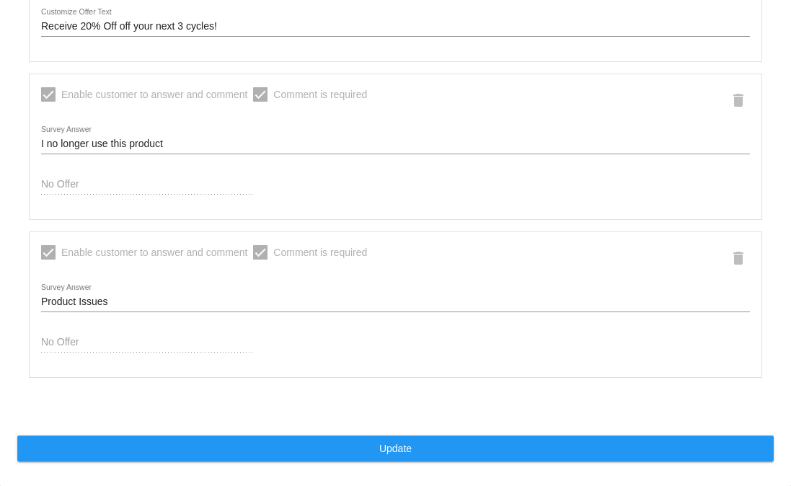
click at [92, 200] on div "No Offer" at bounding box center [147, 186] width 213 height 41
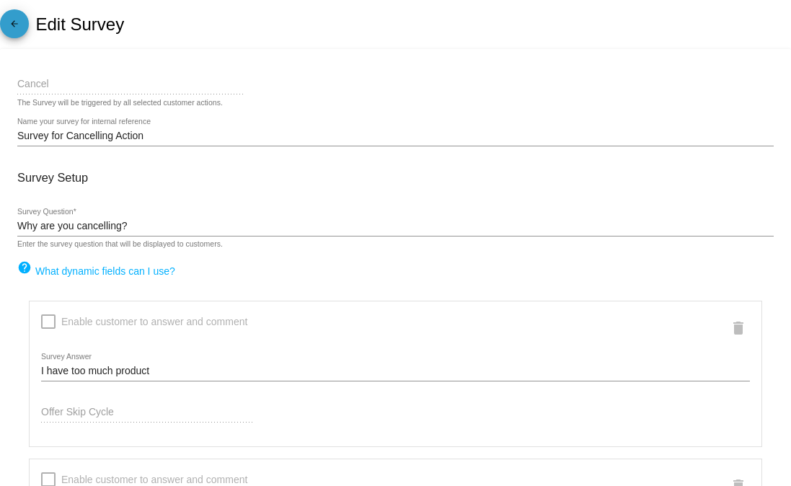
click at [20, 25] on mat-icon "arrow_back" at bounding box center [14, 27] width 17 height 17
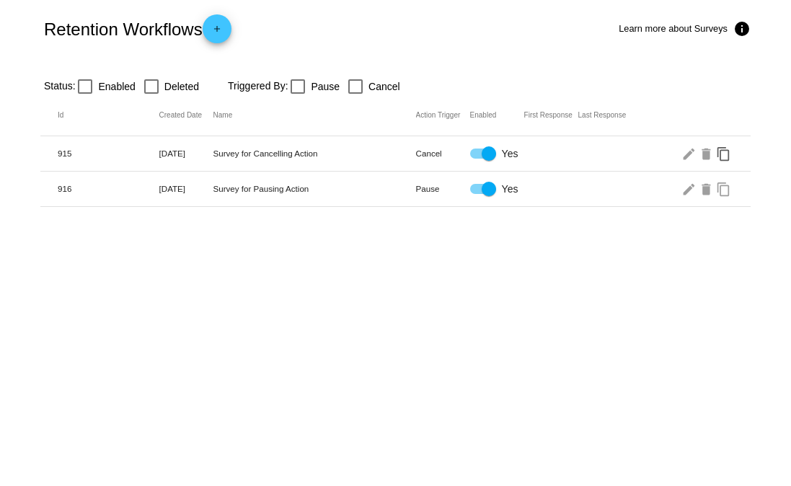
click at [722, 157] on mat-icon "content_copy" at bounding box center [724, 153] width 17 height 22
click at [481, 146] on div at bounding box center [488, 153] width 14 height 14
click at [477, 159] on input "Yes" at bounding box center [476, 159] width 1 height 1
checkbox input "false"
click at [485, 228] on div at bounding box center [483, 224] width 26 height 10
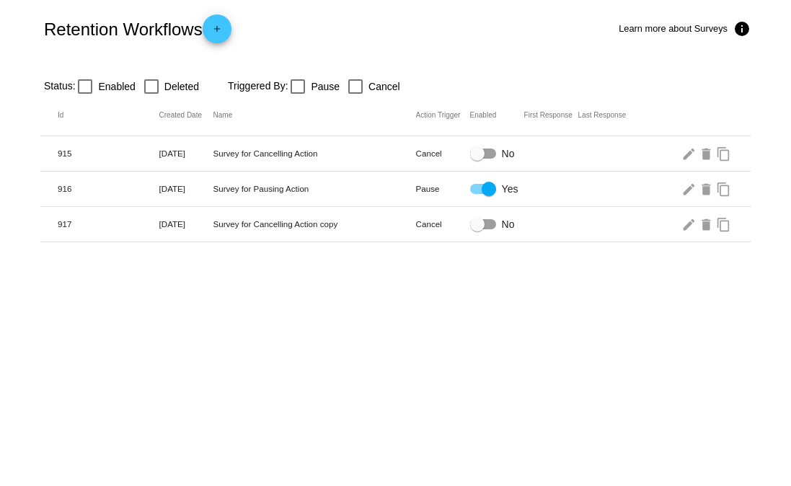
click at [477, 229] on input "No" at bounding box center [476, 229] width 1 height 1
checkbox input "true"
click at [691, 222] on mat-icon "edit" at bounding box center [689, 224] width 17 height 22
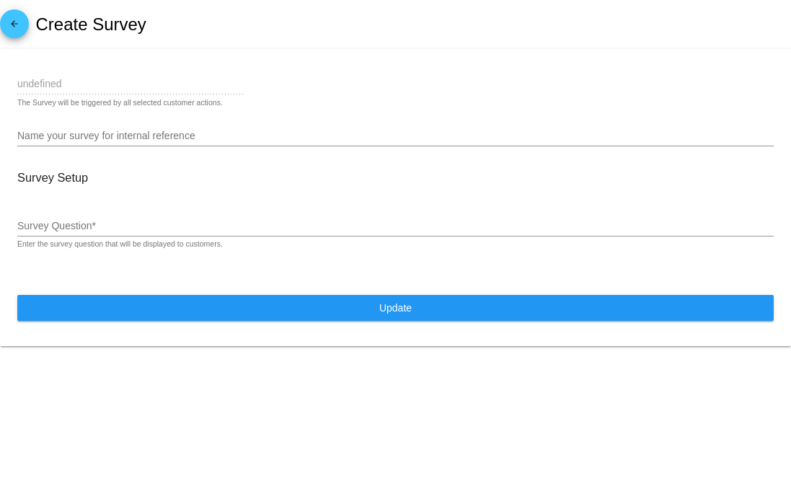
type input "Cancel"
type input "Survey for Cancelling Action copy"
type input "Why are you cancelling?"
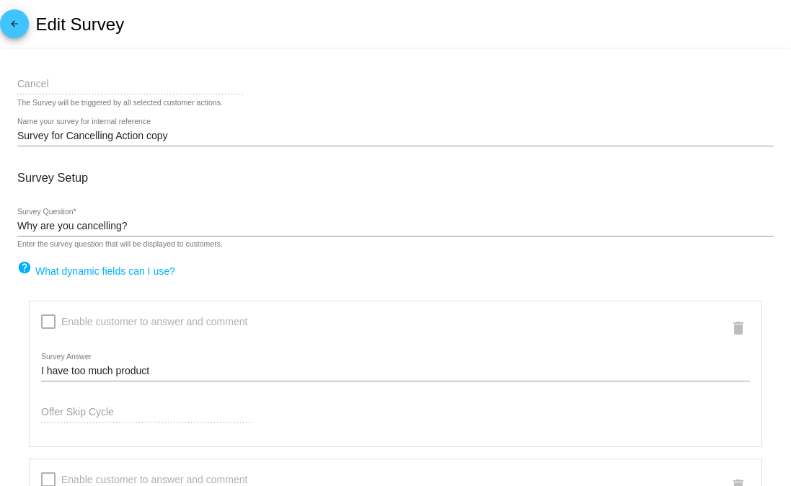
click at [168, 219] on div "Why are you cancelling? Survey Question * Enter the survey question that will b…" at bounding box center [395, 228] width 756 height 41
click at [16, 16] on span "arrow_back" at bounding box center [14, 26] width 17 height 35
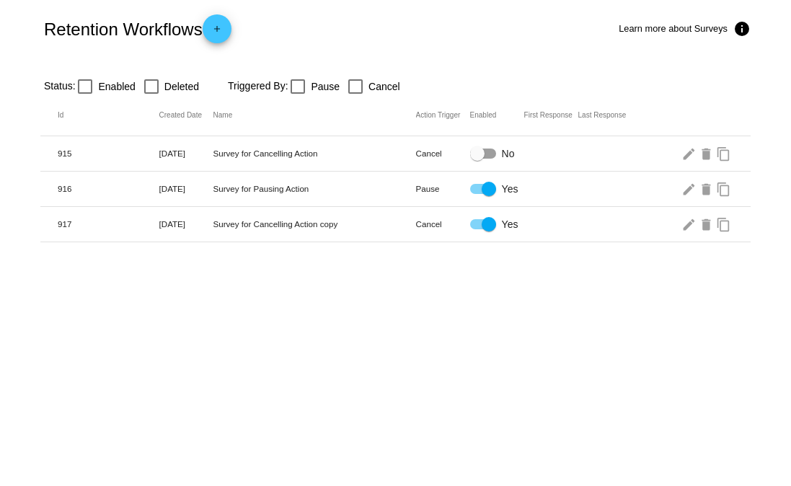
click at [484, 150] on div at bounding box center [483, 153] width 26 height 10
click at [477, 159] on input "No" at bounding box center [476, 159] width 1 height 1
checkbox input "true"
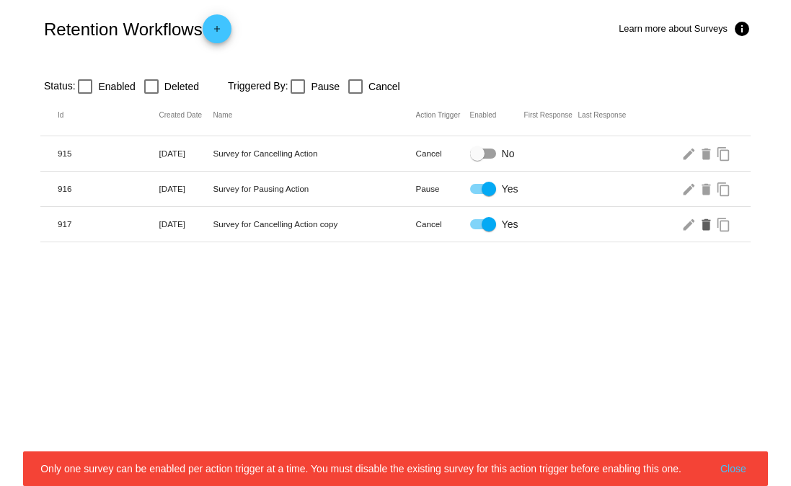
click at [707, 231] on mat-icon "delete" at bounding box center [706, 224] width 17 height 22
click at [703, 153] on mat-icon "delete" at bounding box center [706, 153] width 17 height 22
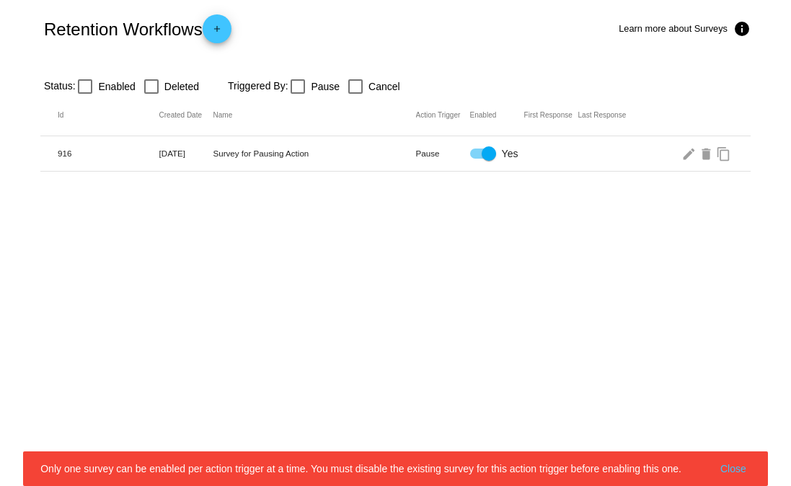
click at [226, 28] on mat-icon "add" at bounding box center [216, 32] width 17 height 17
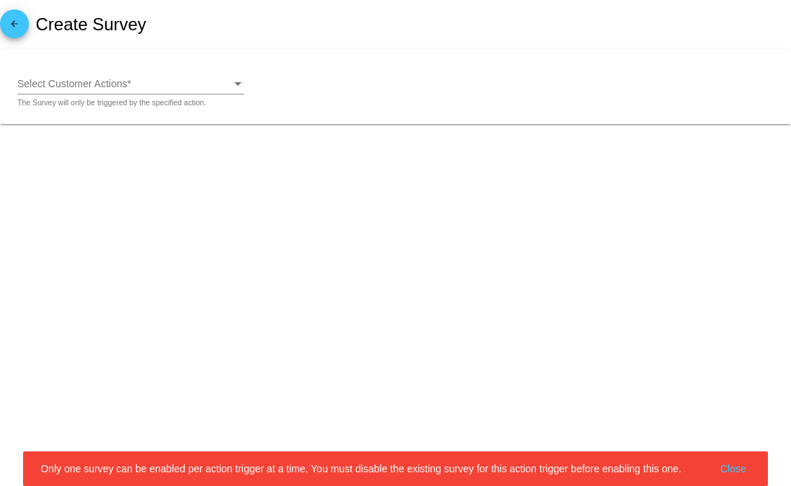
click at [99, 92] on div "Select Customer Actions Select Customer Actions *" at bounding box center [130, 80] width 227 height 28
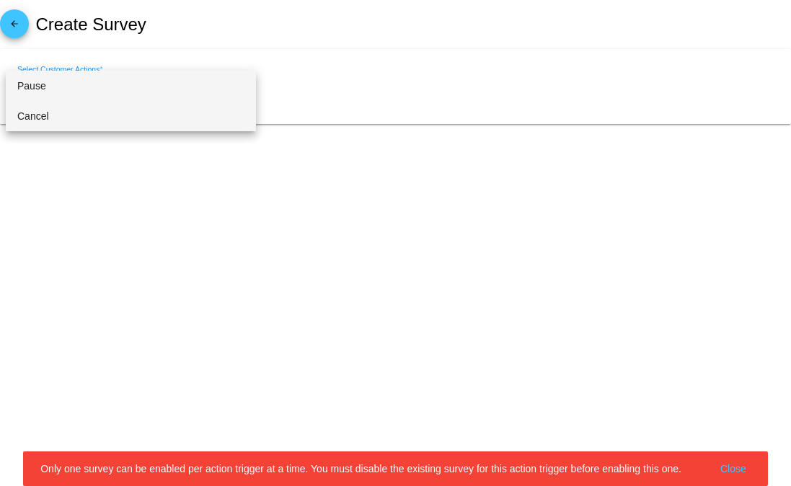
click at [63, 120] on span "Cancel" at bounding box center [130, 116] width 227 height 30
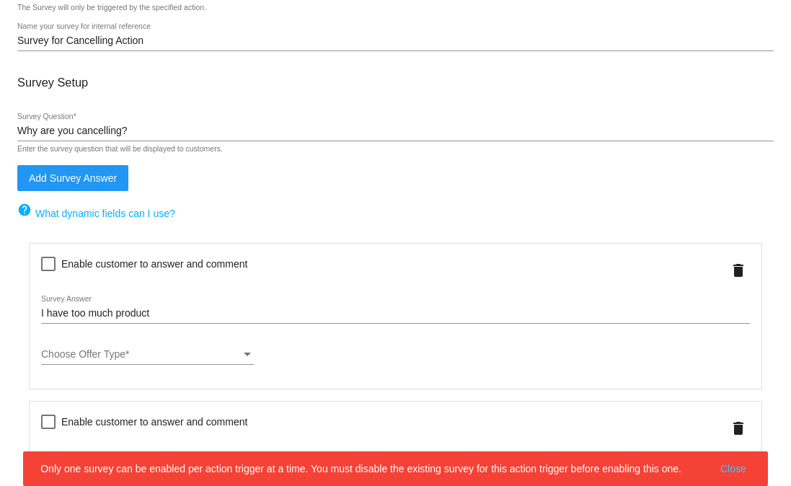
scroll to position [186, 0]
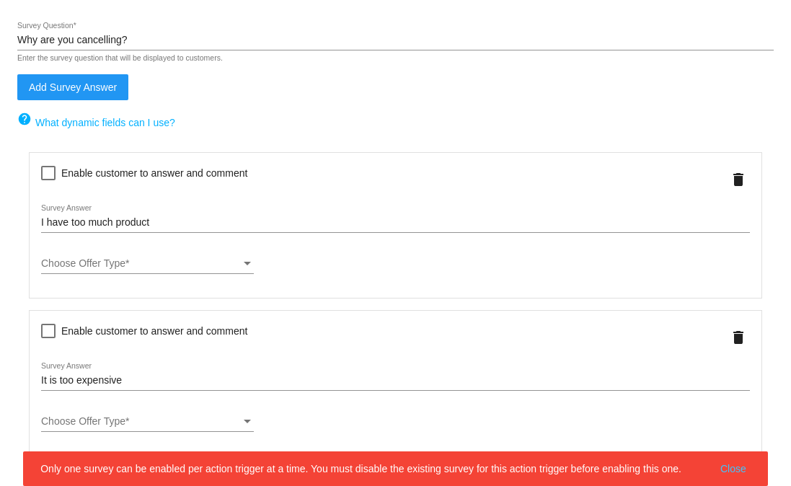
click at [80, 246] on div "I have too much product Survey Answer" at bounding box center [395, 225] width 708 height 41
click at [93, 269] on span "Choose Offer Type" at bounding box center [83, 263] width 84 height 12
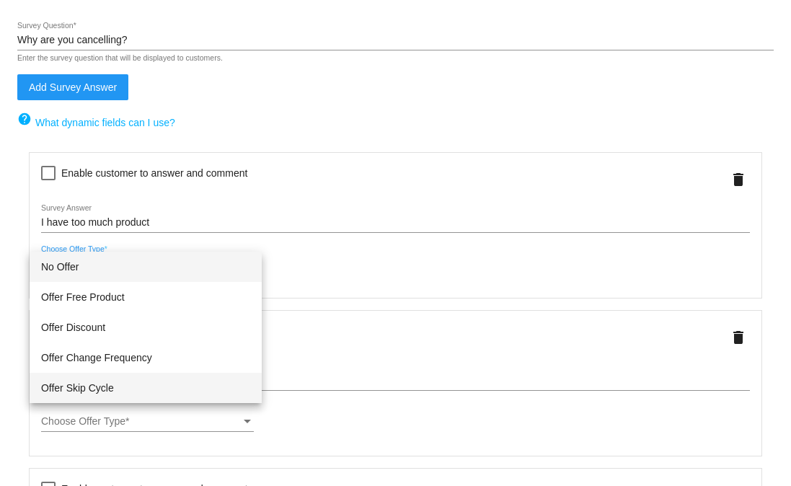
click at [104, 385] on span "Offer Skip Cycle" at bounding box center [145, 388] width 209 height 30
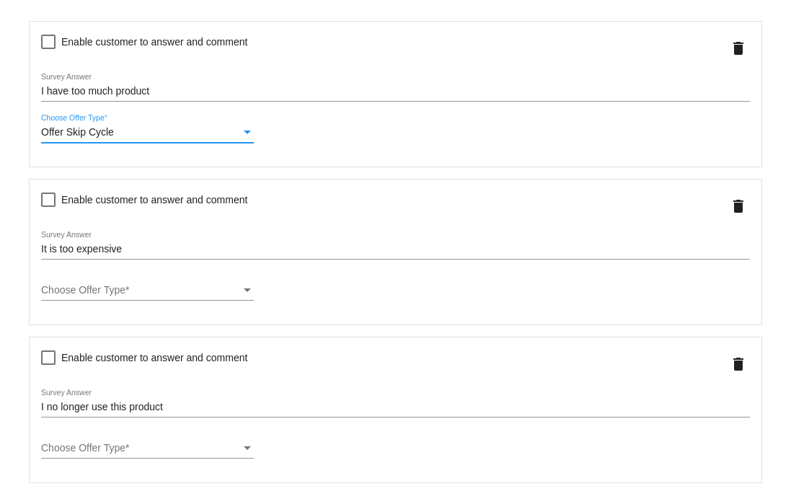
scroll to position [320, 0]
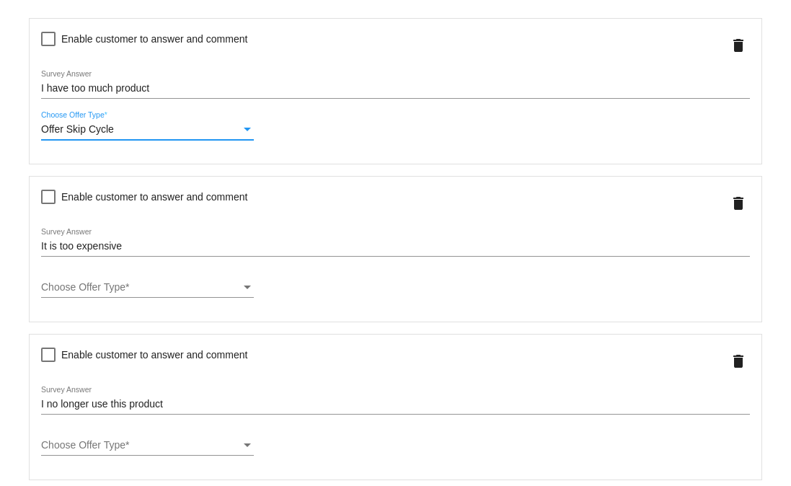
click at [109, 275] on div "Choose Offer Type Choose Offer Type *" at bounding box center [147, 284] width 213 height 28
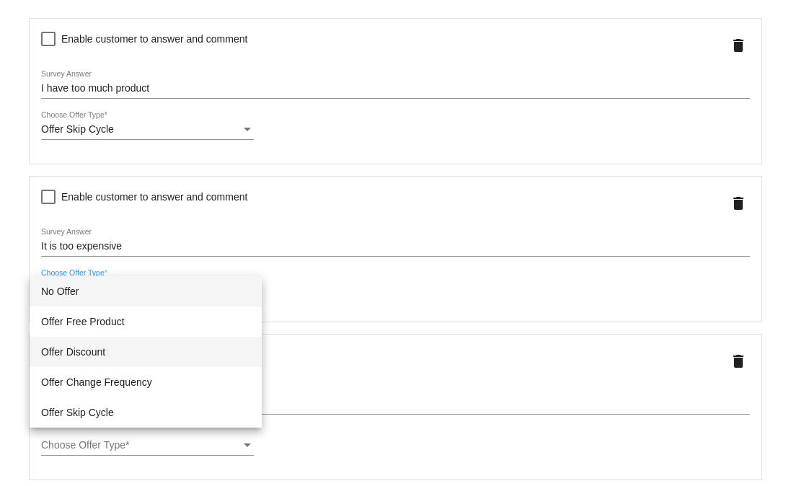
click at [126, 350] on span "Offer Discount" at bounding box center [145, 352] width 209 height 30
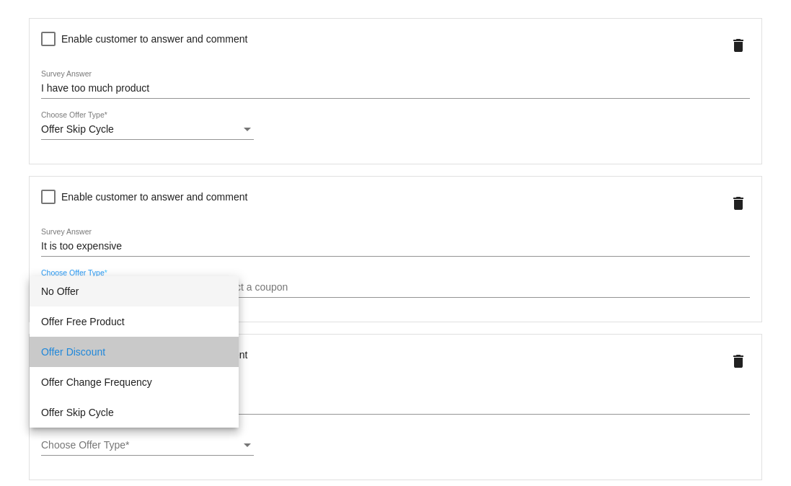
click at [330, 286] on input "Select a coupon" at bounding box center [482, 288] width 534 height 12
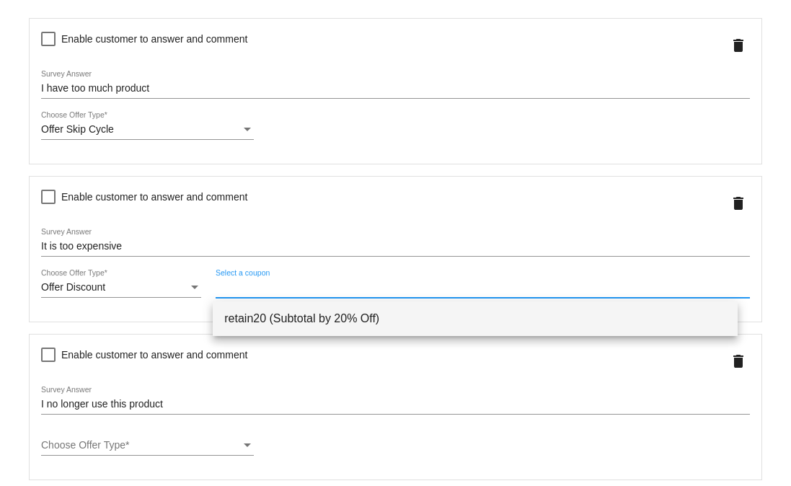
click at [270, 317] on span "retain20 (Subtotal by 20% Off)" at bounding box center [475, 318] width 502 height 35
type input "retain20"
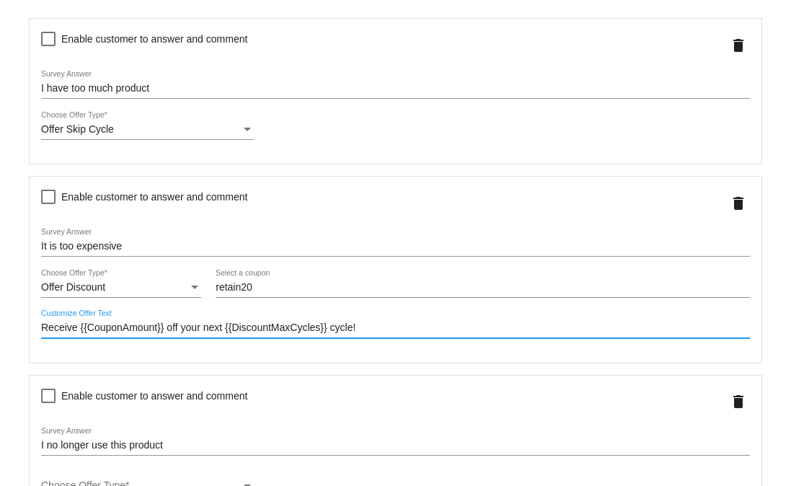
click at [353, 332] on input "Receive {{CouponAmount}} off your next {{DiscountMaxCycles}} cycle!" at bounding box center [395, 328] width 708 height 12
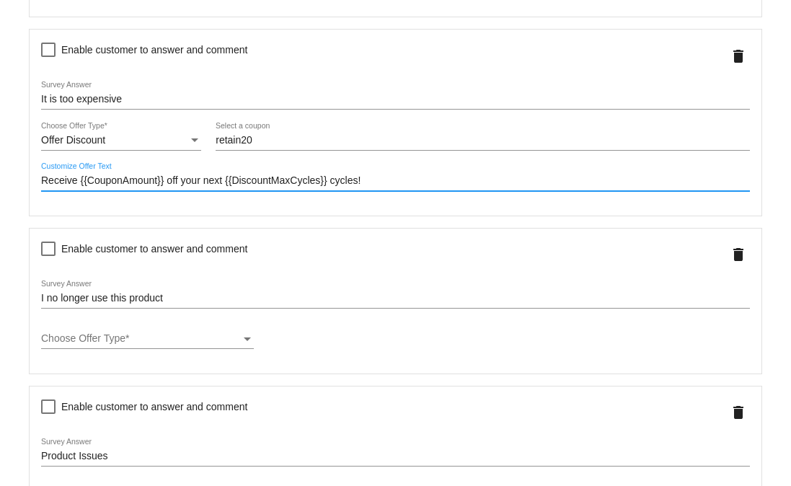
scroll to position [476, 0]
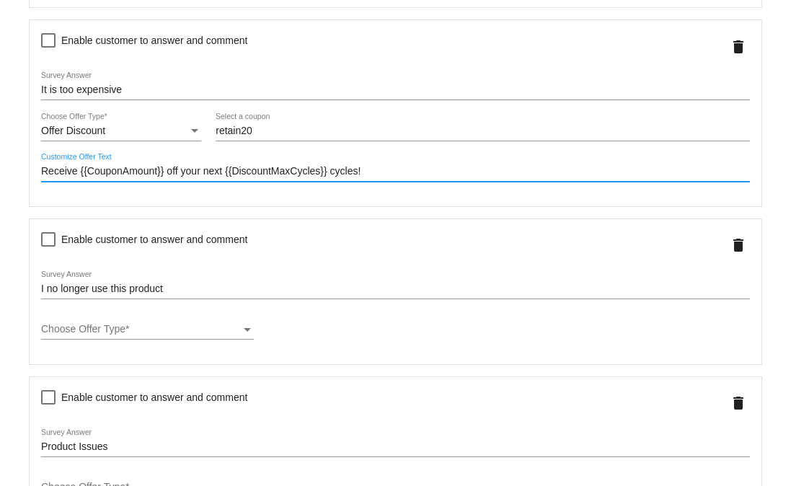
type input "Receive {{CouponAmount}} off your next {{DiscountMaxCycles}} cycles!"
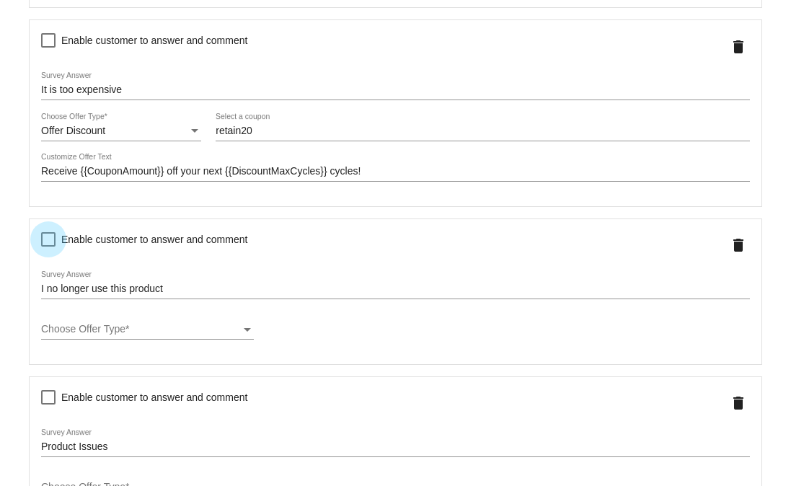
click at [48, 246] on div at bounding box center [48, 239] width 14 height 14
click at [48, 247] on input "Enable customer to answer and comment" at bounding box center [48, 246] width 1 height 1
checkbox input "true"
click at [263, 244] on div at bounding box center [260, 239] width 14 height 14
click at [260, 246] on input "Comment is required" at bounding box center [259, 246] width 1 height 1
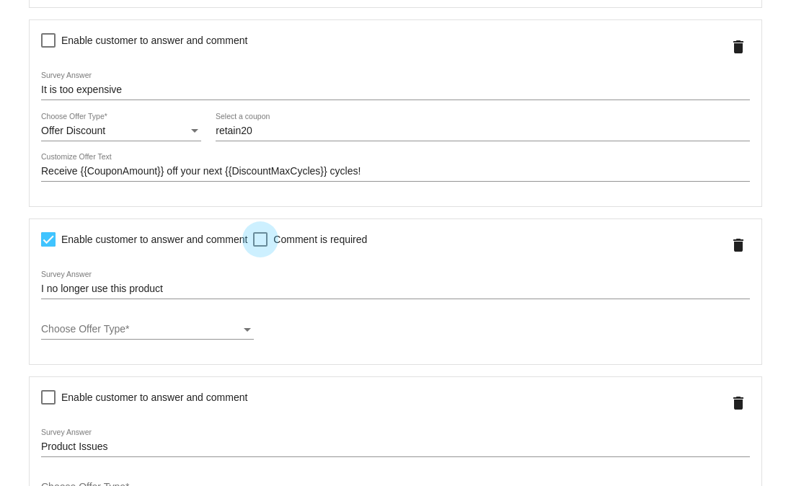
checkbox input "true"
click at [174, 335] on div "Choose Offer Type" at bounding box center [141, 330] width 200 height 12
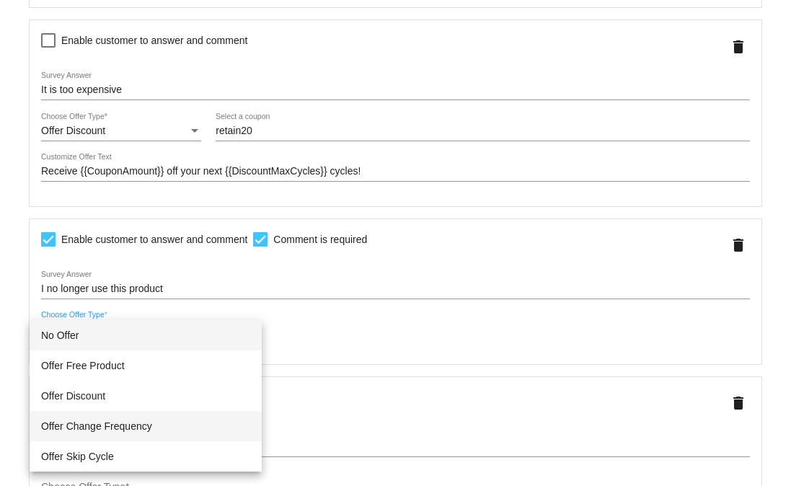
click at [143, 424] on span "Offer Change Frequency" at bounding box center [145, 426] width 209 height 30
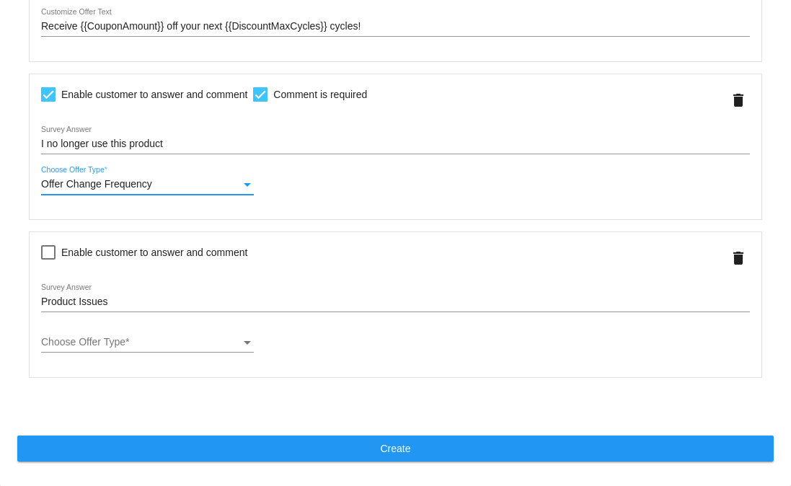
scroll to position [627, 0]
click at [55, 254] on div at bounding box center [48, 252] width 14 height 14
click at [48, 259] on input "Enable customer to answer and comment" at bounding box center [48, 259] width 1 height 1
checkbox input "true"
click at [296, 242] on div "Enable customer to answer and comment Comment is required Product Issues Survey…" at bounding box center [395, 304] width 733 height 146
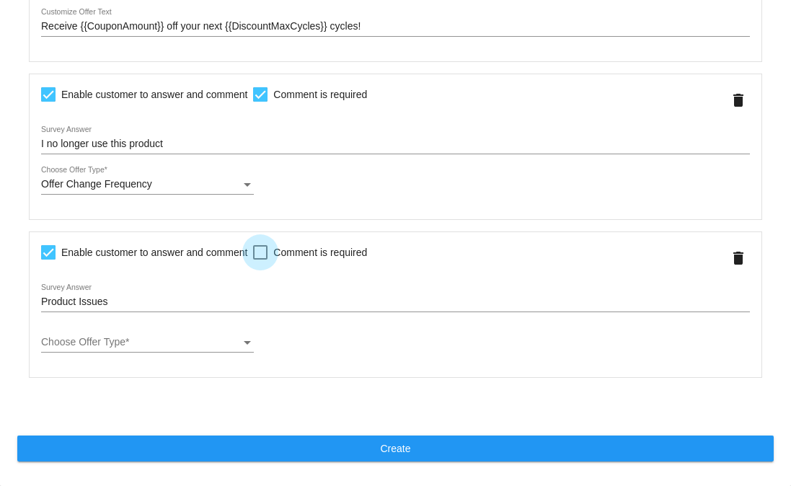
click at [284, 254] on span "Comment is required" at bounding box center [320, 252] width 94 height 17
click at [260, 259] on input "Comment is required" at bounding box center [259, 259] width 1 height 1
checkbox input "true"
click at [172, 356] on div "Choose Offer Type Choose Offer Type *" at bounding box center [147, 344] width 213 height 41
click at [168, 350] on div "Choose Offer Type Choose Offer Type *" at bounding box center [147, 338] width 213 height 28
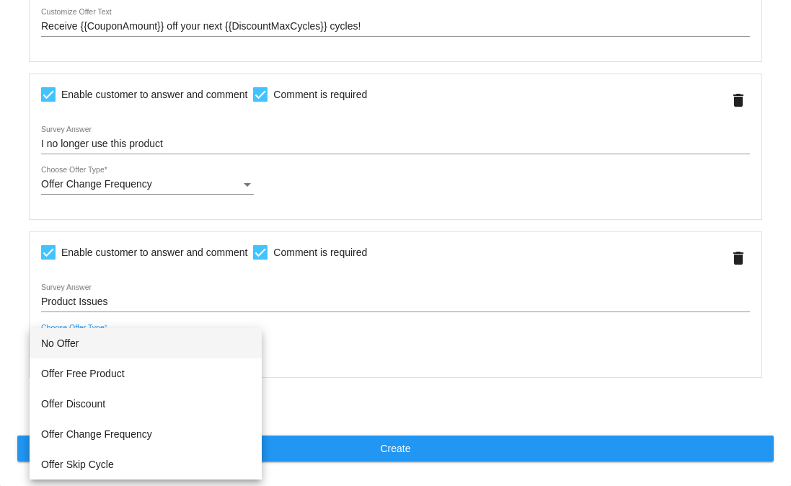
click at [106, 348] on span "No Offer" at bounding box center [145, 343] width 209 height 30
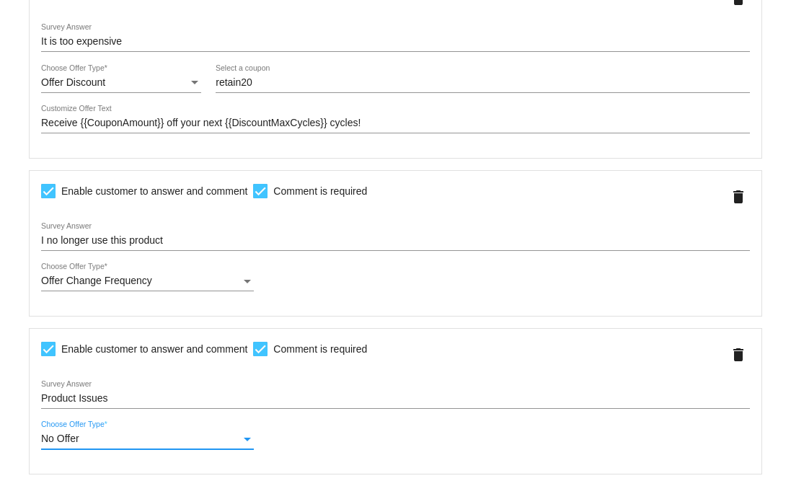
scroll to position [628, 0]
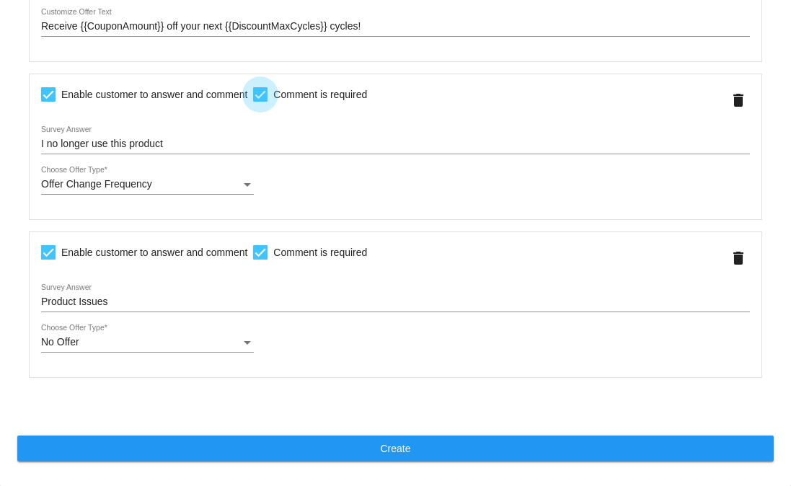
click at [259, 89] on div at bounding box center [260, 94] width 14 height 14
click at [259, 102] on input "Comment is required" at bounding box center [259, 102] width 1 height 1
checkbox input "false"
click at [272, 376] on div "Enable customer to answer and comment Comment is required Product Issues Survey…" at bounding box center [395, 304] width 733 height 146
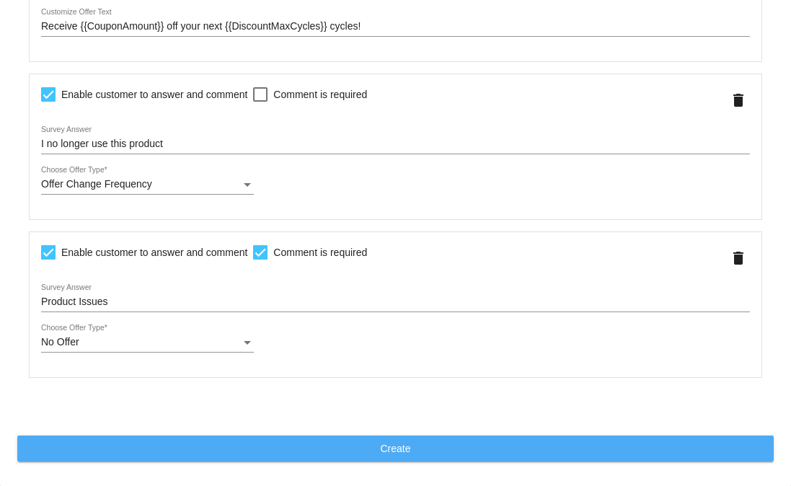
click at [488, 453] on button "Create" at bounding box center [395, 448] width 756 height 26
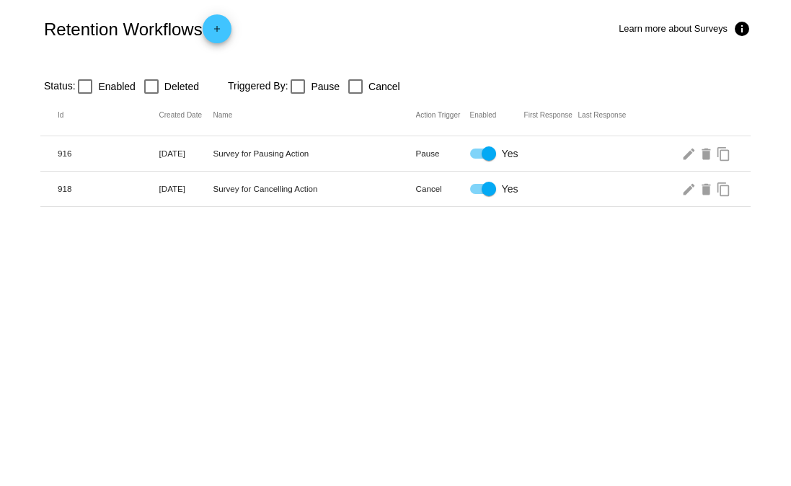
click at [499, 274] on body "Retention Workflows add Learn more about Surveys info Status: Enabled Deleted T…" at bounding box center [395, 243] width 791 height 486
click at [213, 353] on body "Retention Workflows add Learn more about Surveys info Status: Enabled Deleted T…" at bounding box center [395, 243] width 791 height 486
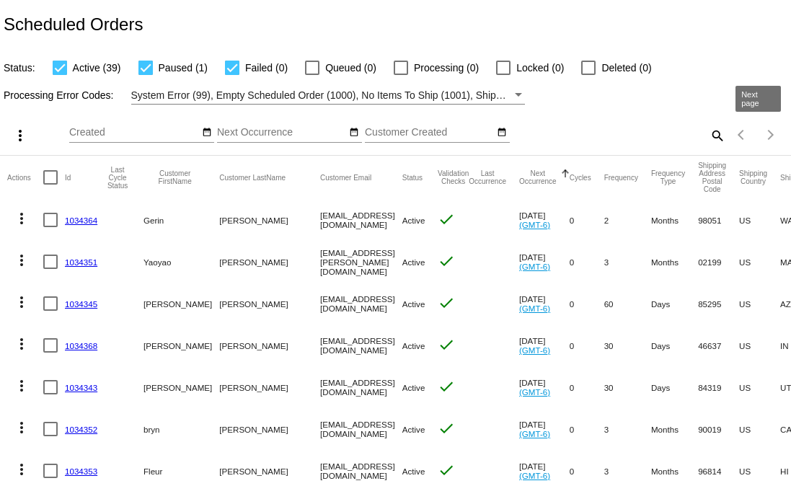
click at [709, 139] on mat-icon "search" at bounding box center [716, 135] width 17 height 22
click at [682, 133] on input "Search" at bounding box center [626, 133] width 197 height 12
type input "[PERSON_NAME]"
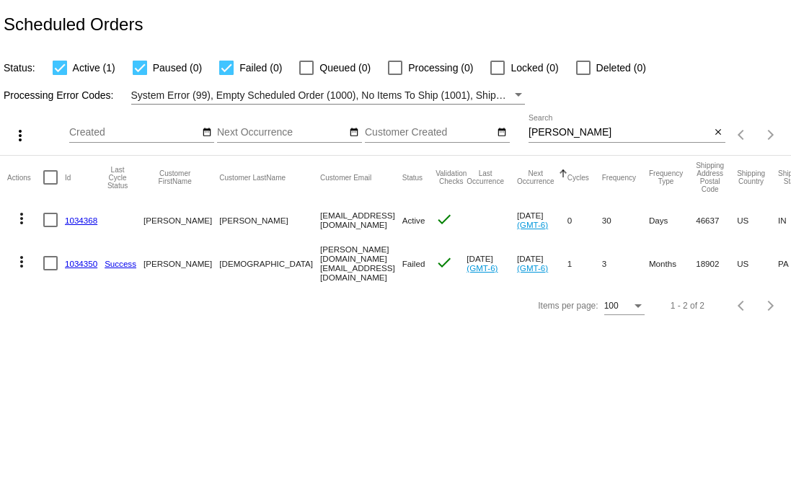
drag, startPoint x: 306, startPoint y: 266, endPoint x: 233, endPoint y: 266, distance: 73.5
click at [233, 266] on mat-row "more_vert 1034350 Success [PERSON_NAME] [DOMAIN_NAME][EMAIL_ADDRESS][DOMAIN_NAM…" at bounding box center [536, 263] width 1059 height 45
click at [17, 258] on mat-icon "more_vert" at bounding box center [21, 261] width 17 height 17
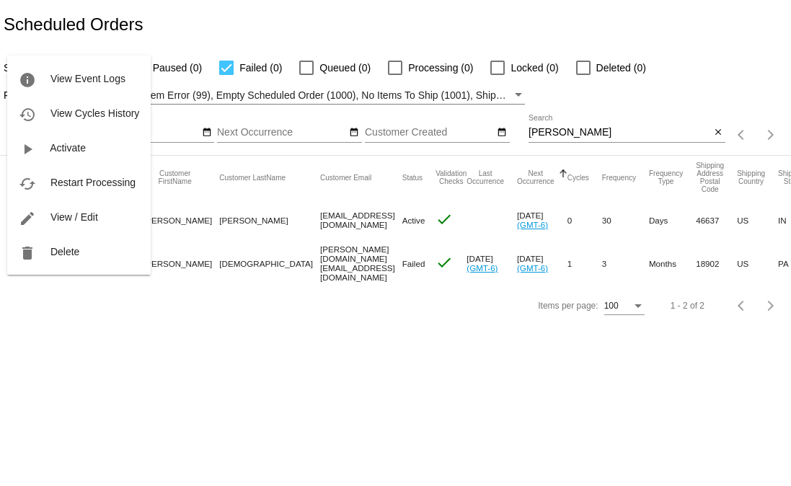
click at [88, 346] on div at bounding box center [395, 243] width 791 height 486
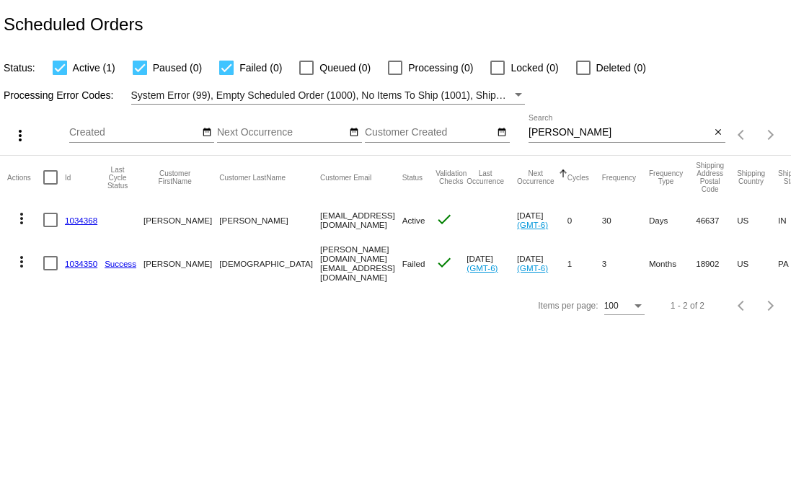
click at [25, 260] on mat-icon "more_vert" at bounding box center [21, 261] width 17 height 17
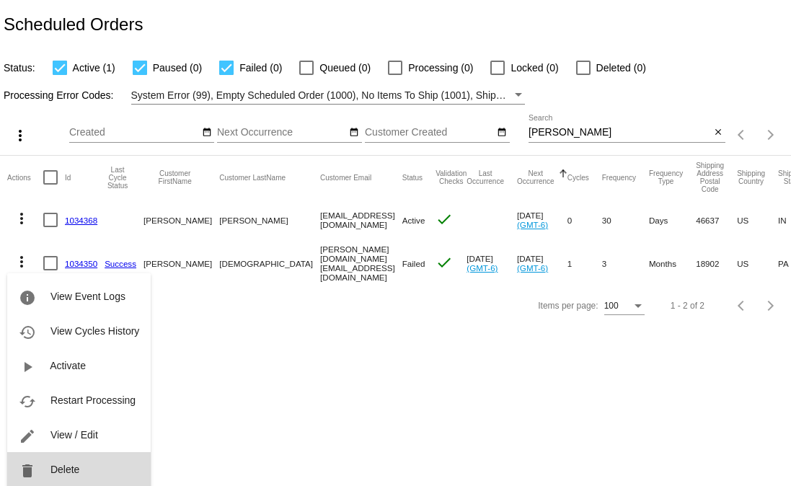
click at [84, 466] on button "delete Delete" at bounding box center [78, 469] width 143 height 35
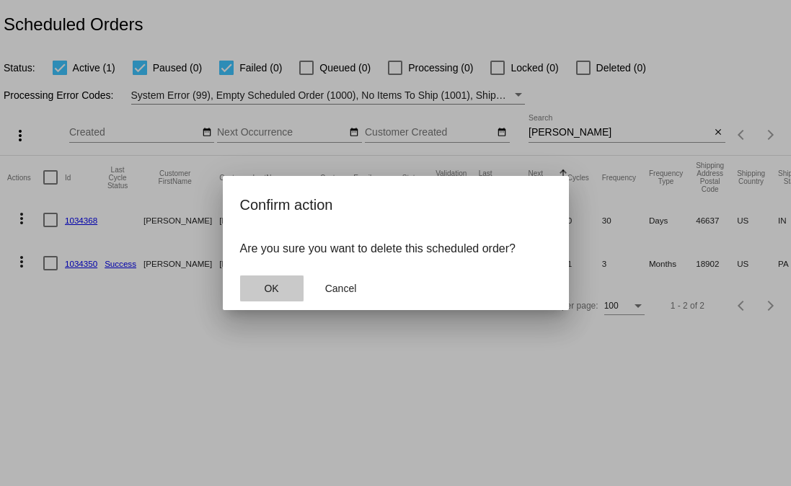
click at [289, 288] on button "OK" at bounding box center [271, 288] width 63 height 26
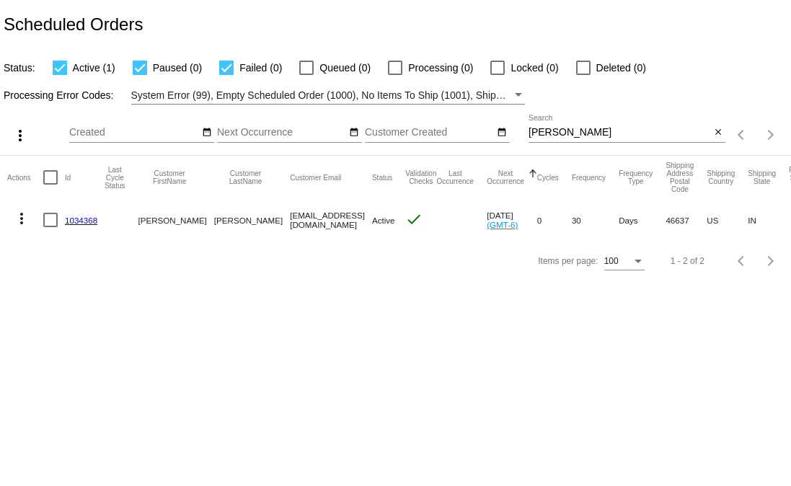
click at [577, 61] on div at bounding box center [583, 68] width 14 height 14
click at [582, 75] on input "Deleted (0)" at bounding box center [582, 75] width 1 height 1
checkbox input "true"
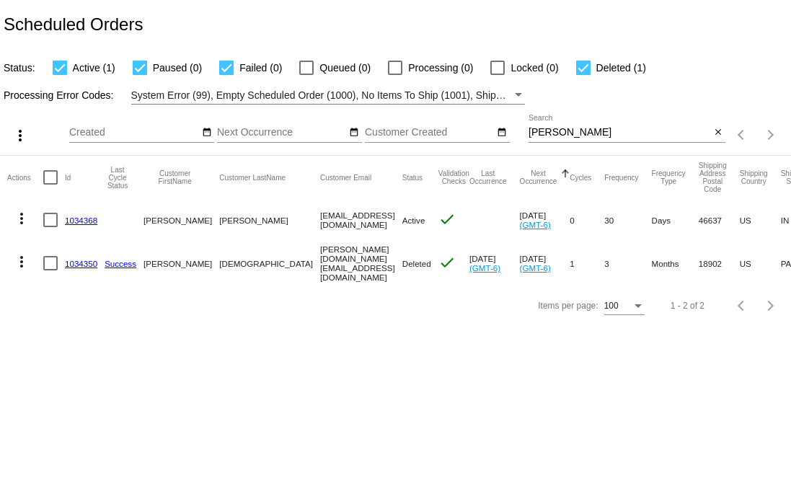
drag, startPoint x: 376, startPoint y: 254, endPoint x: 352, endPoint y: 266, distance: 27.4
click at [402, 266] on mat-cell "Deleted" at bounding box center [420, 263] width 36 height 45
click at [402, 265] on span "Deleted" at bounding box center [416, 263] width 29 height 9
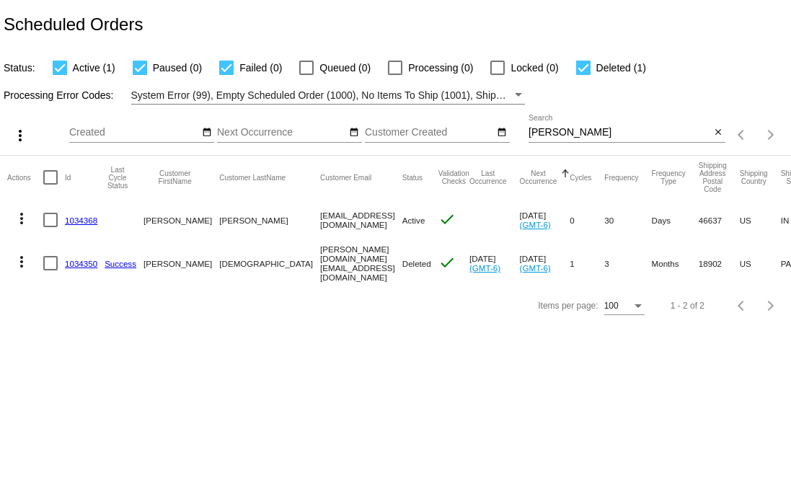
click at [19, 261] on mat-icon "more_vert" at bounding box center [21, 261] width 17 height 17
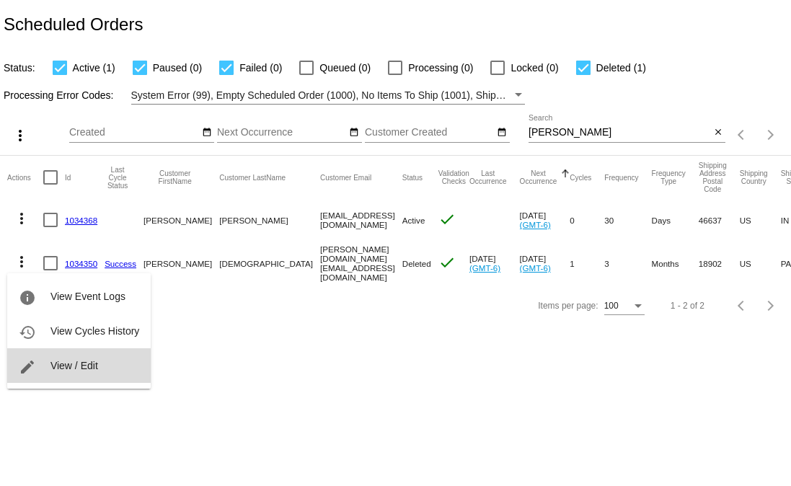
click at [86, 366] on span "View / Edit" at bounding box center [74, 366] width 48 height 12
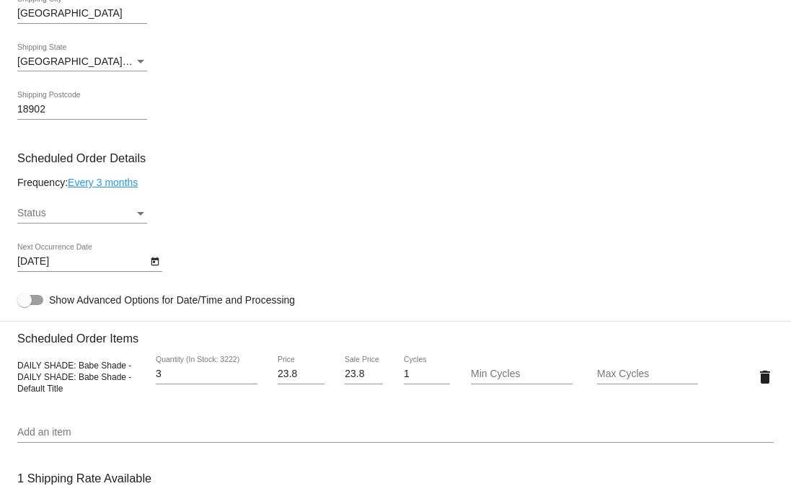
scroll to position [688, 0]
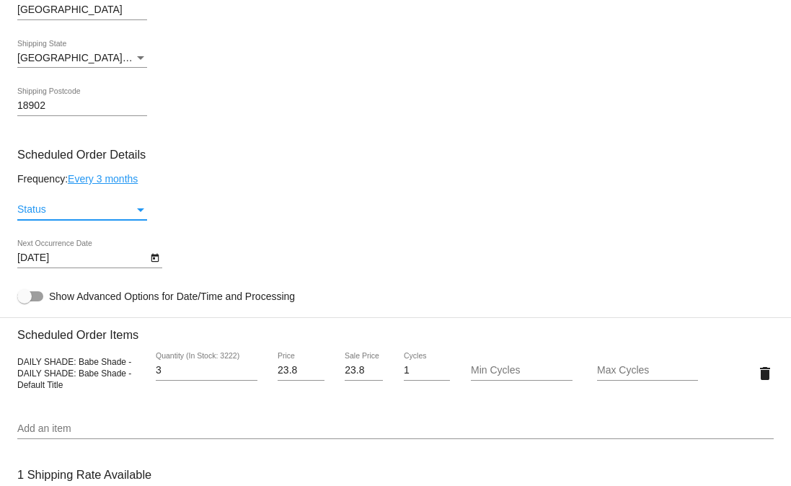
click at [70, 215] on div "Status" at bounding box center [75, 210] width 117 height 12
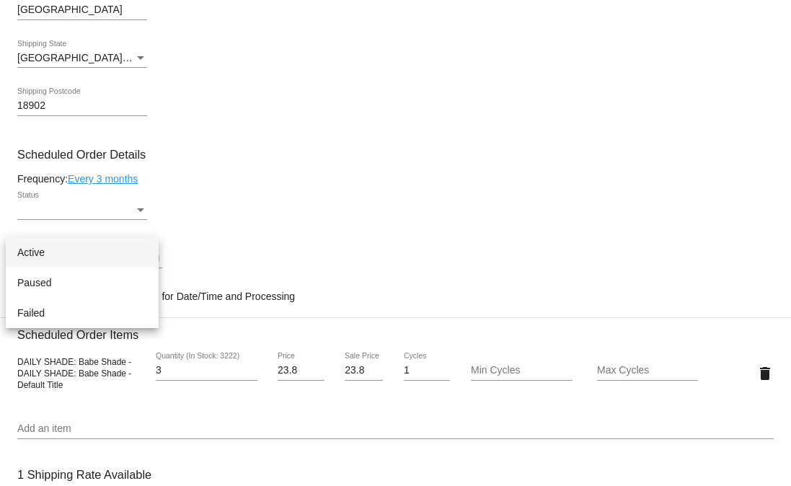
click at [290, 150] on div at bounding box center [395, 243] width 791 height 486
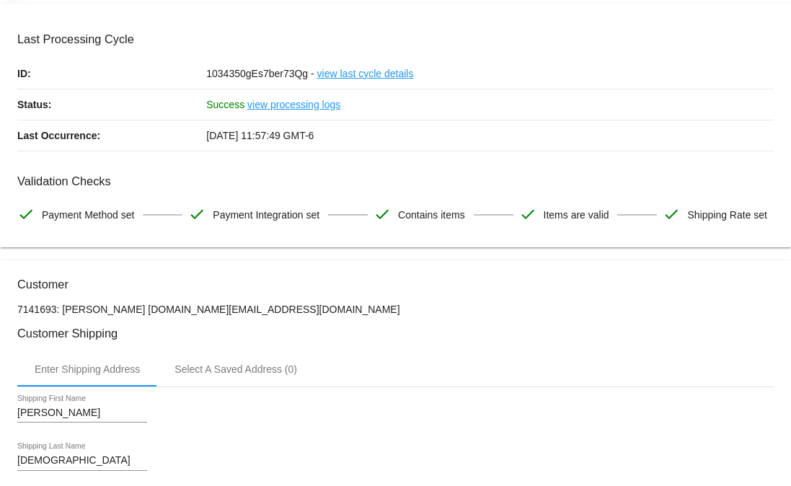
scroll to position [0, 0]
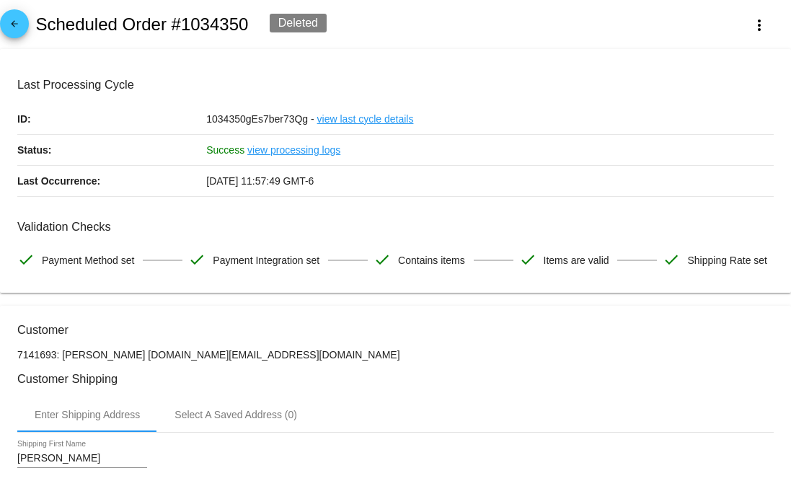
click at [17, 25] on mat-icon "arrow_back" at bounding box center [14, 27] width 17 height 17
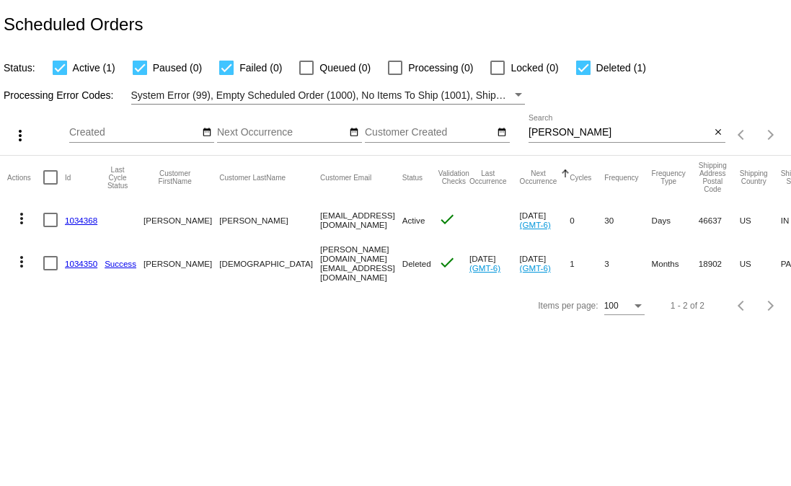
click at [63, 355] on body "Scheduled Orders Status: Active (1) Paused (0) Failed (0) Queued (0) Processing…" at bounding box center [395, 243] width 791 height 486
drag, startPoint x: 566, startPoint y: 133, endPoint x: 503, endPoint y: 133, distance: 62.7
click at [503, 133] on div "more_vert Oct Jan Feb Mar Apr 1" at bounding box center [395, 129] width 791 height 51
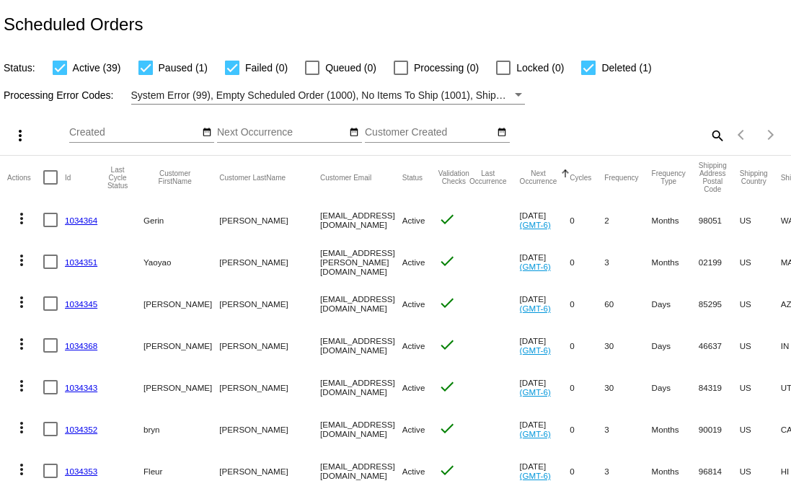
click at [708, 136] on mat-icon "search" at bounding box center [716, 135] width 17 height 22
click at [636, 127] on div "Search" at bounding box center [626, 129] width 197 height 28
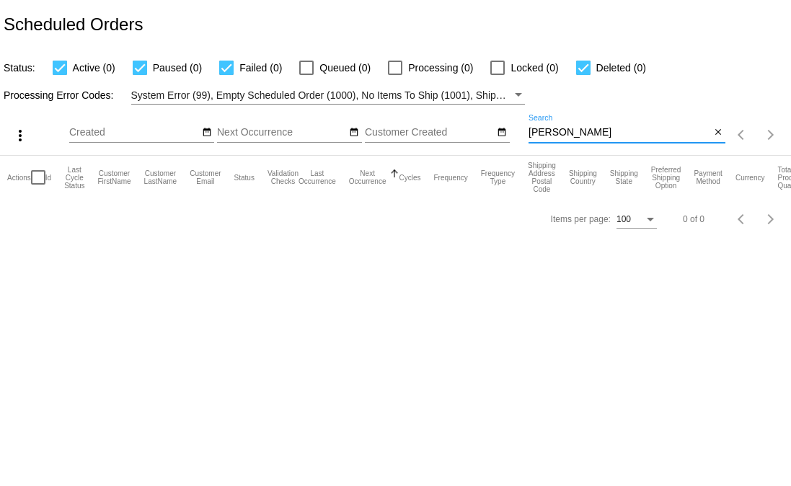
drag, startPoint x: 585, startPoint y: 138, endPoint x: 526, endPoint y: 138, distance: 59.1
click at [526, 138] on div "more_vert Oct Jan Feb Mar Apr 1" at bounding box center [395, 129] width 791 height 51
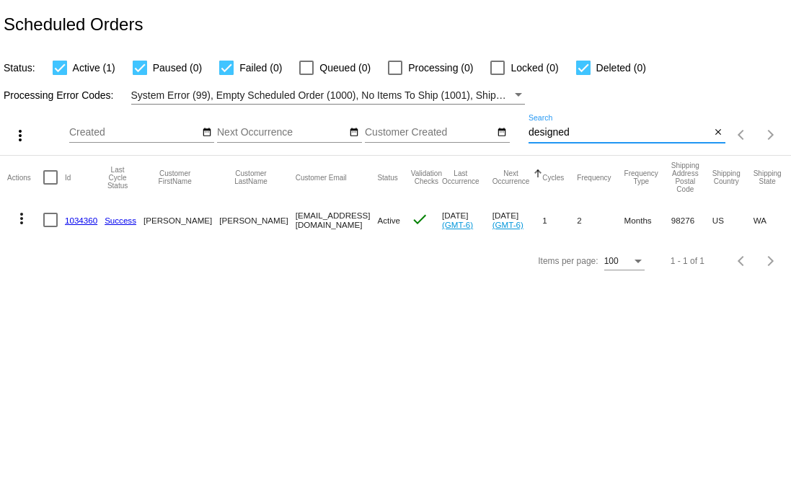
type input "designed"
click at [295, 219] on mat-cell "pnwdesigned@gmail.com" at bounding box center [336, 220] width 82 height 42
click at [155, 223] on mat-cell "Ricardo" at bounding box center [181, 220] width 76 height 42
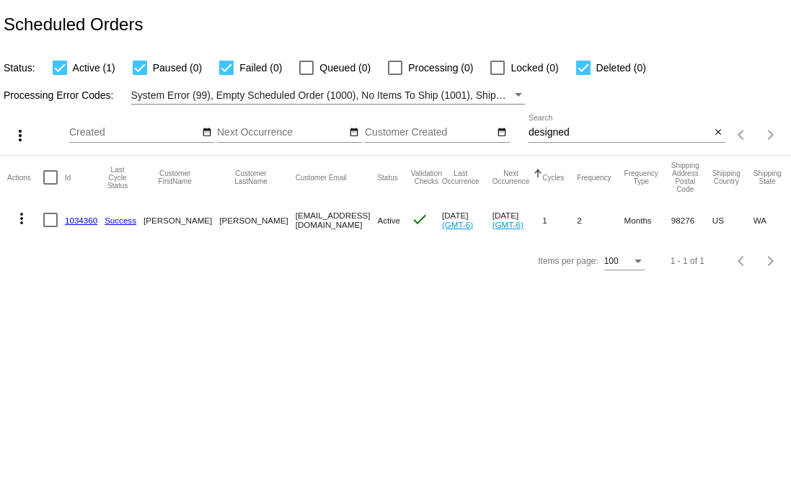
click at [155, 223] on mat-cell "Ricardo" at bounding box center [181, 220] width 76 height 42
click at [236, 302] on body "Scheduled Orders Status: Active (1) Paused (0) Failed (0) Queued (0) Processing…" at bounding box center [395, 243] width 791 height 486
click at [295, 220] on mat-cell "pnwdesigned@gmail.com" at bounding box center [336, 220] width 82 height 42
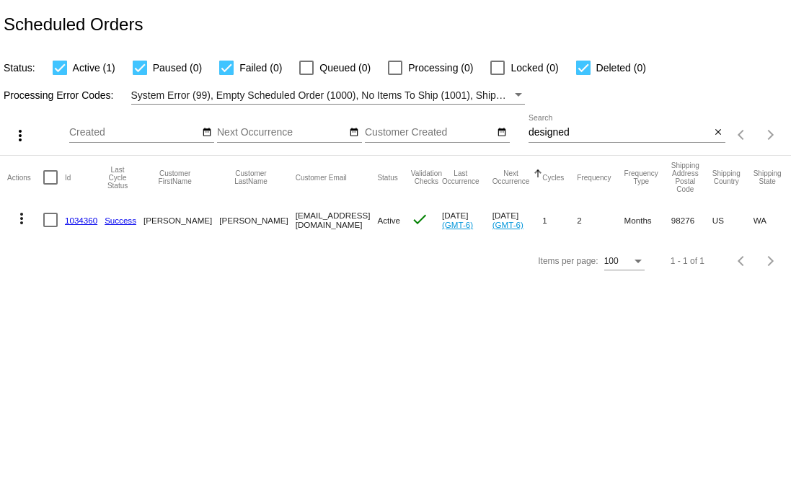
click at [285, 266] on div "Items per page: 100 1 - 1 of 1" at bounding box center [395, 261] width 791 height 40
click at [22, 221] on mat-icon "more_vert" at bounding box center [21, 218] width 17 height 17
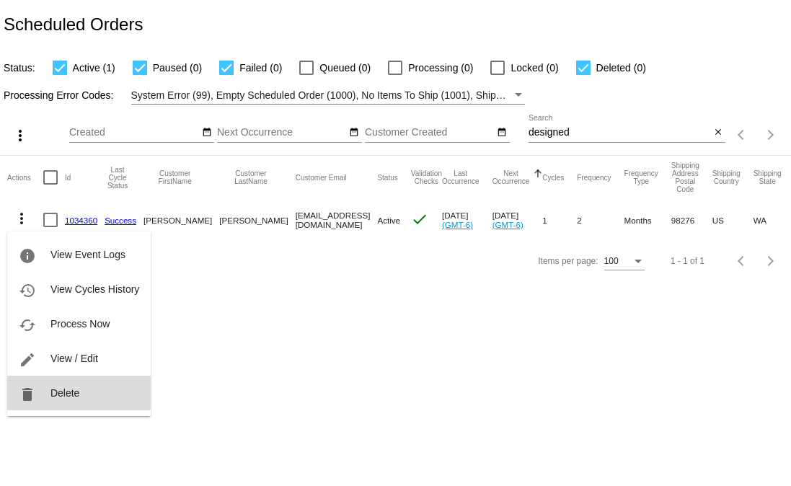
click at [62, 391] on span "Delete" at bounding box center [64, 393] width 29 height 12
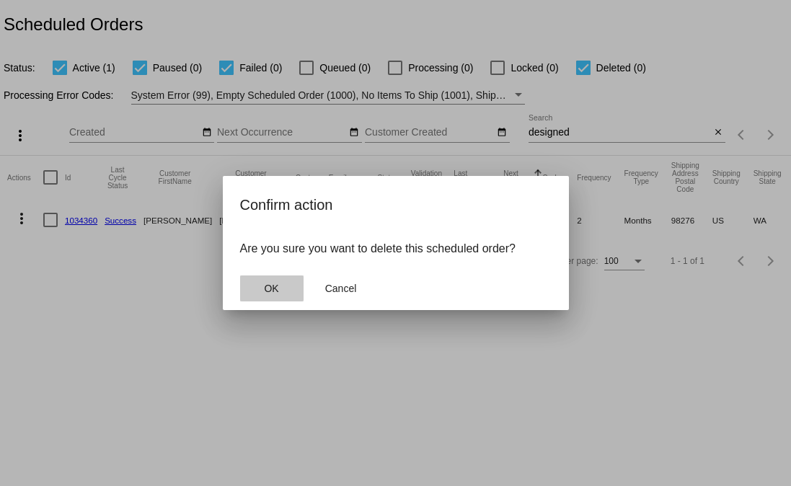
click at [264, 277] on button "OK" at bounding box center [271, 288] width 63 height 26
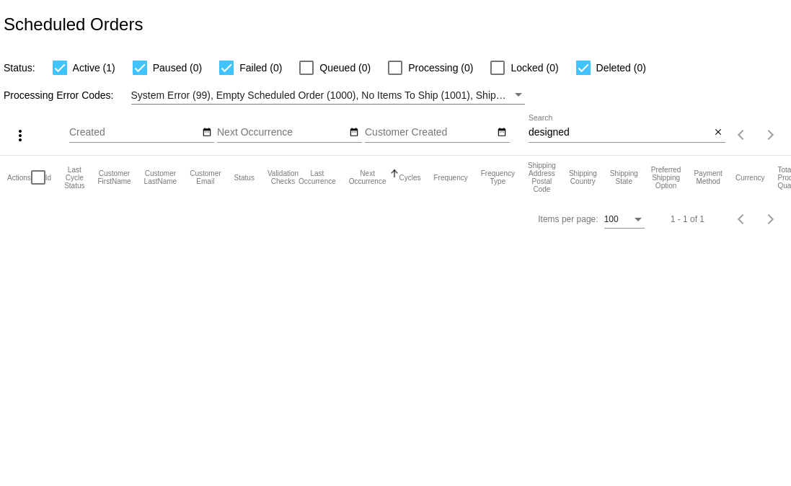
click at [616, 139] on div "designed Search" at bounding box center [619, 129] width 182 height 28
click at [602, 133] on input "designed" at bounding box center [619, 133] width 182 height 12
click at [364, 266] on body "Scheduled Orders Status: Active (1) Paused (0) Failed (0) Queued (0) Processing…" at bounding box center [395, 243] width 791 height 486
click at [717, 132] on mat-icon "close" at bounding box center [718, 133] width 10 height 12
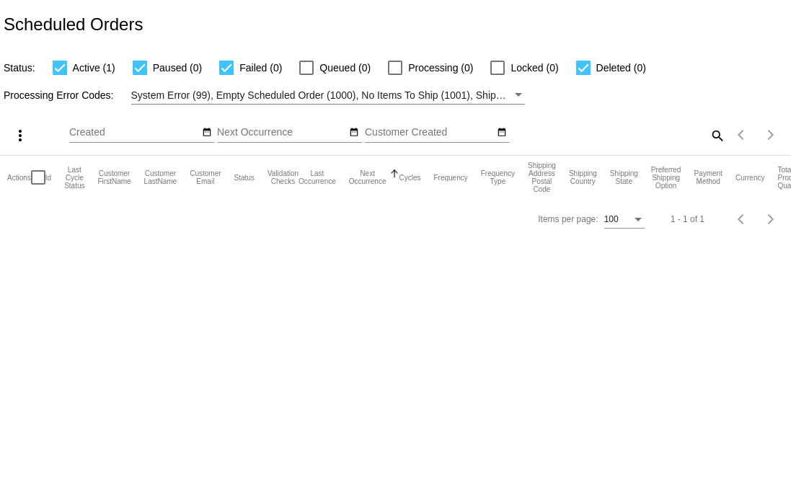
click at [579, 134] on div "search" at bounding box center [626, 135] width 197 height 22
click at [708, 132] on app-dashboard-scheduled-orders "Scheduled Orders Status: Active (1) Paused (0) Failed (0) Queued (0) Processing…" at bounding box center [395, 119] width 791 height 239
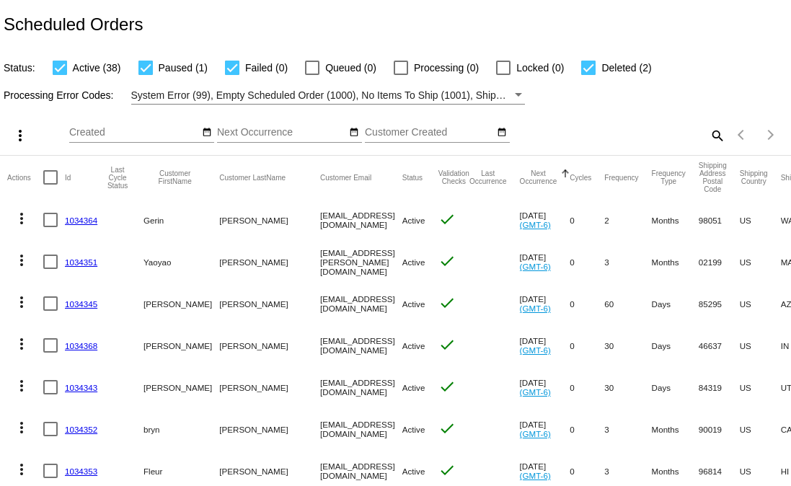
click at [80, 66] on span "Active (38)" at bounding box center [97, 67] width 48 height 17
click at [60, 75] on input "Active (38)" at bounding box center [59, 75] width 1 height 1
checkbox input "false"
click at [161, 66] on span "Paused (1)" at bounding box center [183, 67] width 49 height 17
click at [146, 75] on input "Paused (1)" at bounding box center [145, 75] width 1 height 1
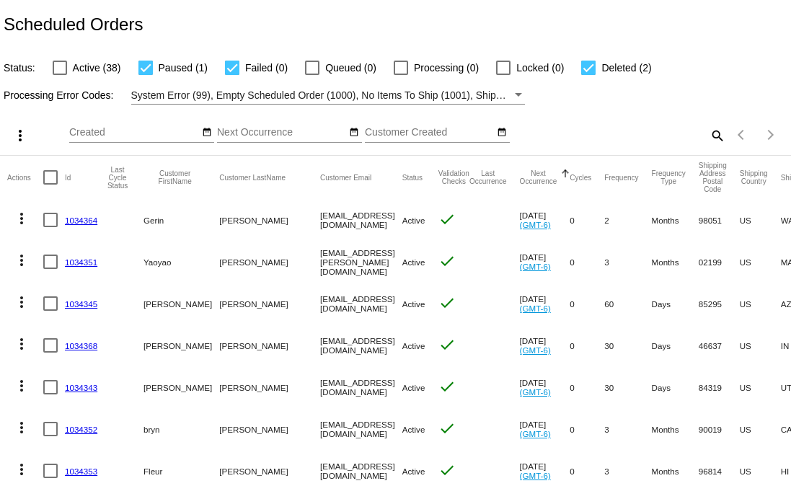
checkbox input "false"
click at [253, 68] on span "Failed (0)" at bounding box center [266, 67] width 43 height 17
click at [232, 75] on input "Failed (0)" at bounding box center [231, 75] width 1 height 1
checkbox input "false"
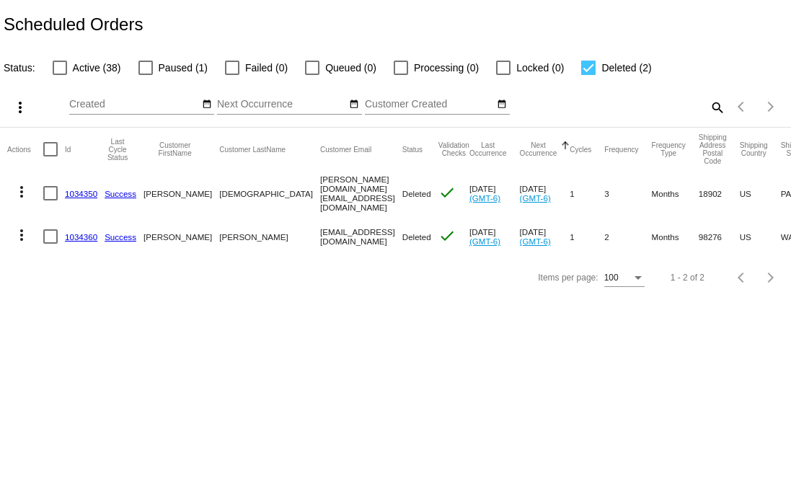
drag, startPoint x: 713, startPoint y: 106, endPoint x: 704, endPoint y: 135, distance: 30.8
click at [713, 106] on mat-icon "search" at bounding box center [716, 107] width 17 height 22
click at [630, 112] on div "Search" at bounding box center [626, 100] width 197 height 28
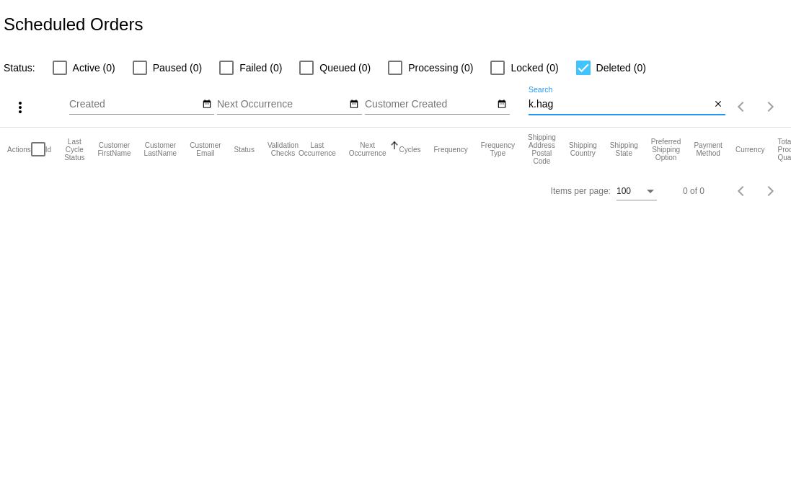
click at [568, 108] on input "k.hag" at bounding box center [619, 105] width 182 height 12
type input "k.ha"
click at [68, 63] on label "Active (0)" at bounding box center [84, 67] width 63 height 17
click at [60, 75] on input "Active (0)" at bounding box center [59, 75] width 1 height 1
checkbox input "true"
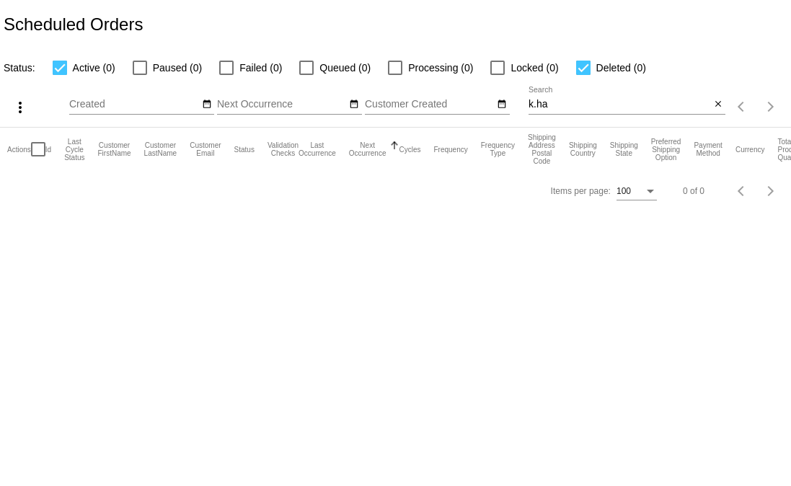
click at [566, 104] on input "k.ha" at bounding box center [619, 105] width 182 height 12
type input "k.heger"
click at [144, 73] on div at bounding box center [140, 68] width 14 height 14
click at [140, 75] on input "Paused (1)" at bounding box center [139, 75] width 1 height 1
checkbox input "true"
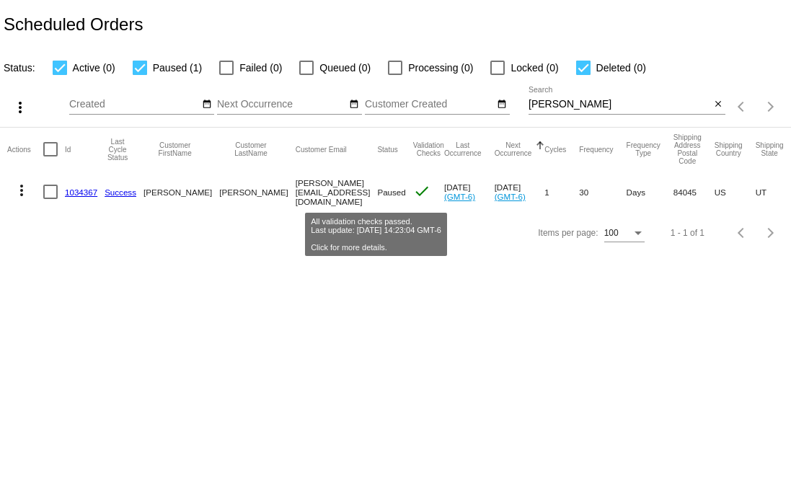
click at [377, 196] on span "Paused" at bounding box center [391, 191] width 28 height 9
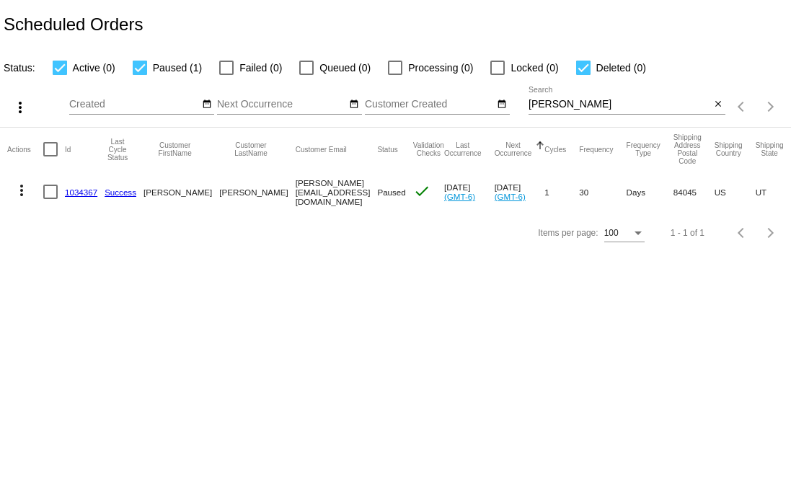
click at [377, 196] on span "Paused" at bounding box center [391, 191] width 28 height 9
click at [23, 188] on mat-icon "more_vert" at bounding box center [21, 190] width 17 height 17
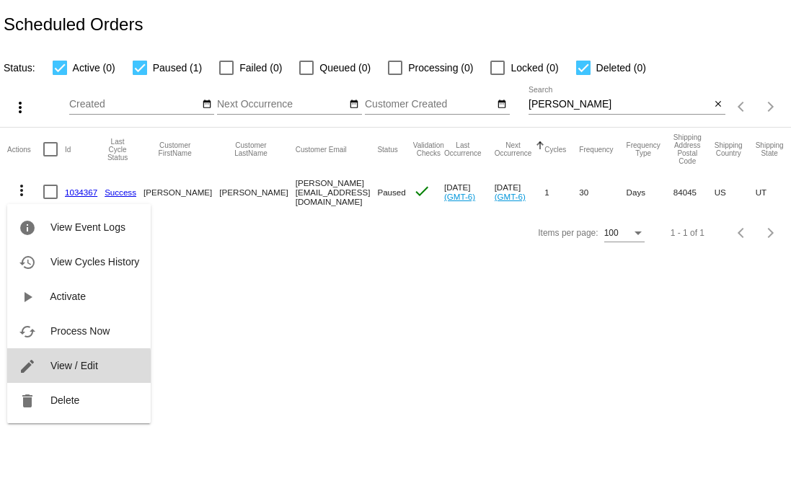
click at [70, 369] on span "View / Edit" at bounding box center [74, 366] width 48 height 12
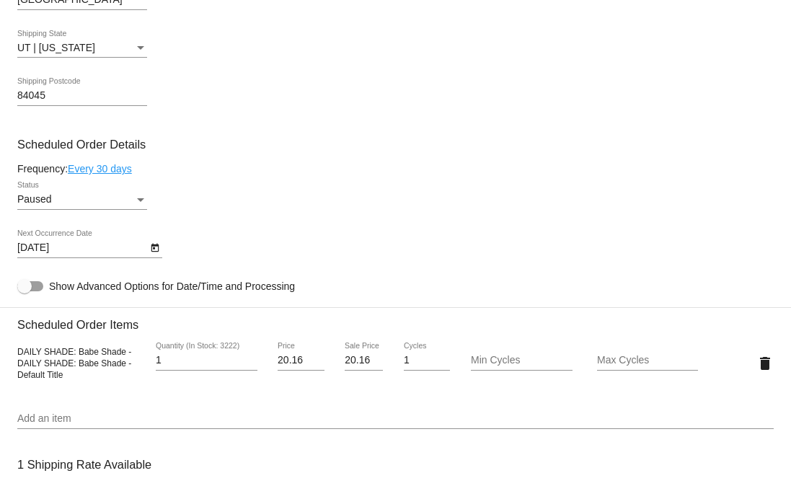
scroll to position [697, 0]
click at [153, 257] on icon "Open calendar" at bounding box center [155, 248] width 10 height 17
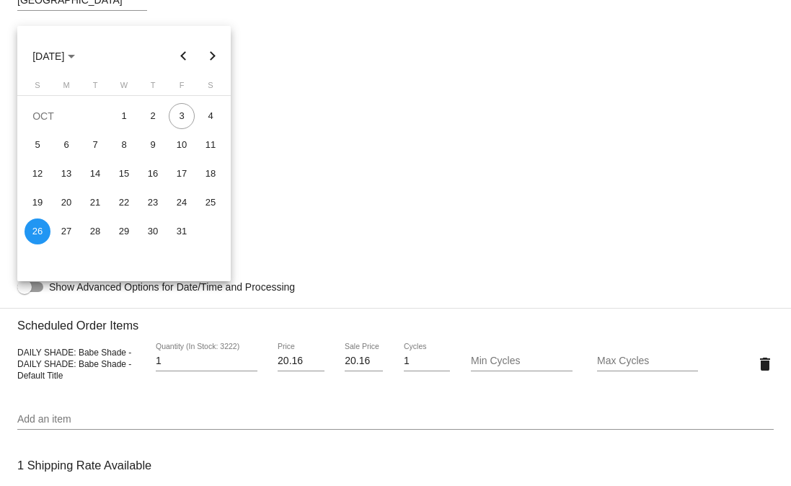
click at [209, 47] on button "Next month" at bounding box center [212, 56] width 29 height 29
click at [210, 50] on button "Next month" at bounding box center [212, 56] width 29 height 29
click at [211, 51] on button "Next month" at bounding box center [212, 56] width 29 height 29
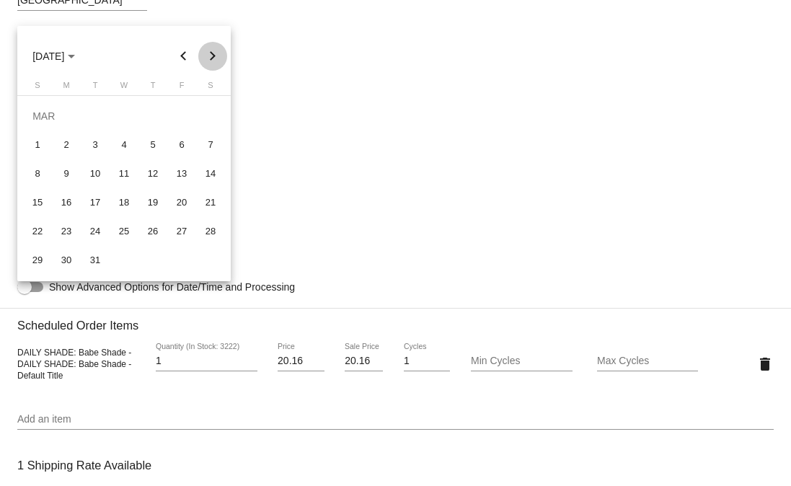
click at [211, 51] on button "Next month" at bounding box center [212, 56] width 29 height 29
click at [184, 61] on button "Previous month" at bounding box center [183, 56] width 29 height 29
click at [217, 53] on button "Next month" at bounding box center [212, 56] width 29 height 29
click at [180, 56] on button "Previous month" at bounding box center [183, 56] width 29 height 29
click at [32, 141] on div "1" at bounding box center [38, 145] width 26 height 26
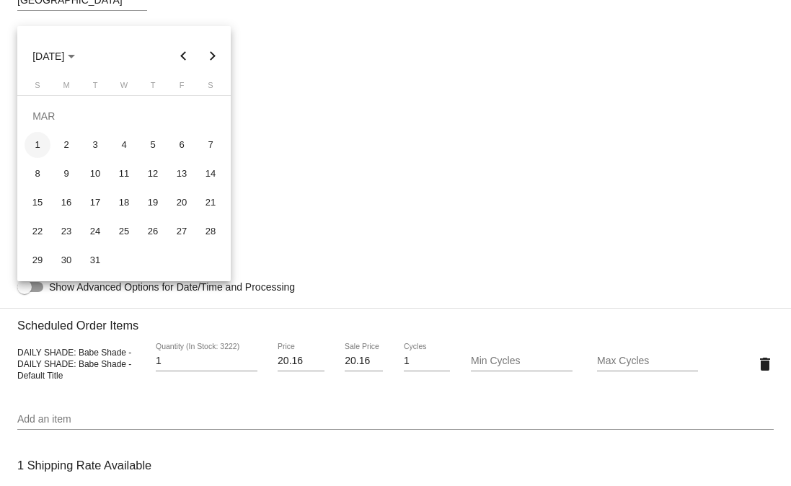
type input "3/1/2026"
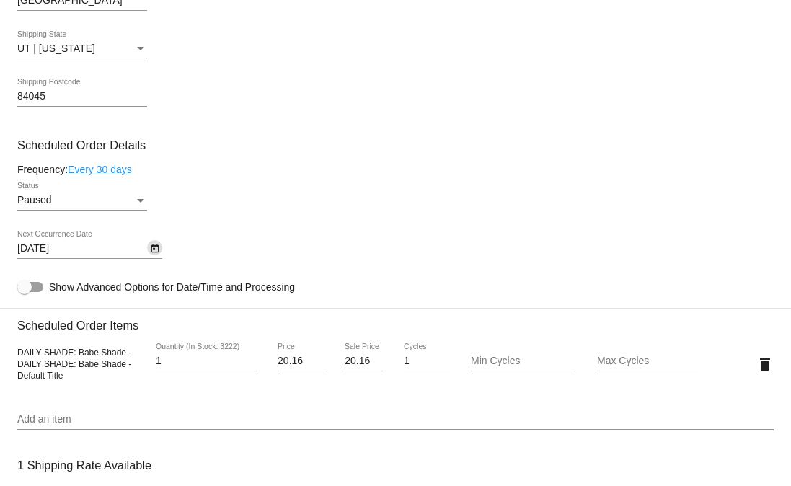
click at [115, 206] on div "Paused" at bounding box center [75, 201] width 117 height 12
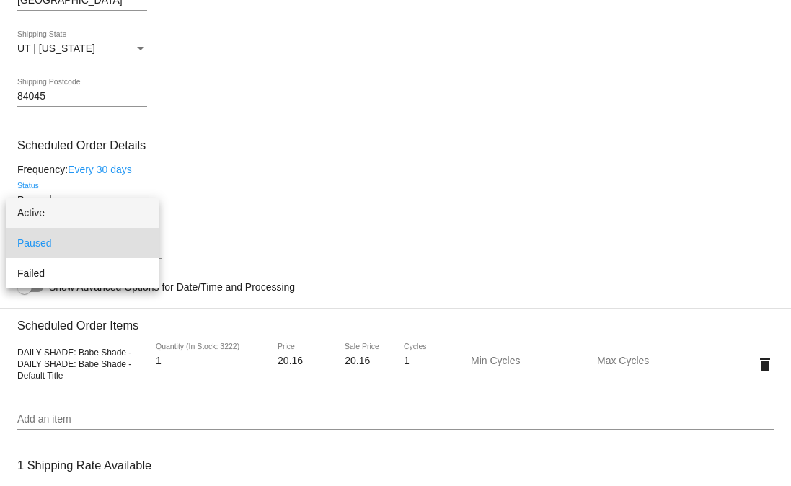
click at [63, 213] on span "Active" at bounding box center [82, 212] width 130 height 30
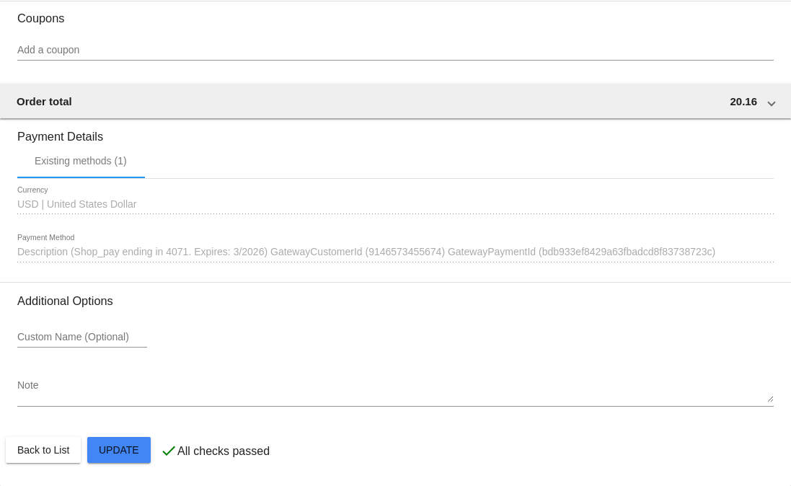
scroll to position [1311, 0]
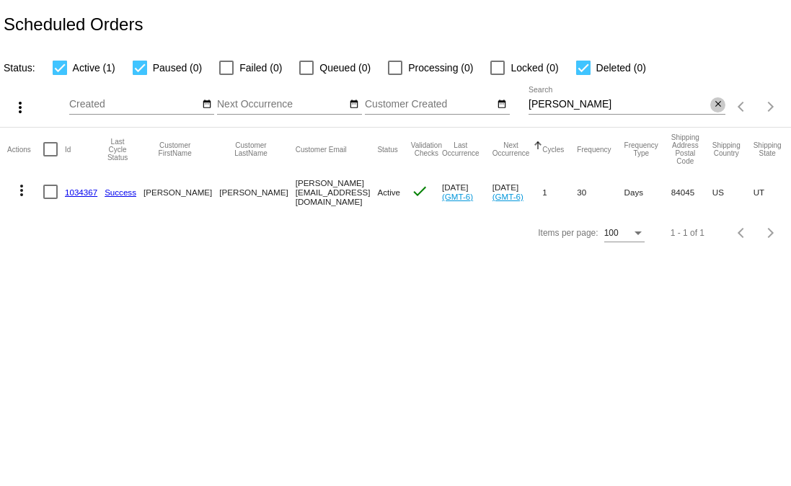
click at [713, 109] on mat-icon "close" at bounding box center [718, 105] width 10 height 12
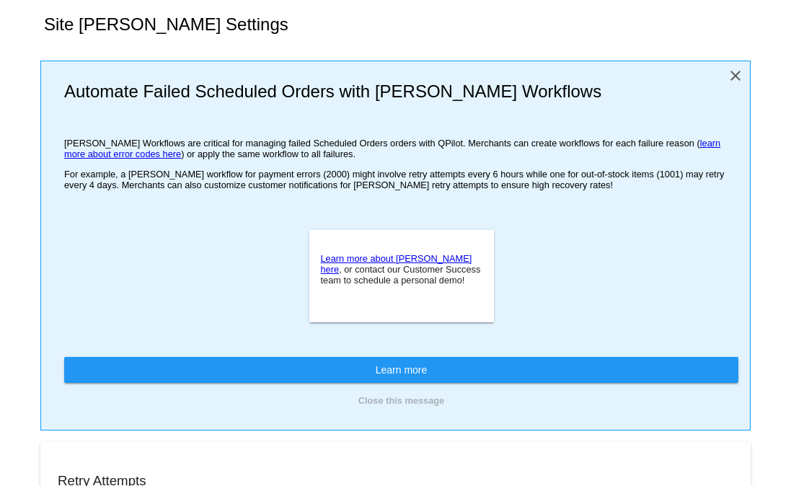
click at [726, 78] on mat-icon "close" at bounding box center [734, 75] width 17 height 17
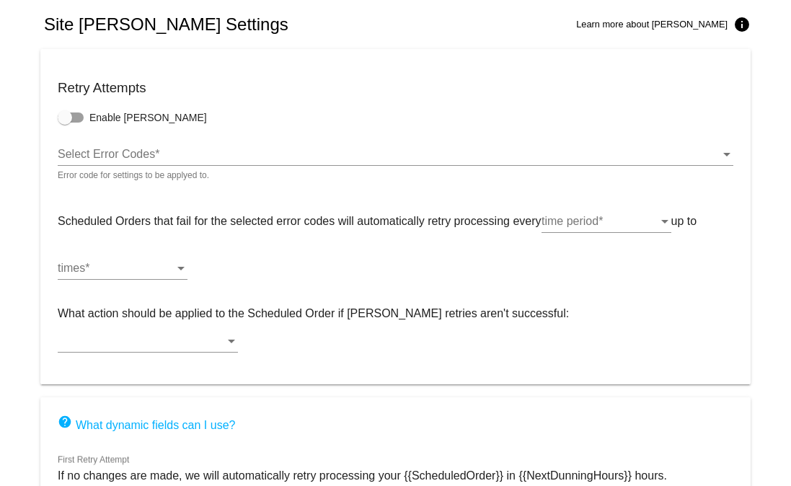
click at [119, 156] on span "Select Error Codes" at bounding box center [106, 154] width 97 height 12
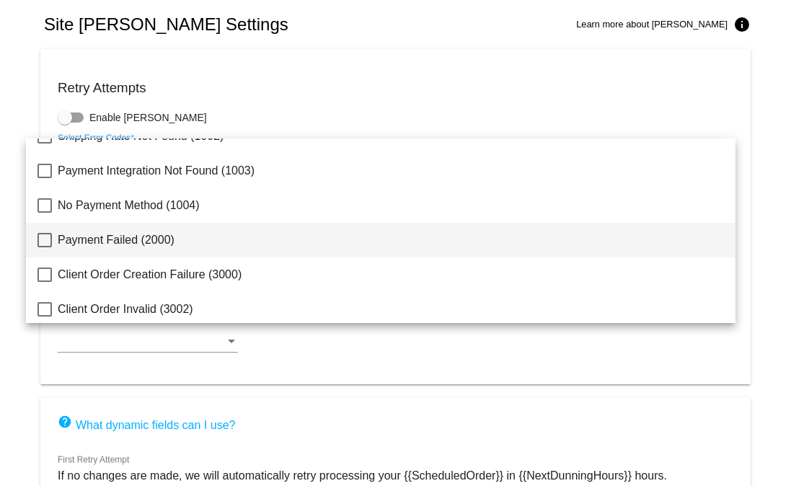
scroll to position [89, 0]
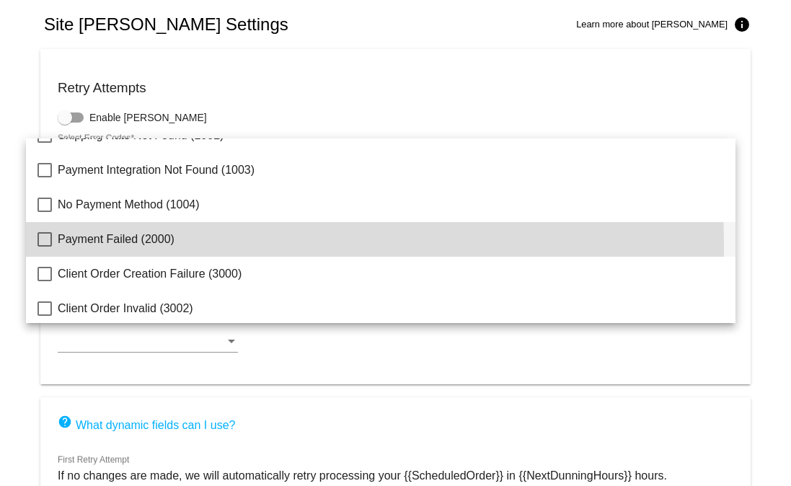
click at [50, 247] on mat-option "Payment Failed (2000)" at bounding box center [380, 239] width 709 height 35
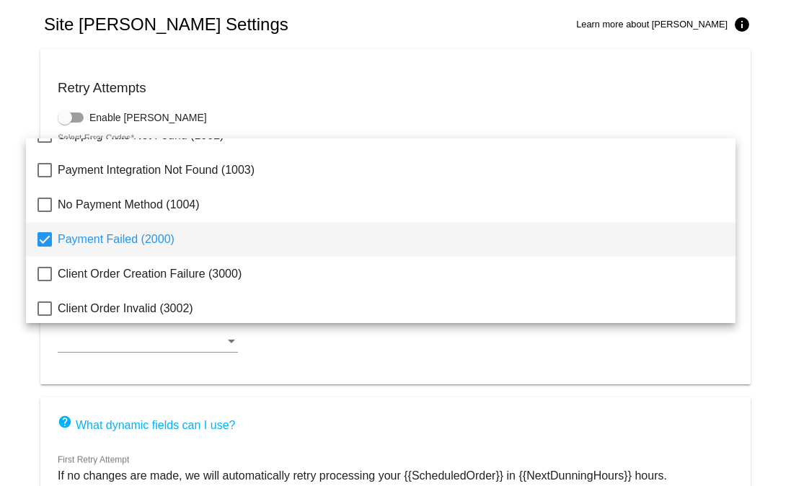
click at [22, 121] on div at bounding box center [395, 243] width 791 height 486
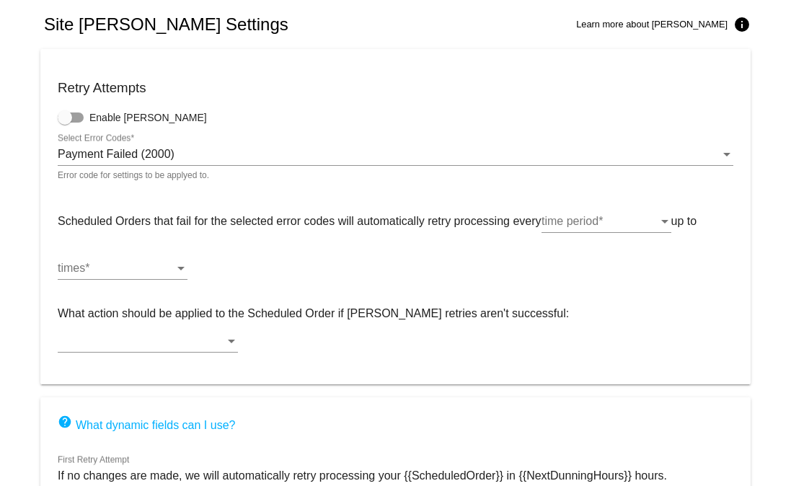
click at [68, 117] on div at bounding box center [65, 117] width 14 height 14
click at [65, 123] on input "Enable [PERSON_NAME]" at bounding box center [64, 123] width 1 height 1
checkbox input "true"
click at [136, 268] on div "times" at bounding box center [116, 268] width 117 height 13
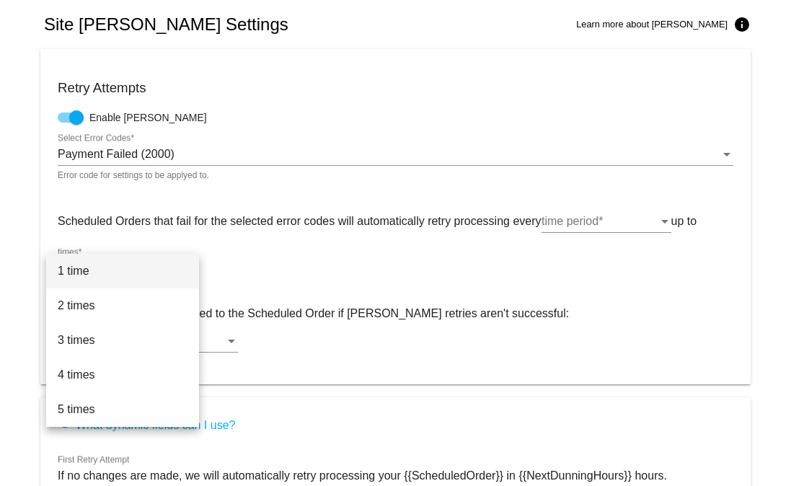
click at [621, 232] on div at bounding box center [395, 243] width 791 height 486
click at [609, 225] on div "time period" at bounding box center [599, 221] width 117 height 13
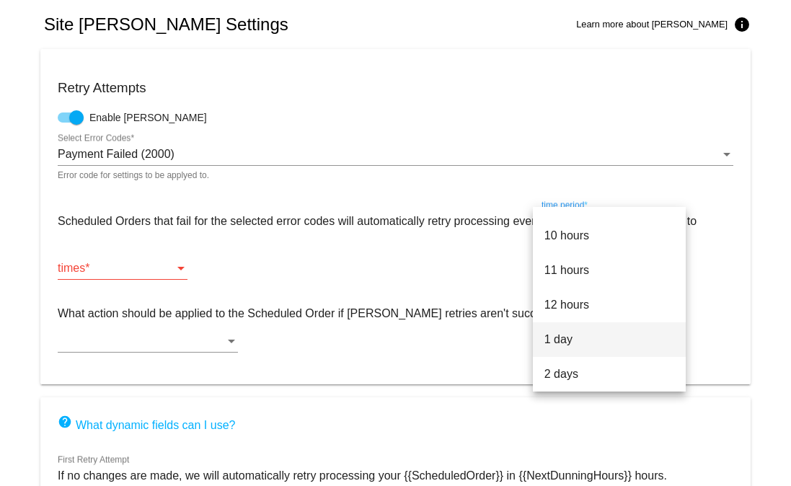
scroll to position [308, 0]
click at [587, 329] on span "1 day" at bounding box center [609, 331] width 130 height 35
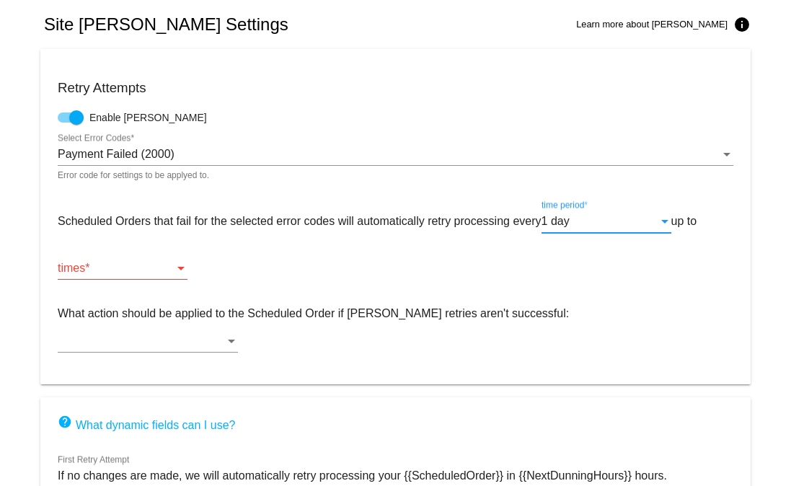
click at [92, 270] on div "times" at bounding box center [116, 268] width 117 height 13
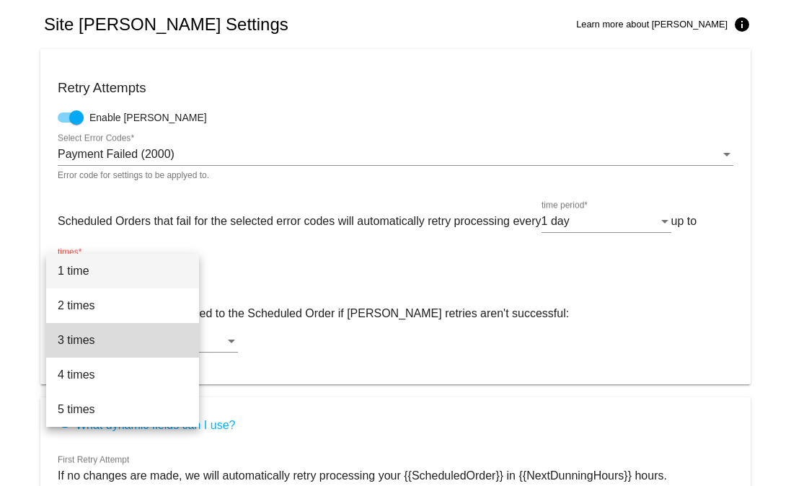
click at [99, 334] on span "3 times" at bounding box center [123, 340] width 130 height 35
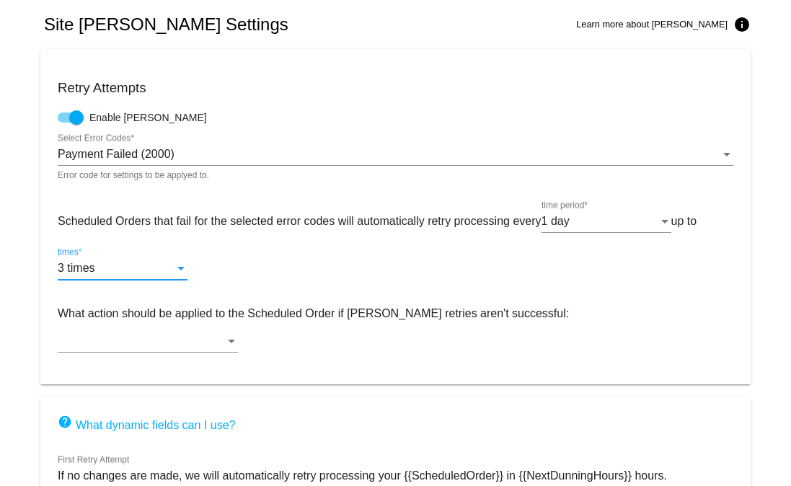
click at [225, 334] on div at bounding box center [141, 340] width 167 height 13
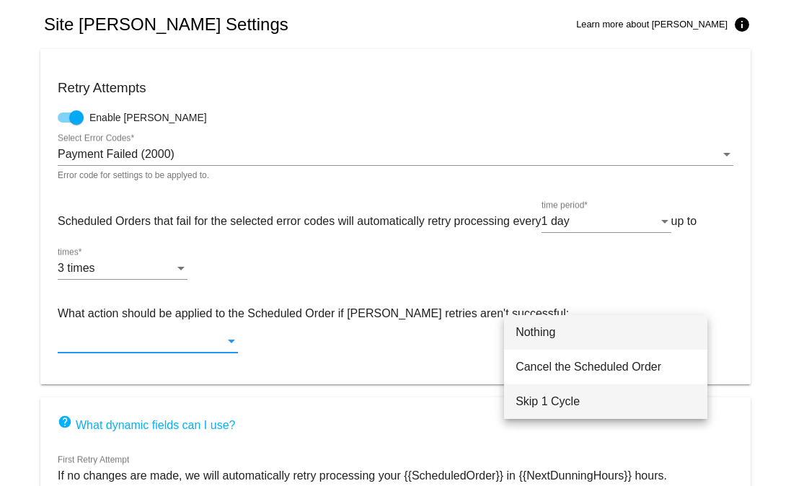
click at [607, 404] on span "Skip 1 Cycle" at bounding box center [605, 401] width 180 height 35
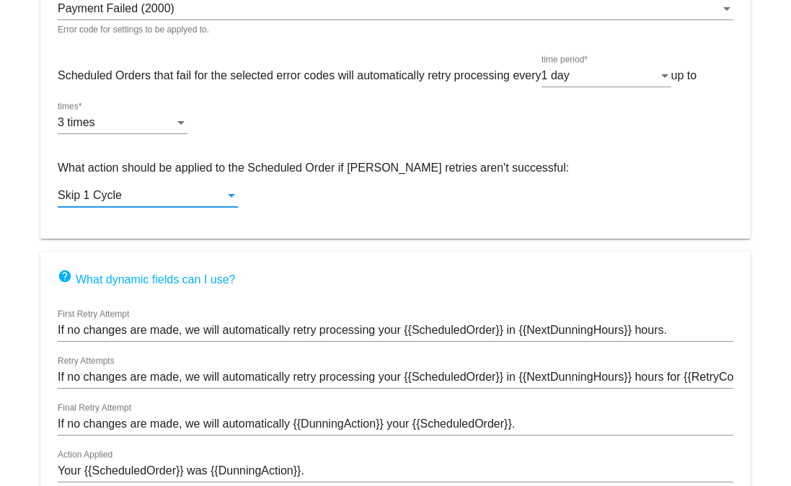
scroll to position [208, 0]
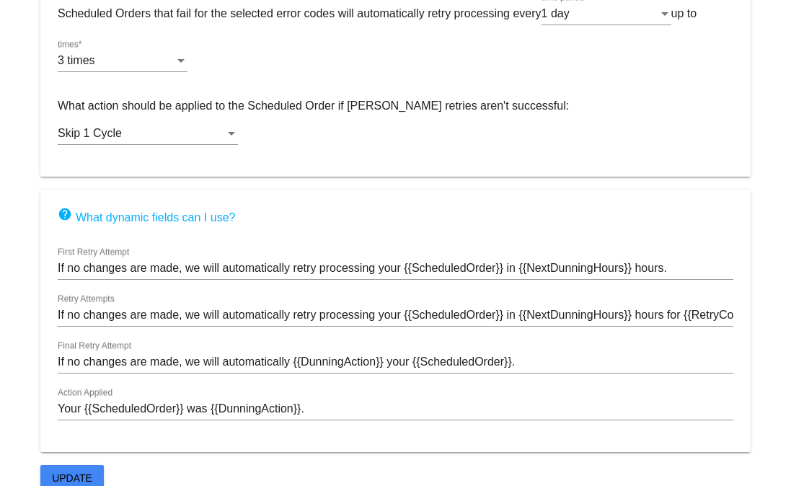
drag, startPoint x: 143, startPoint y: 244, endPoint x: 52, endPoint y: 244, distance: 91.5
click at [52, 244] on mat-card "help What dynamic fields can I use? If no changes are made, we will automatical…" at bounding box center [395, 321] width 710 height 262
click at [52, 465] on button "Update" at bounding box center [71, 478] width 63 height 26
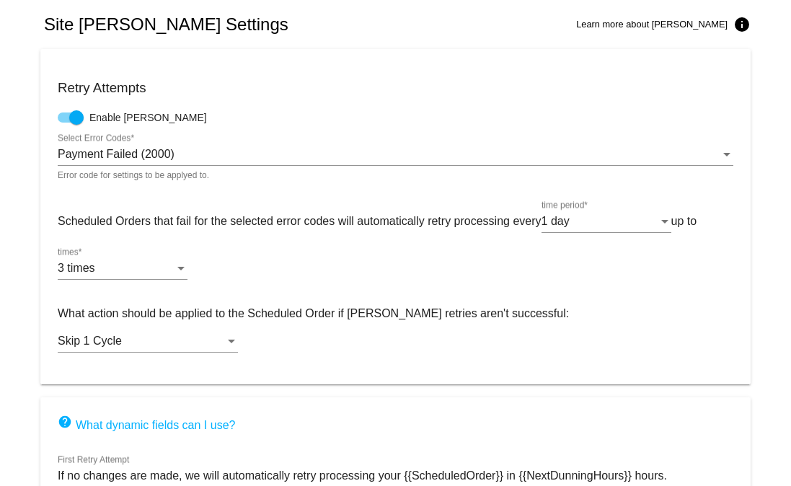
drag, startPoint x: 19, startPoint y: 45, endPoint x: 1, endPoint y: 51, distance: 19.1
click at [14, 46] on ng-component "Site [PERSON_NAME] Settings Learn more about [PERSON_NAME] info Retry Attempts …" at bounding box center [395, 349] width 791 height 698
